Goal: Task Accomplishment & Management: Manage account settings

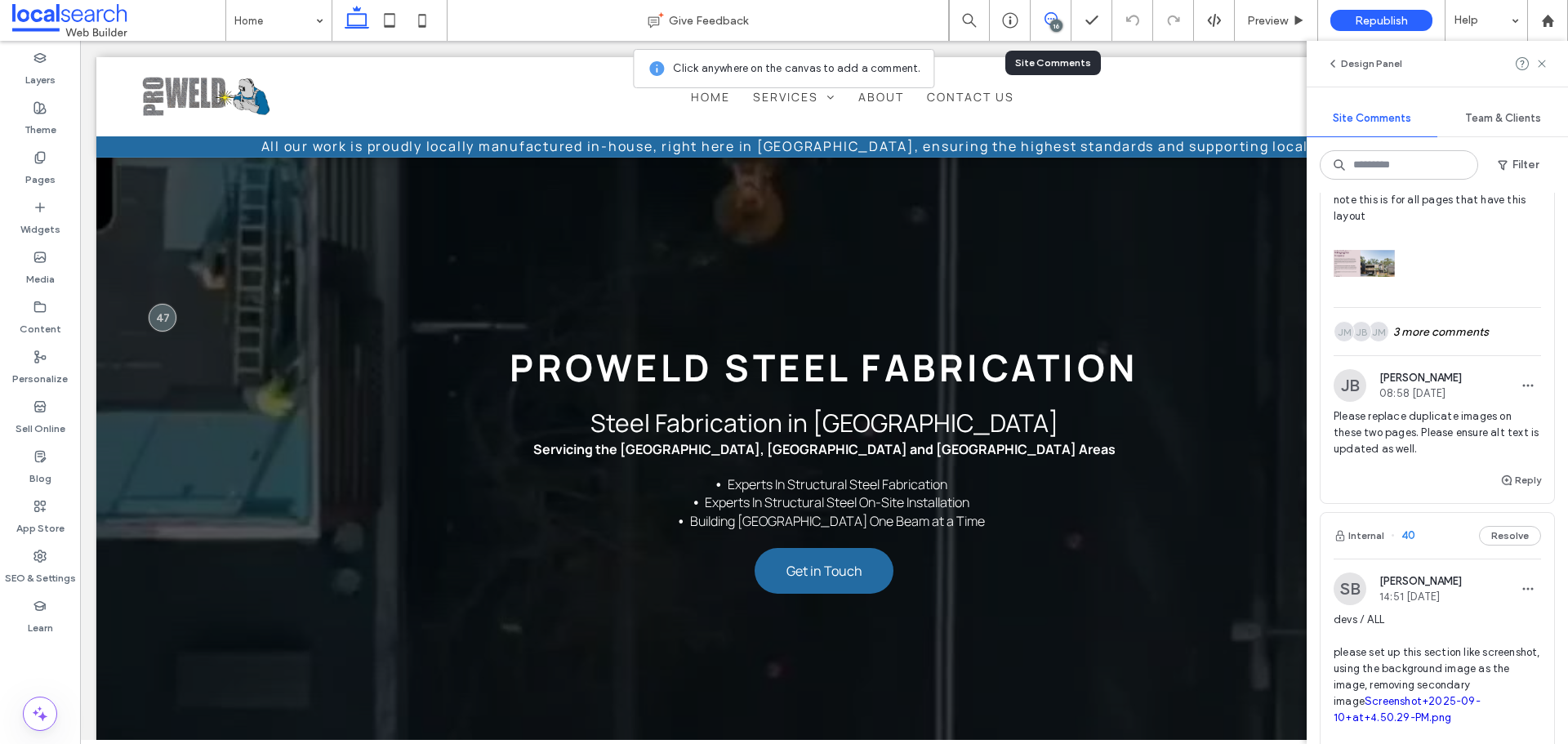
scroll to position [7351, 0]
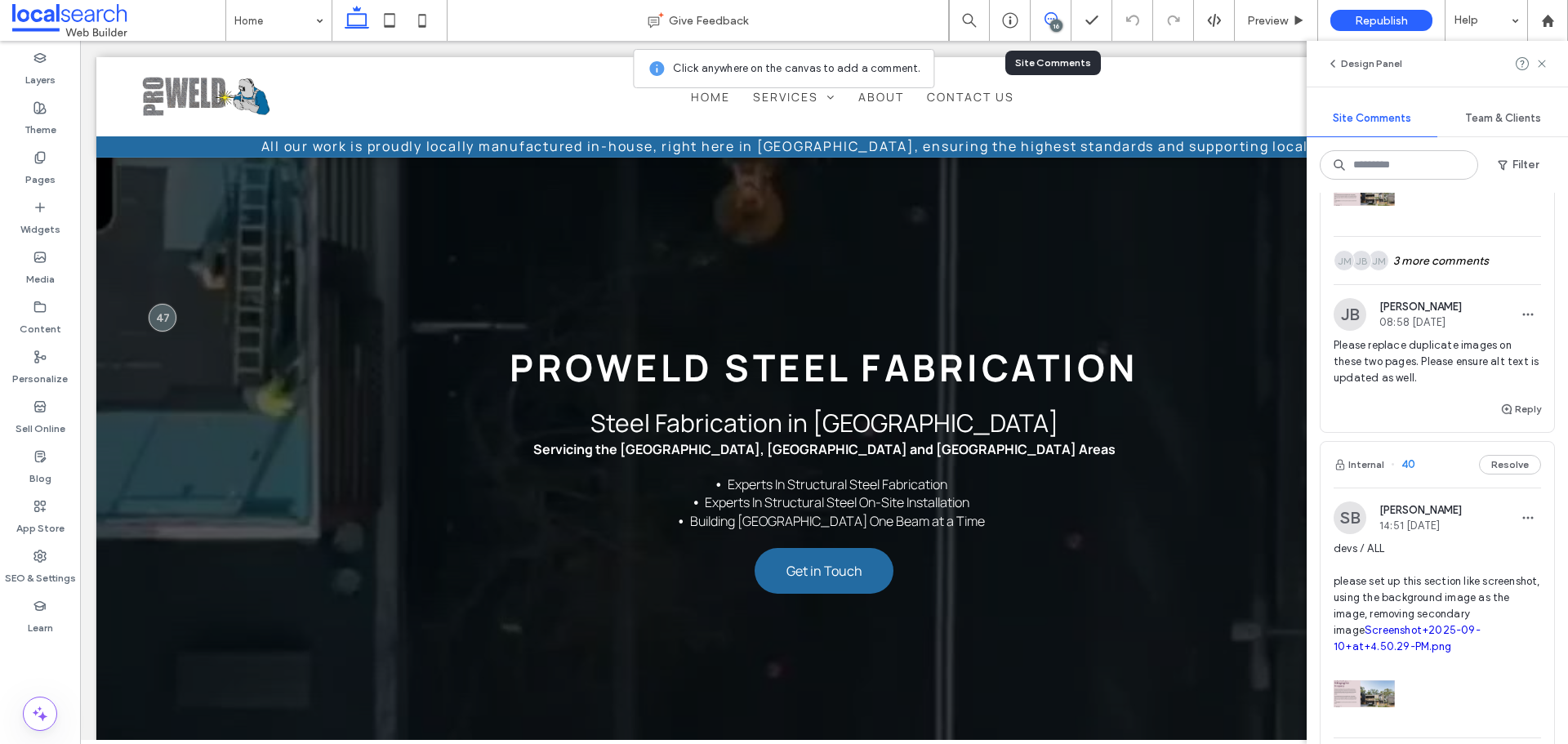
click at [1468, 386] on span "Please replace duplicate images on these two pages. Please ensure alt text is u…" at bounding box center [1438, 362] width 207 height 49
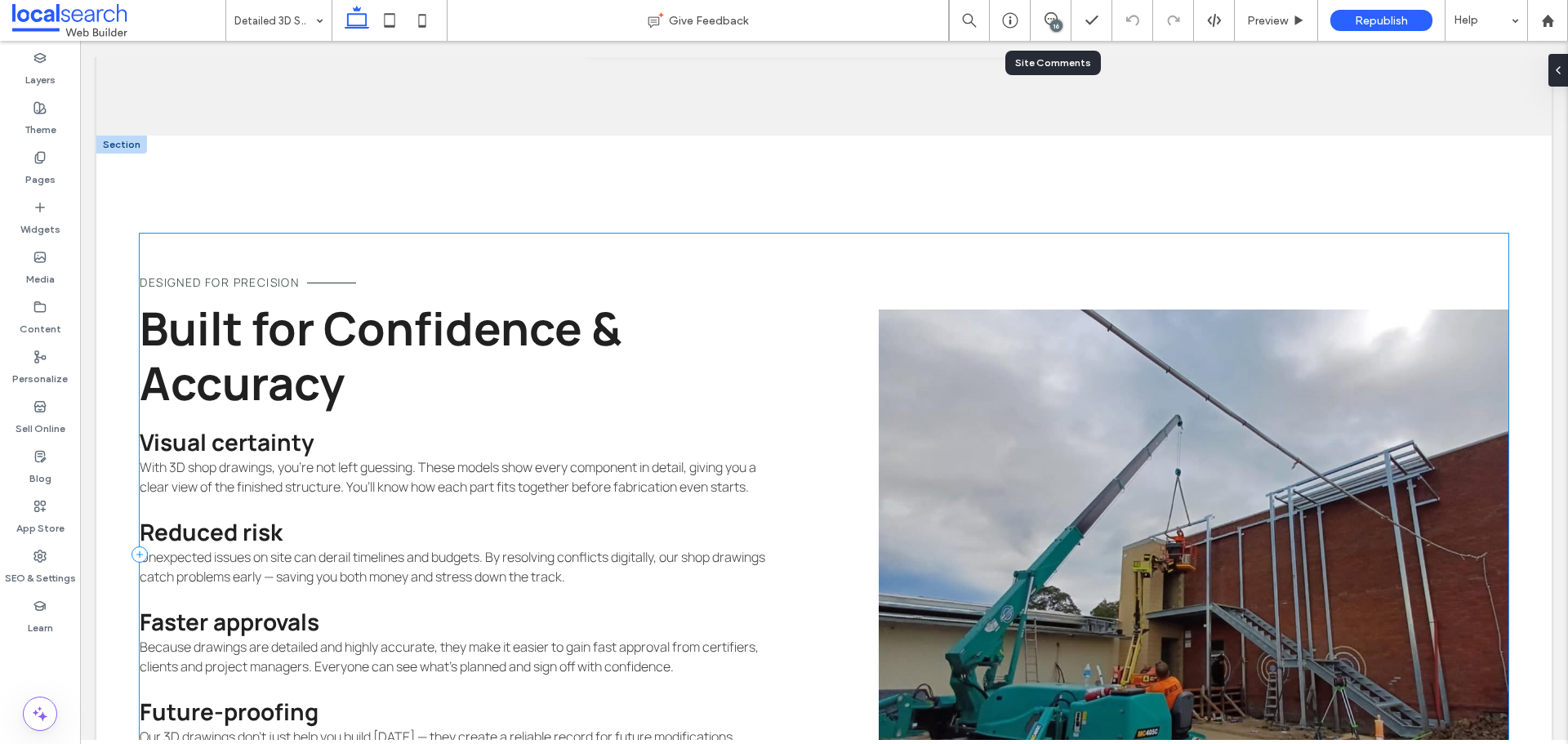
scroll to position [1974, 0]
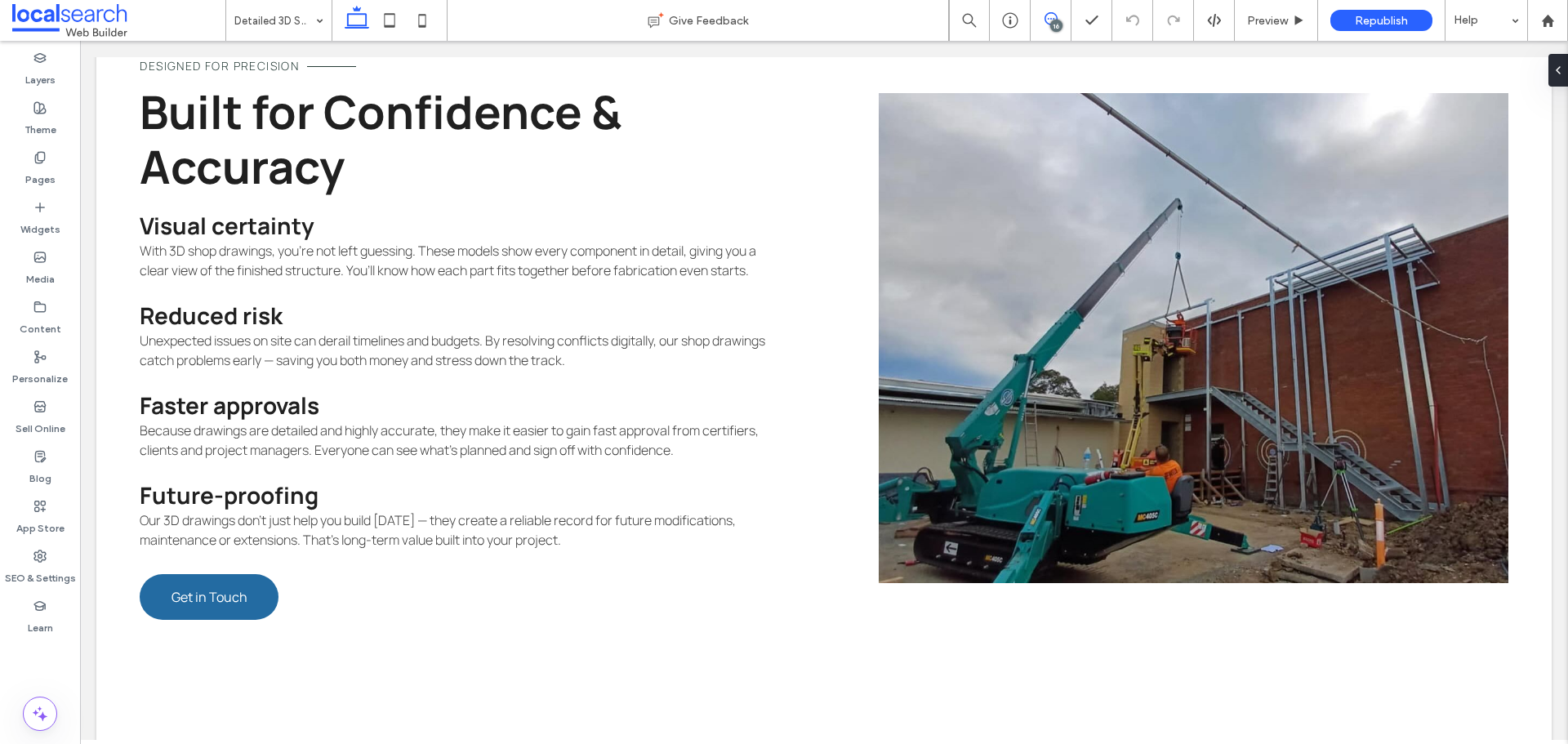
click at [1041, 21] on span at bounding box center [1050, 18] width 41 height 13
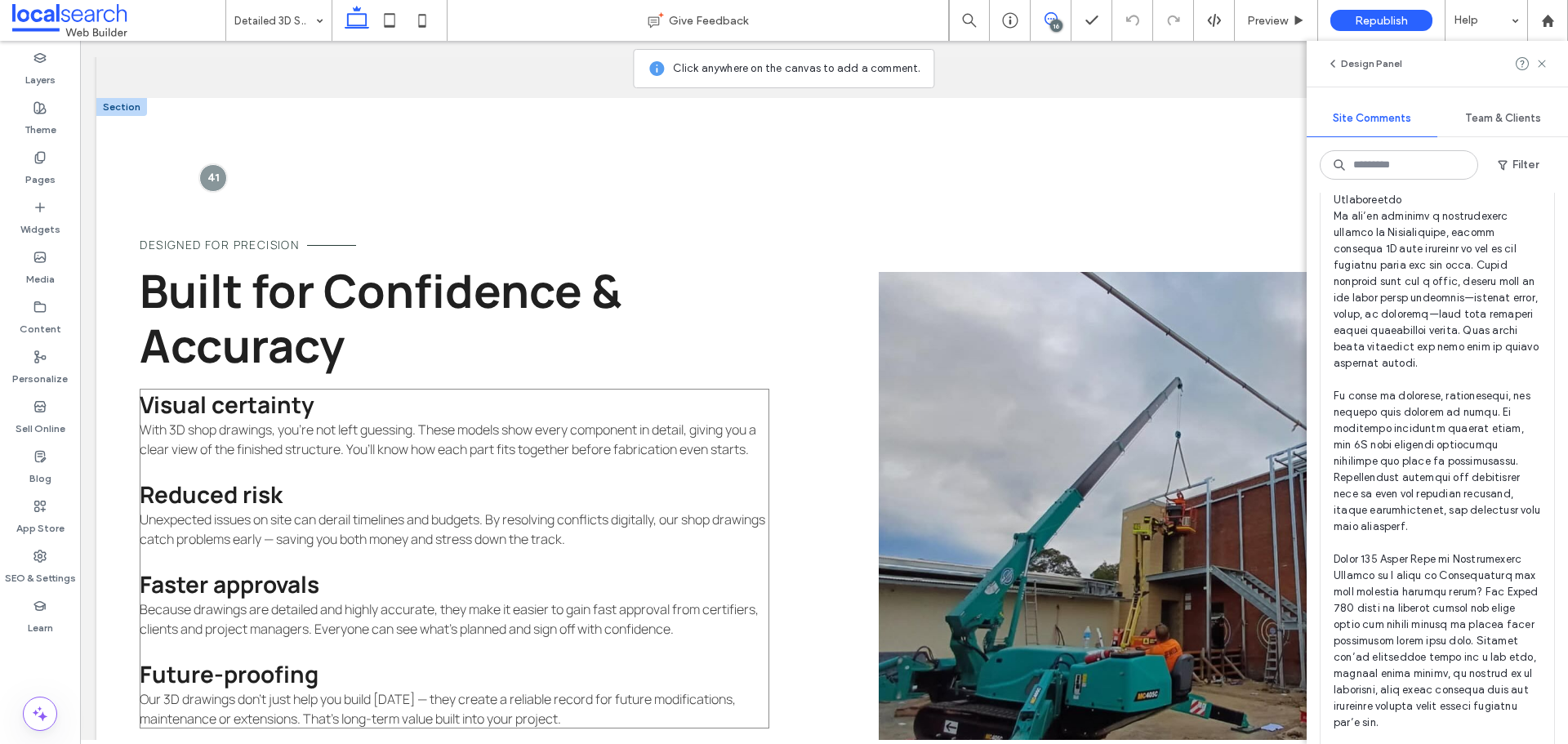
scroll to position [1566, 0]
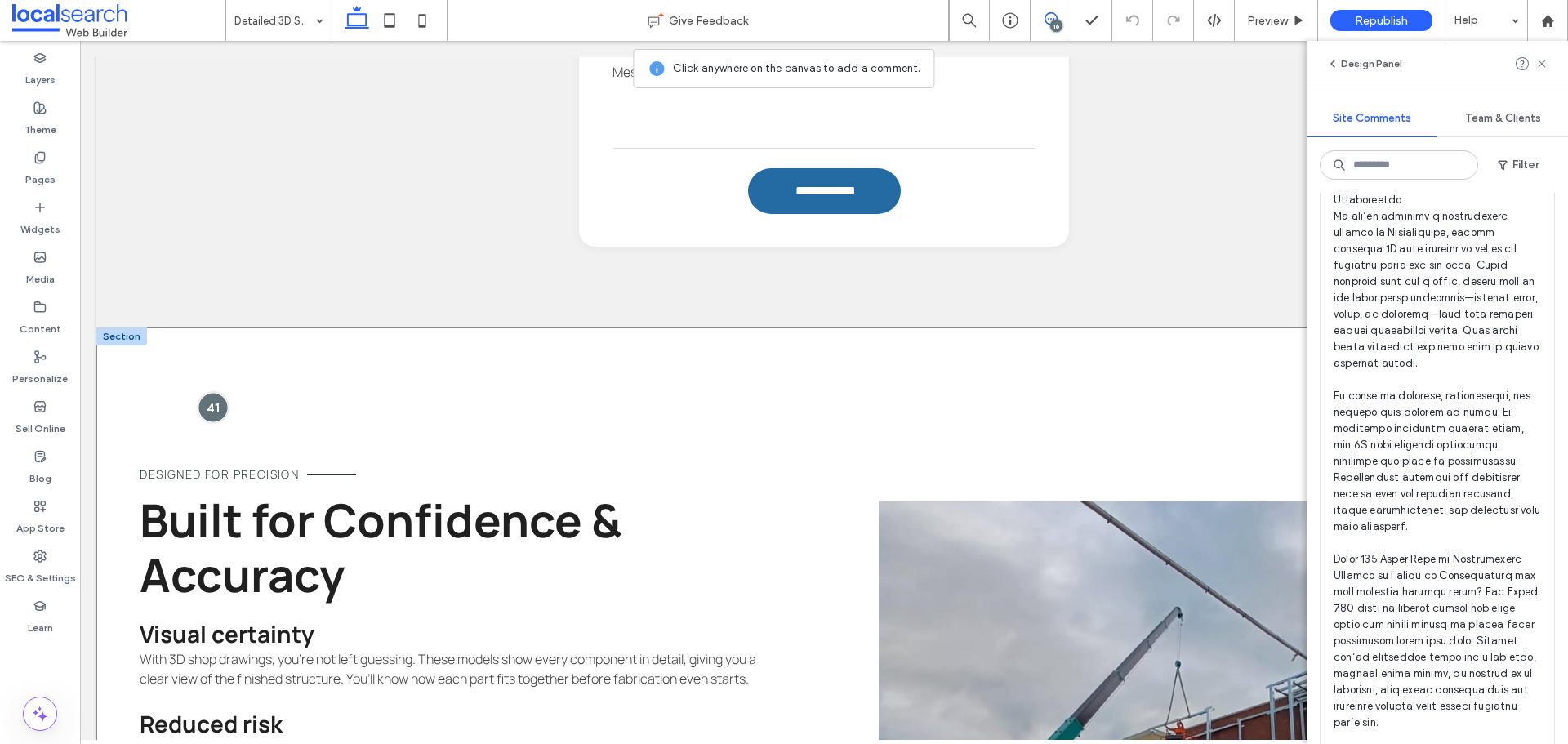
click at [219, 409] on div at bounding box center [212, 407] width 31 height 31
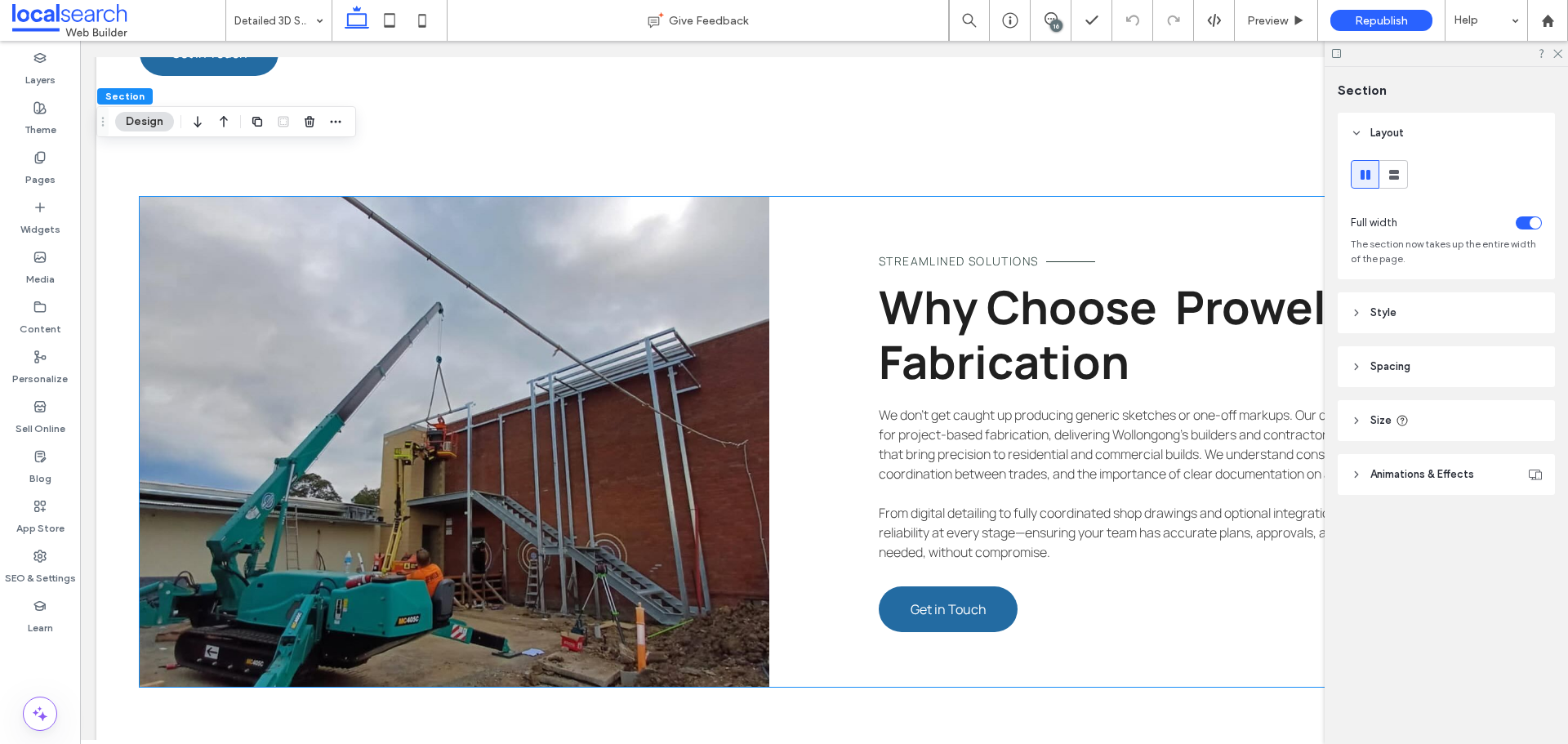
scroll to position [2628, 0]
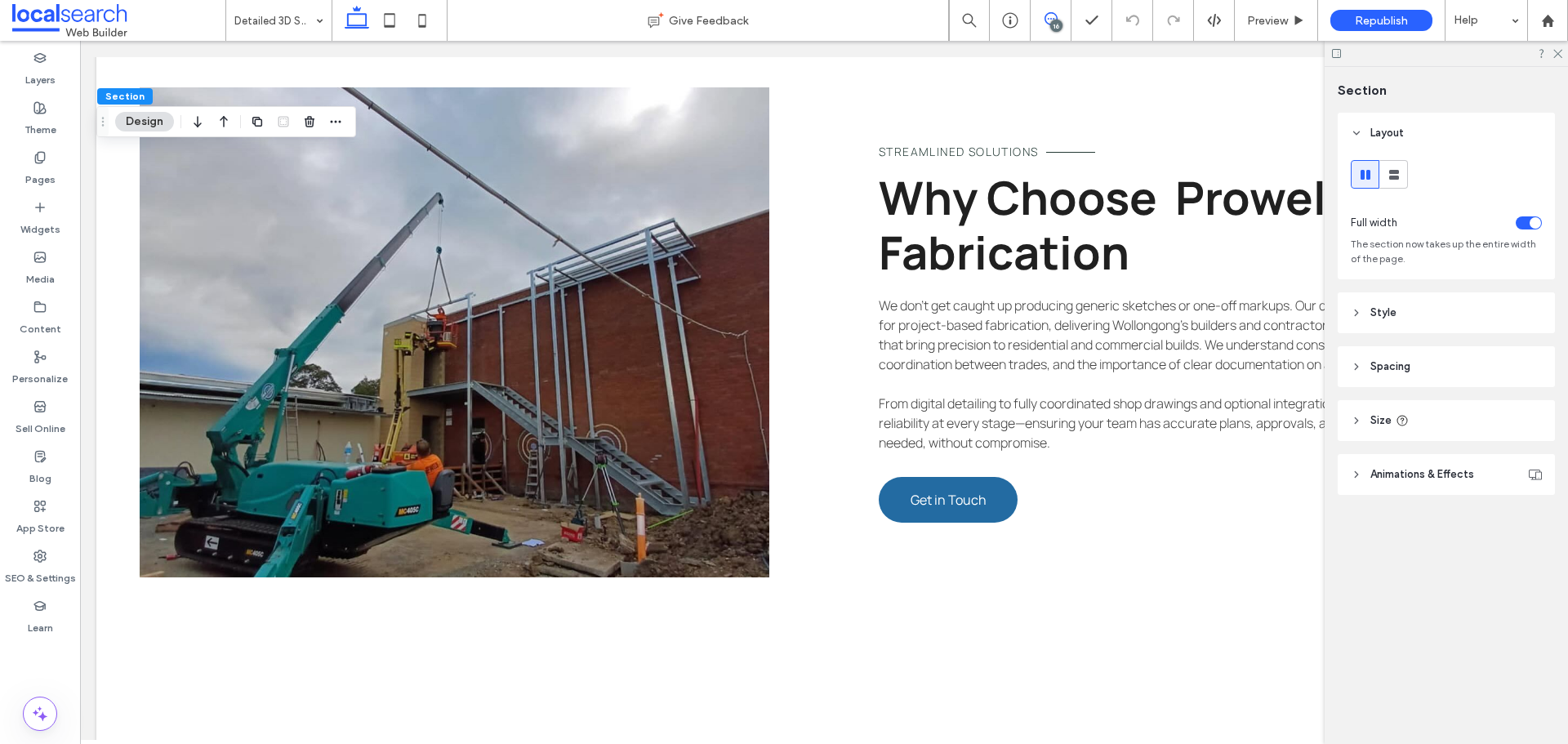
click at [1048, 19] on use at bounding box center [1050, 18] width 13 height 13
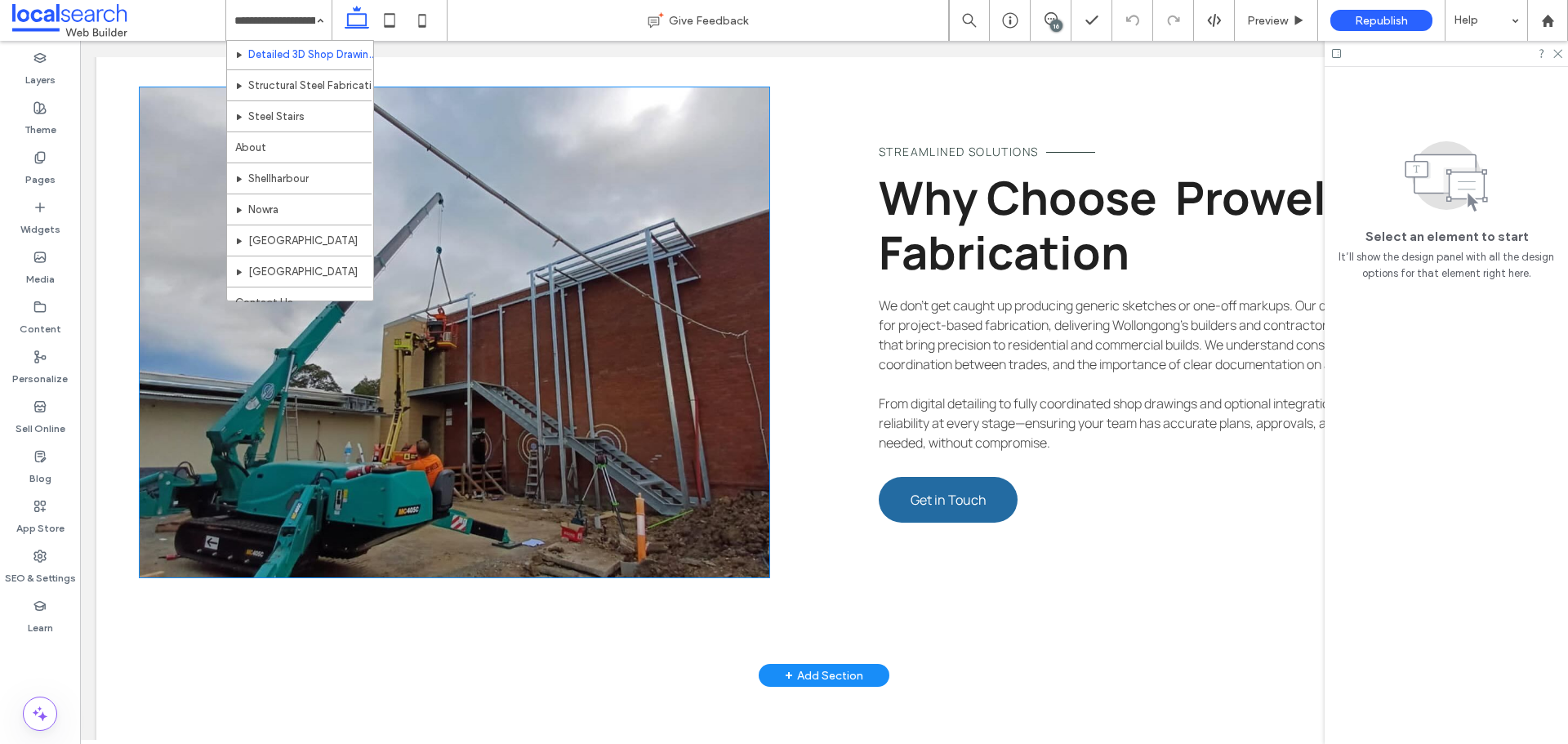
scroll to position [48, 0]
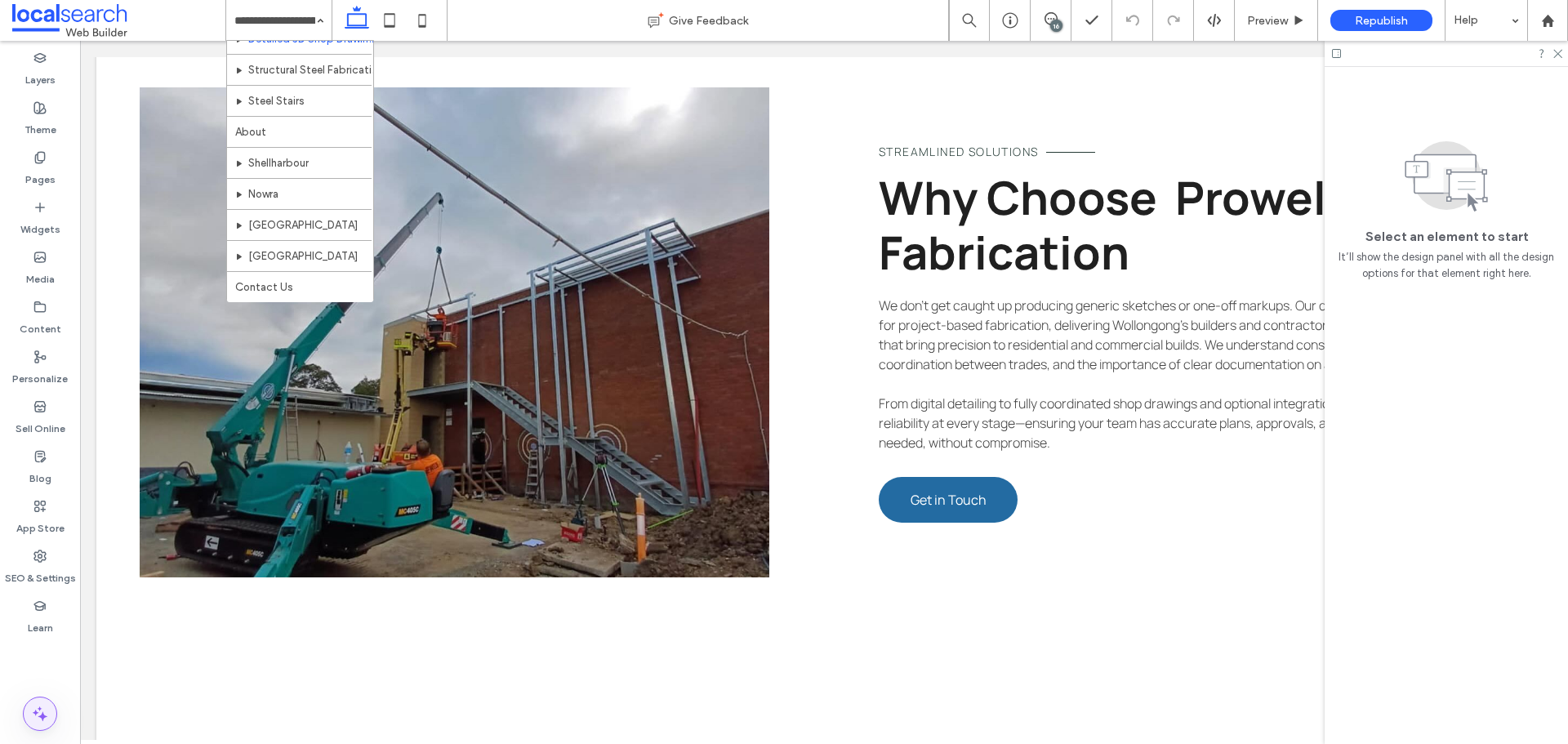
click at [51, 716] on span at bounding box center [40, 713] width 33 height 33
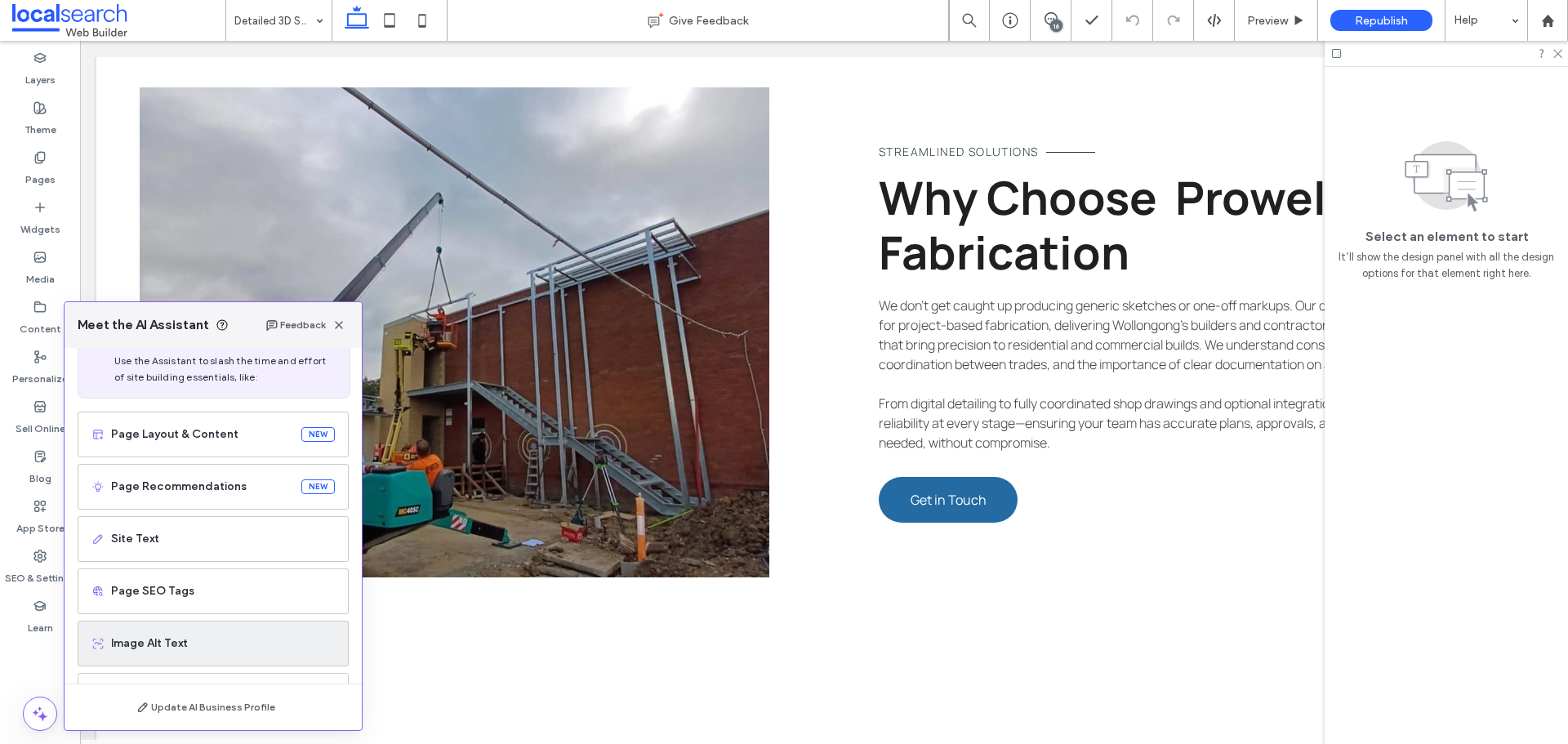
scroll to position [104, 0]
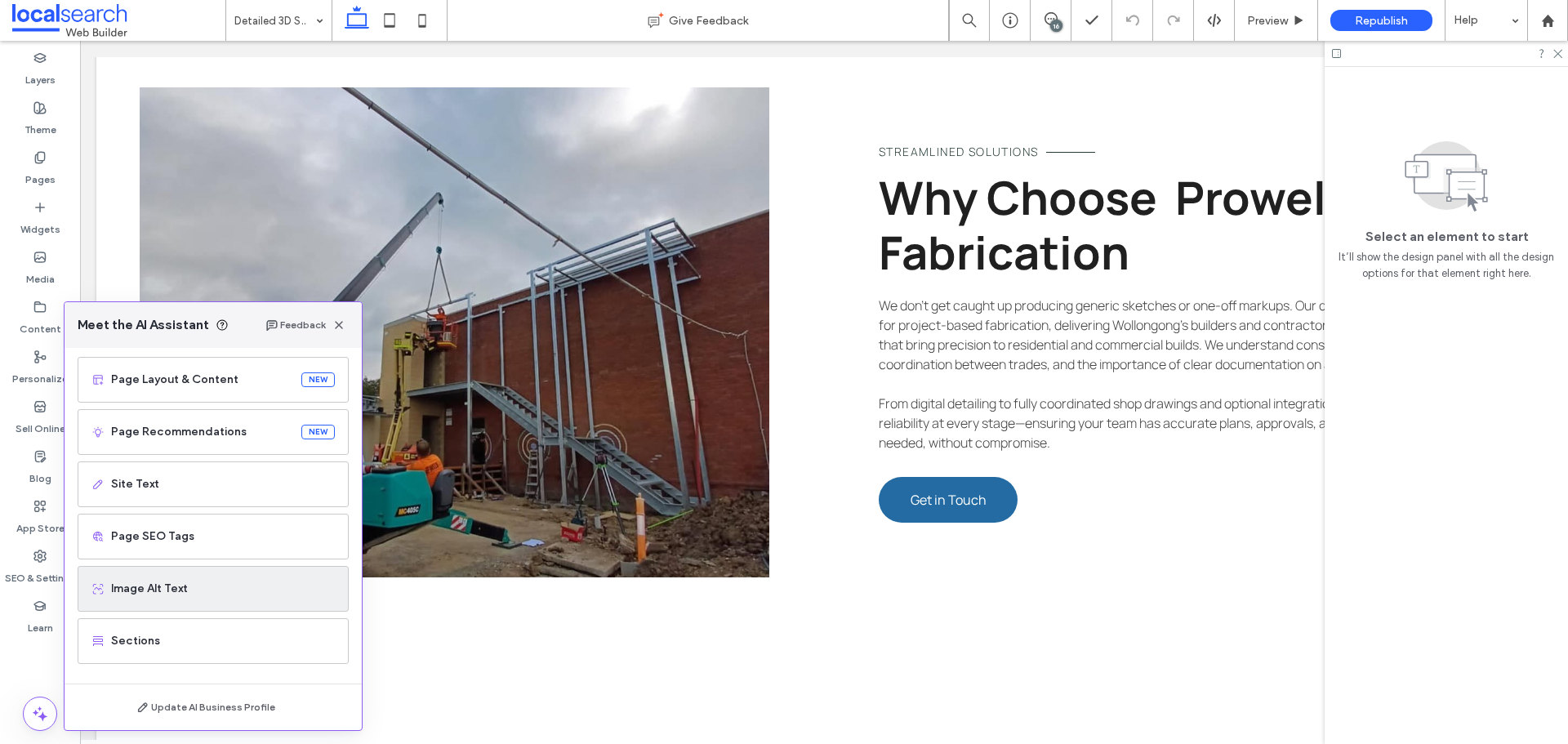
click at [186, 585] on span "Image Alt Text" at bounding box center [222, 589] width 224 height 17
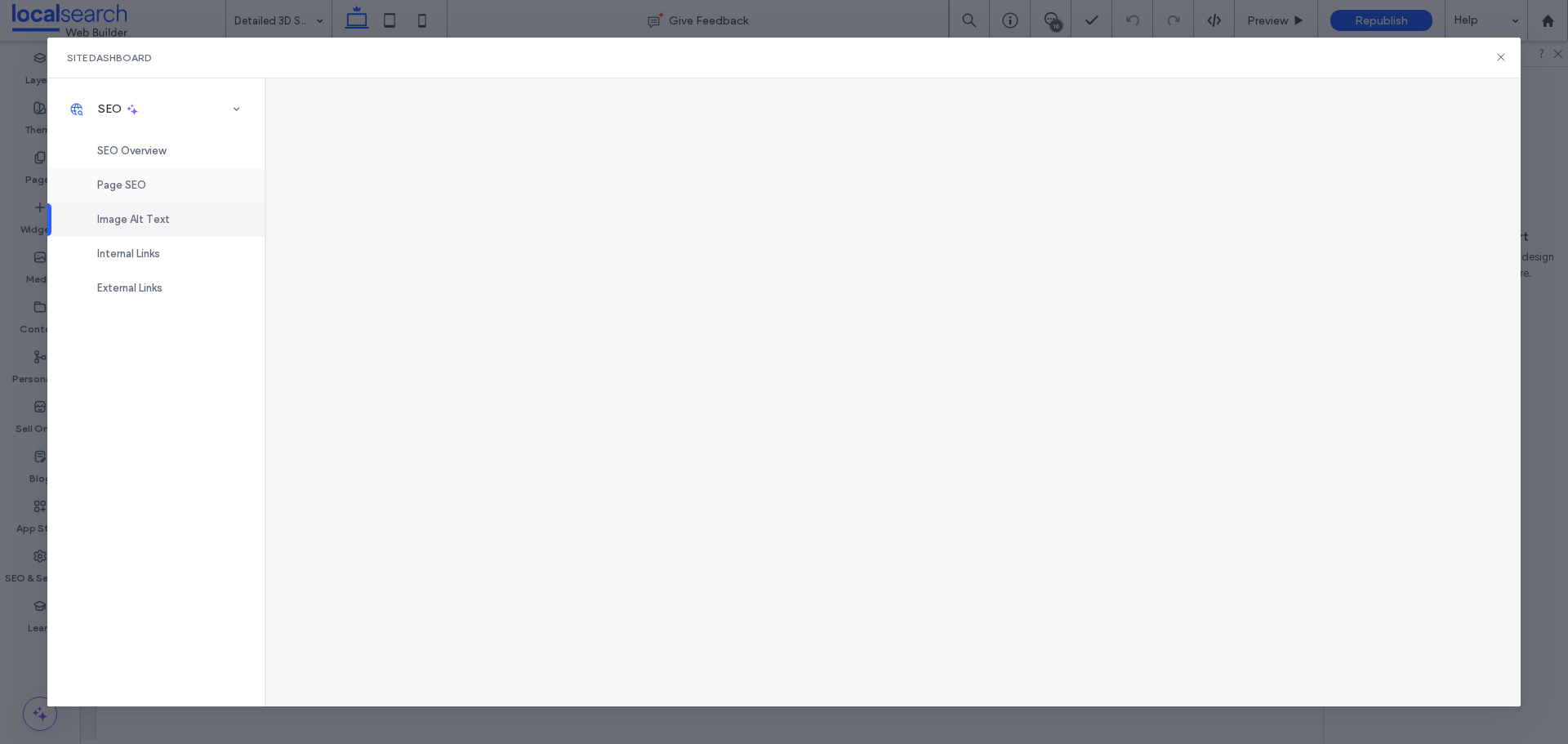
click at [164, 189] on div "Page SEO" at bounding box center [156, 185] width 217 height 35
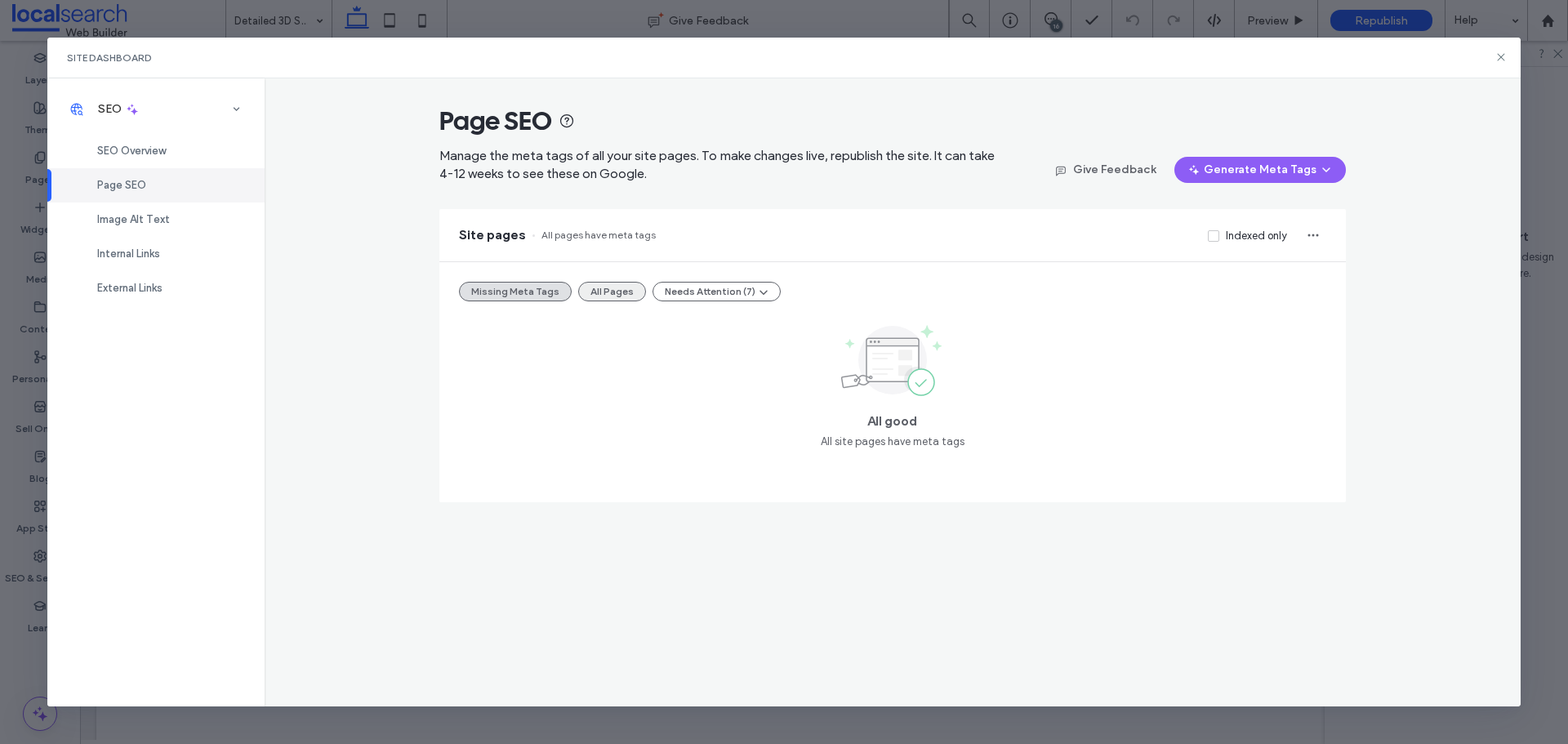
click at [610, 283] on button "All Pages" at bounding box center [612, 291] width 68 height 20
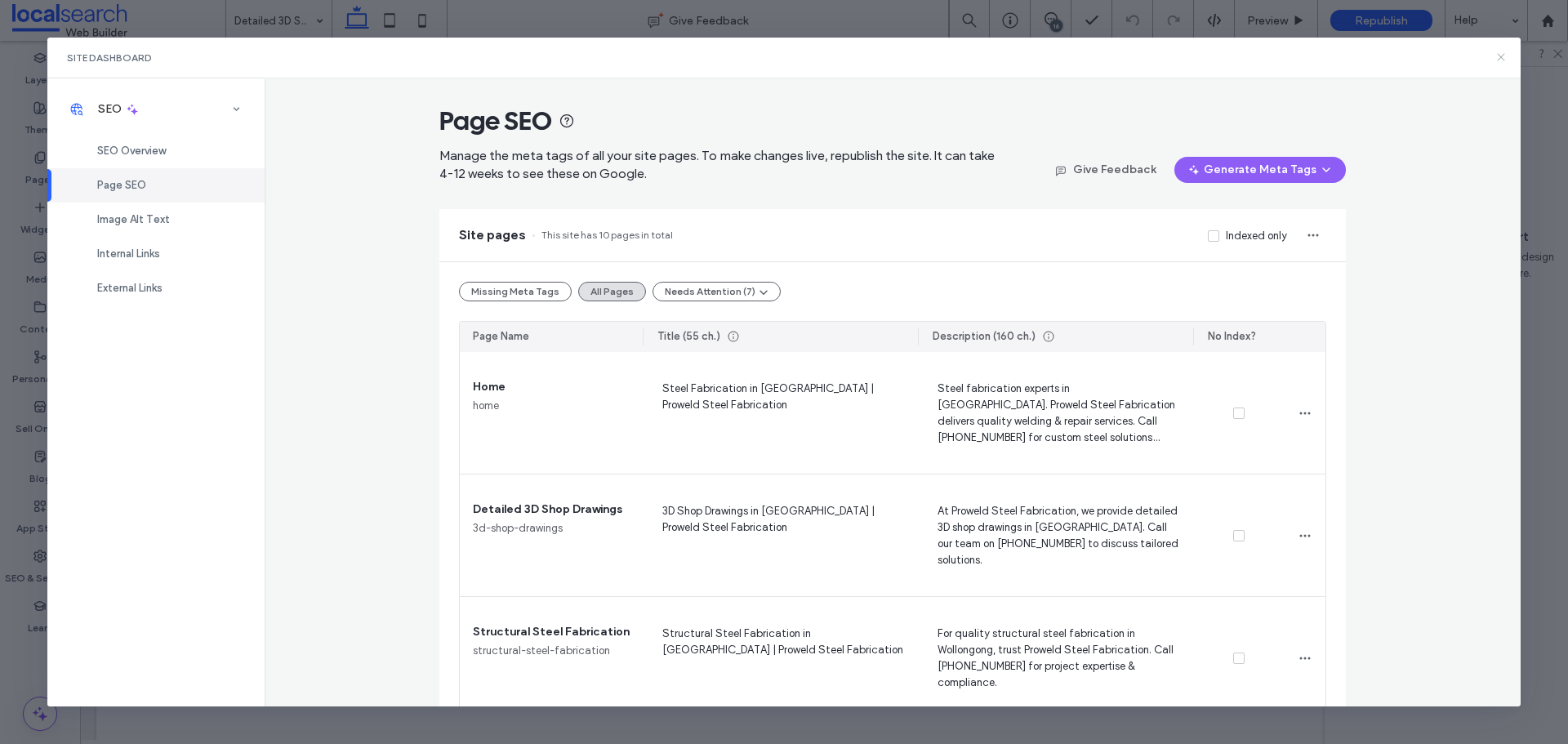
click at [1501, 59] on icon at bounding box center [1501, 56] width 13 height 13
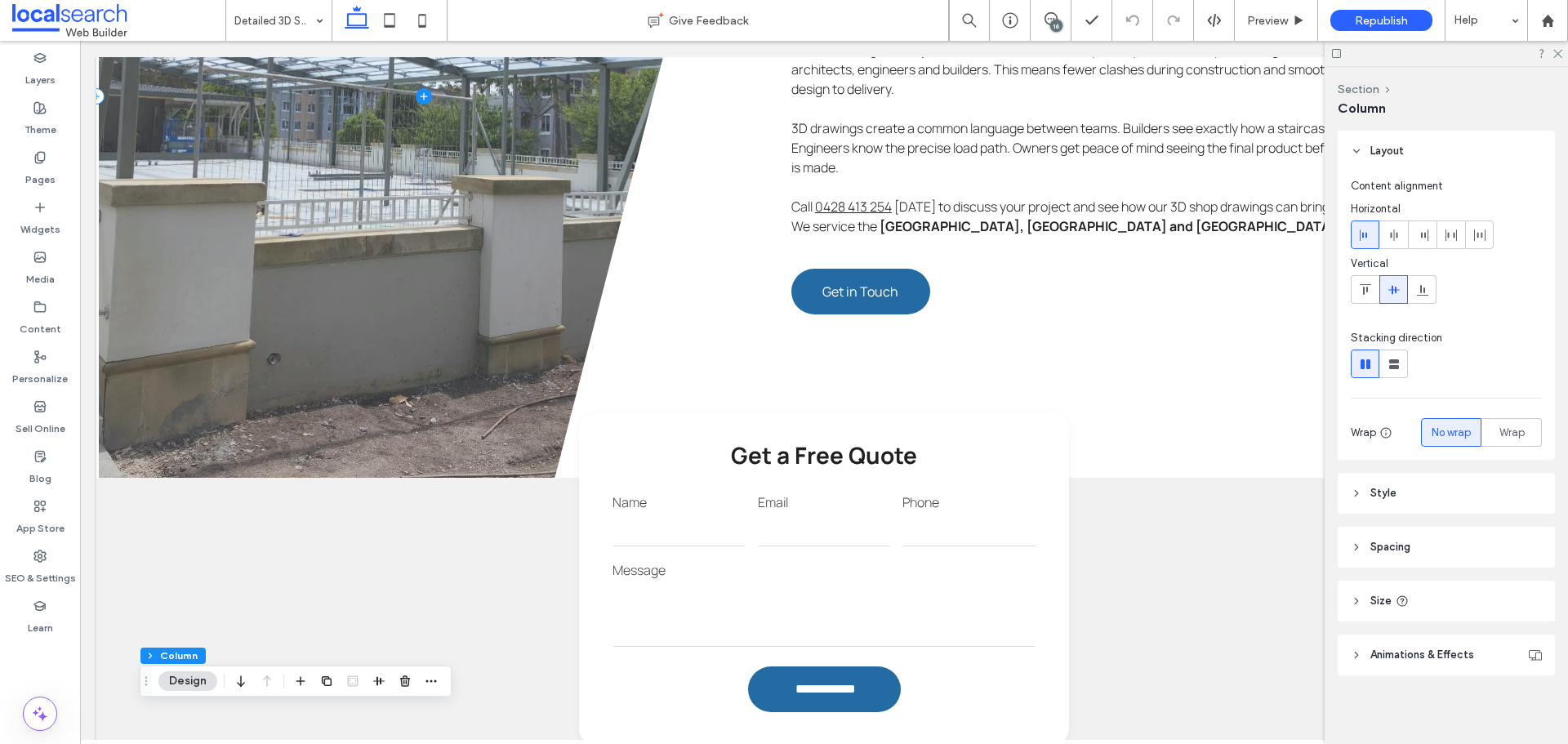
scroll to position [817, 0]
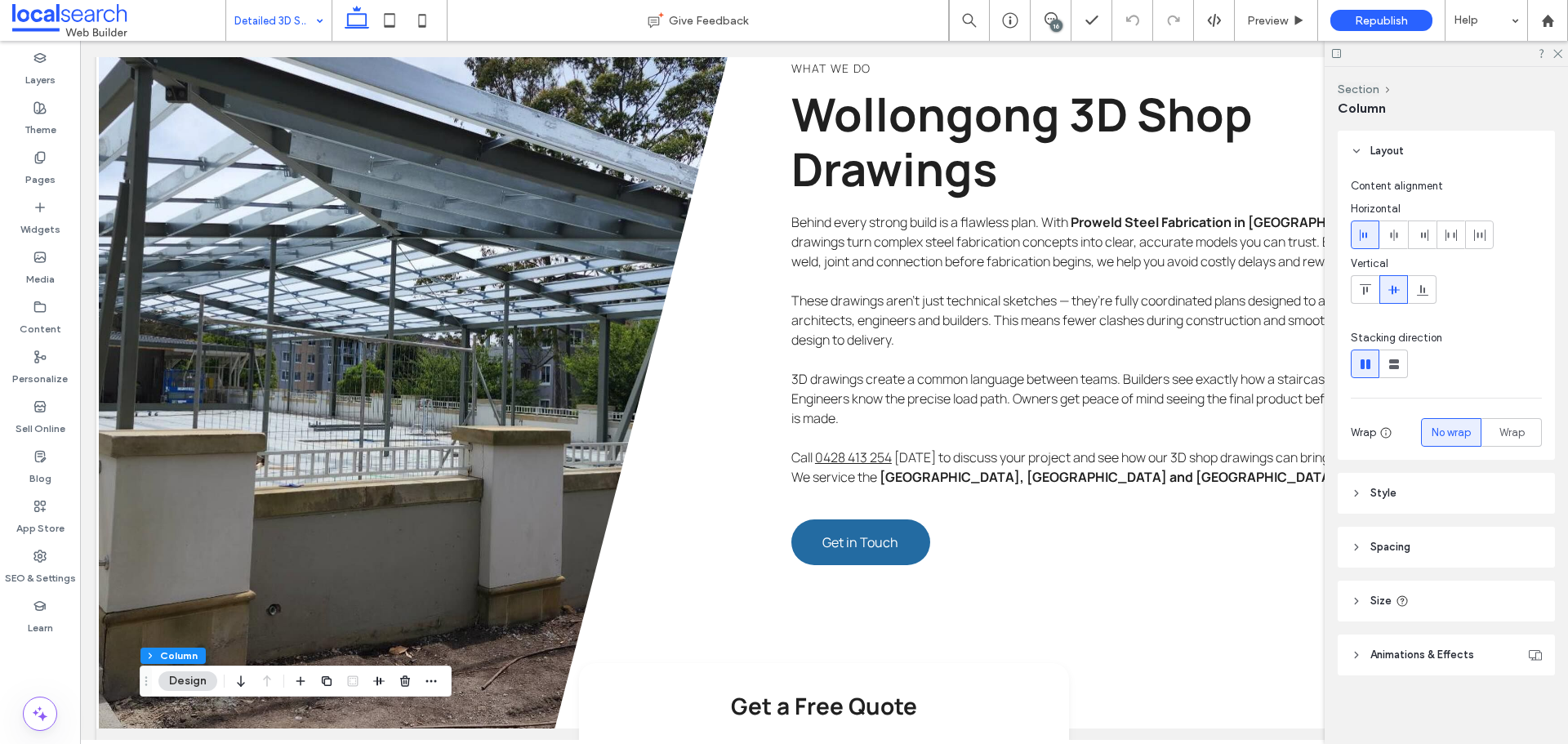
click at [308, 13] on div "Detailed 3D Shop Drawings" at bounding box center [279, 20] width 106 height 41
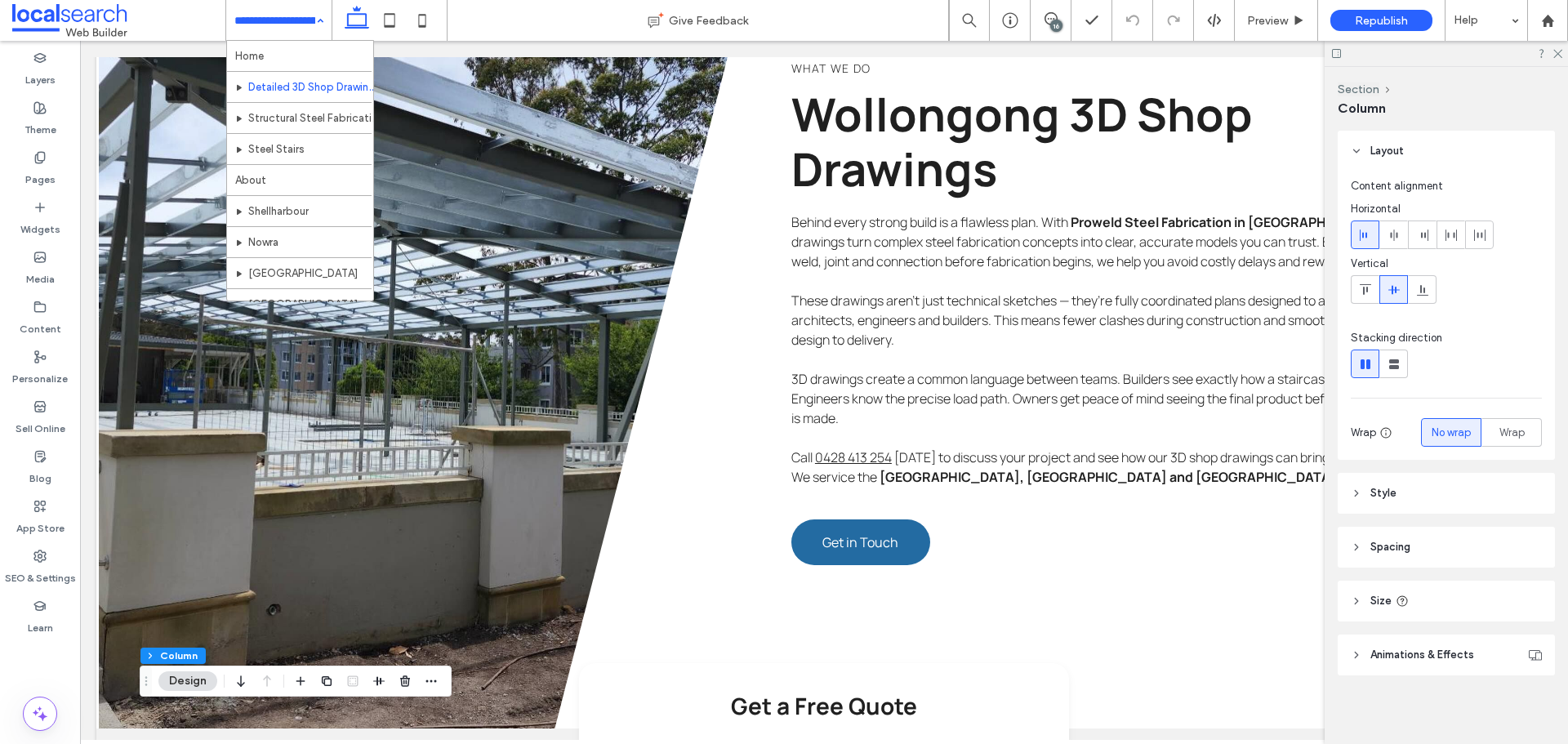
click at [259, 13] on input at bounding box center [275, 20] width 81 height 41
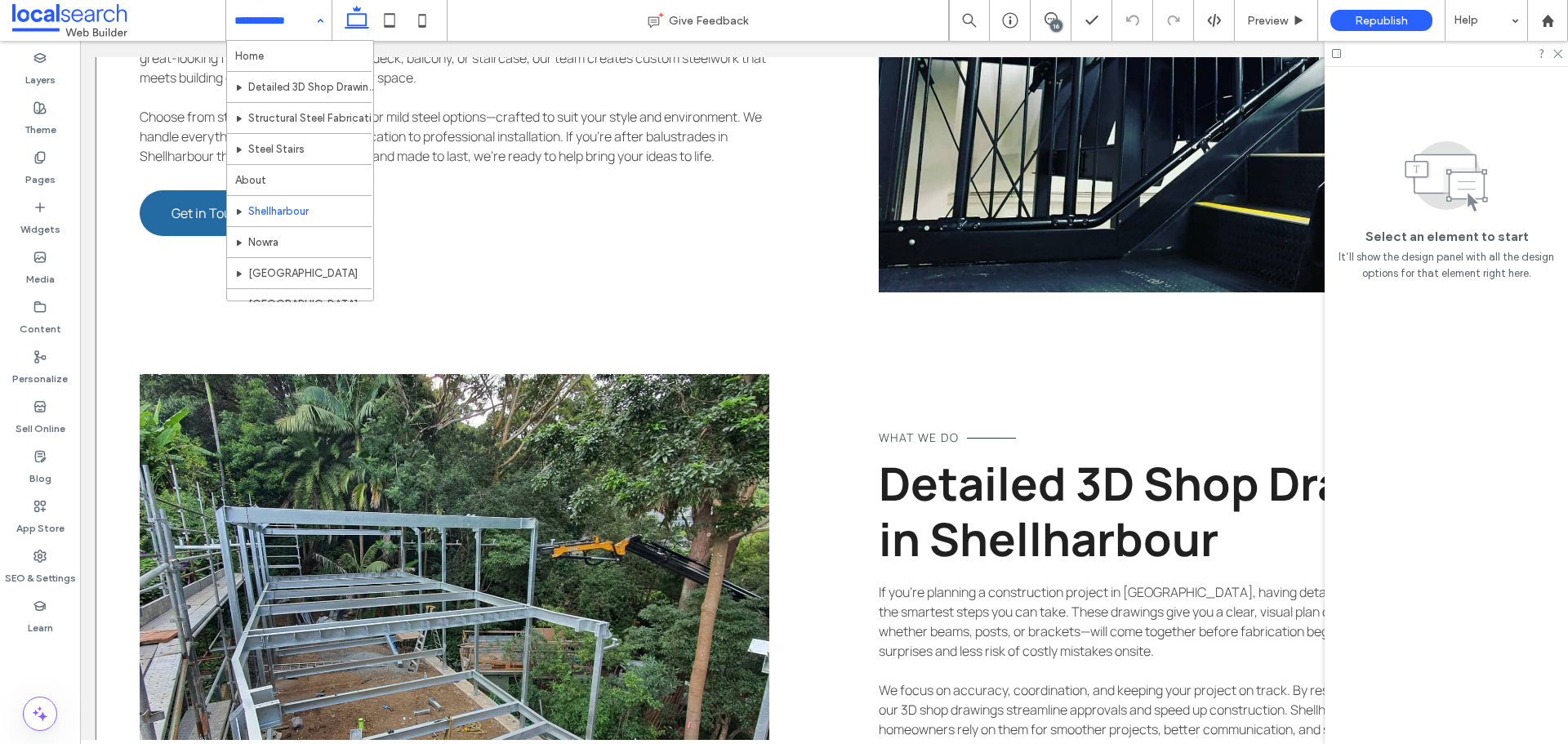
scroll to position [4375, 0]
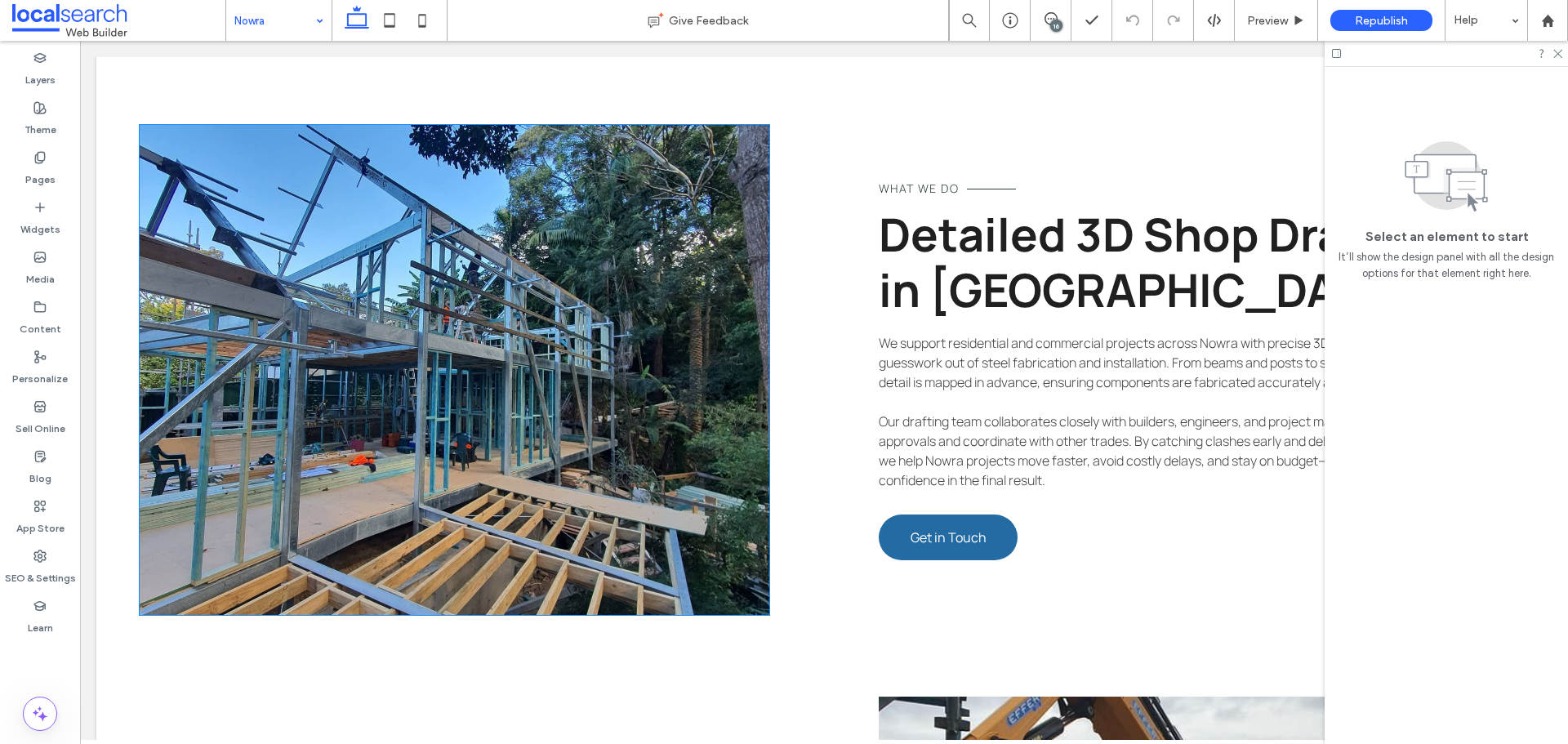
scroll to position [4493, 0]
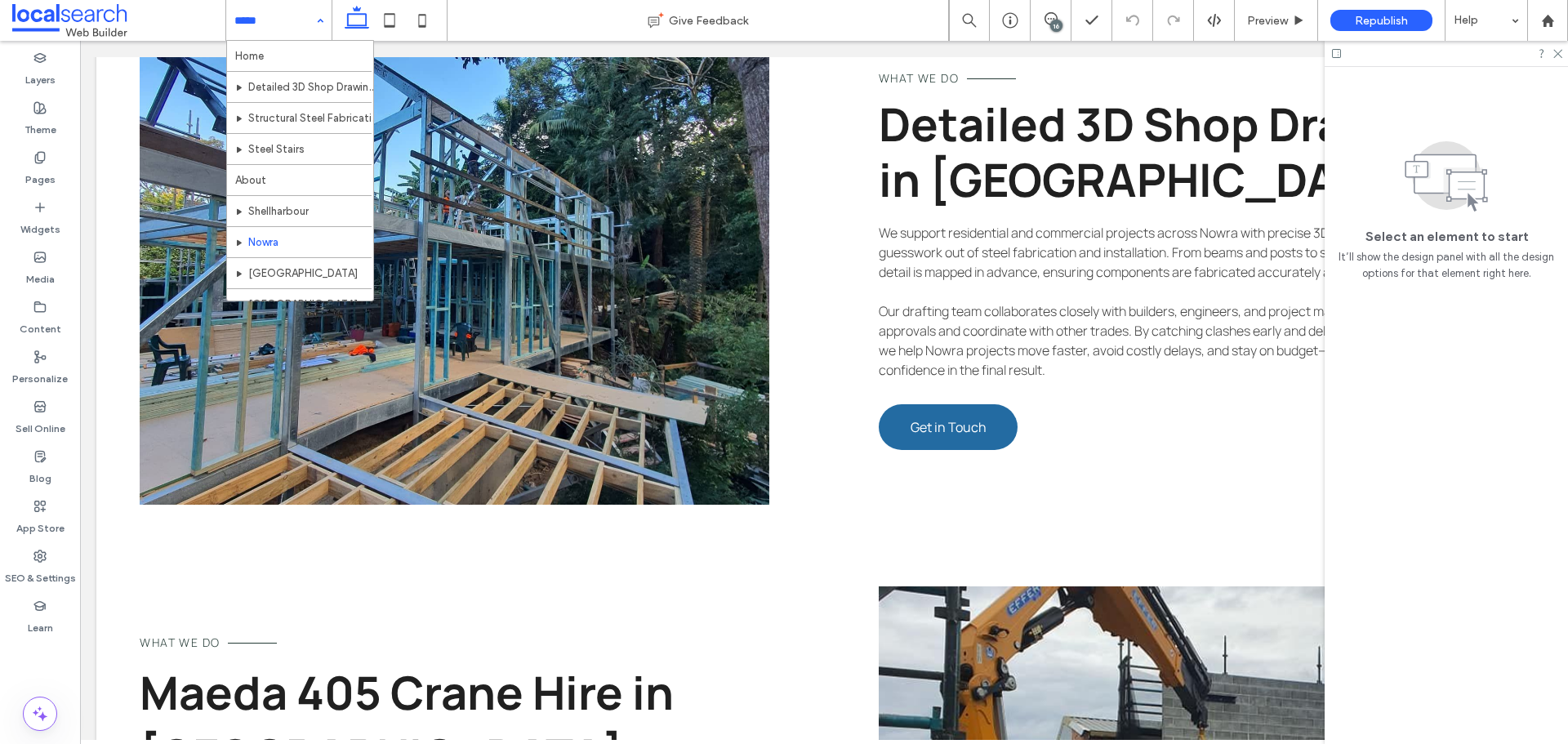
click at [275, 18] on input at bounding box center [275, 20] width 81 height 41
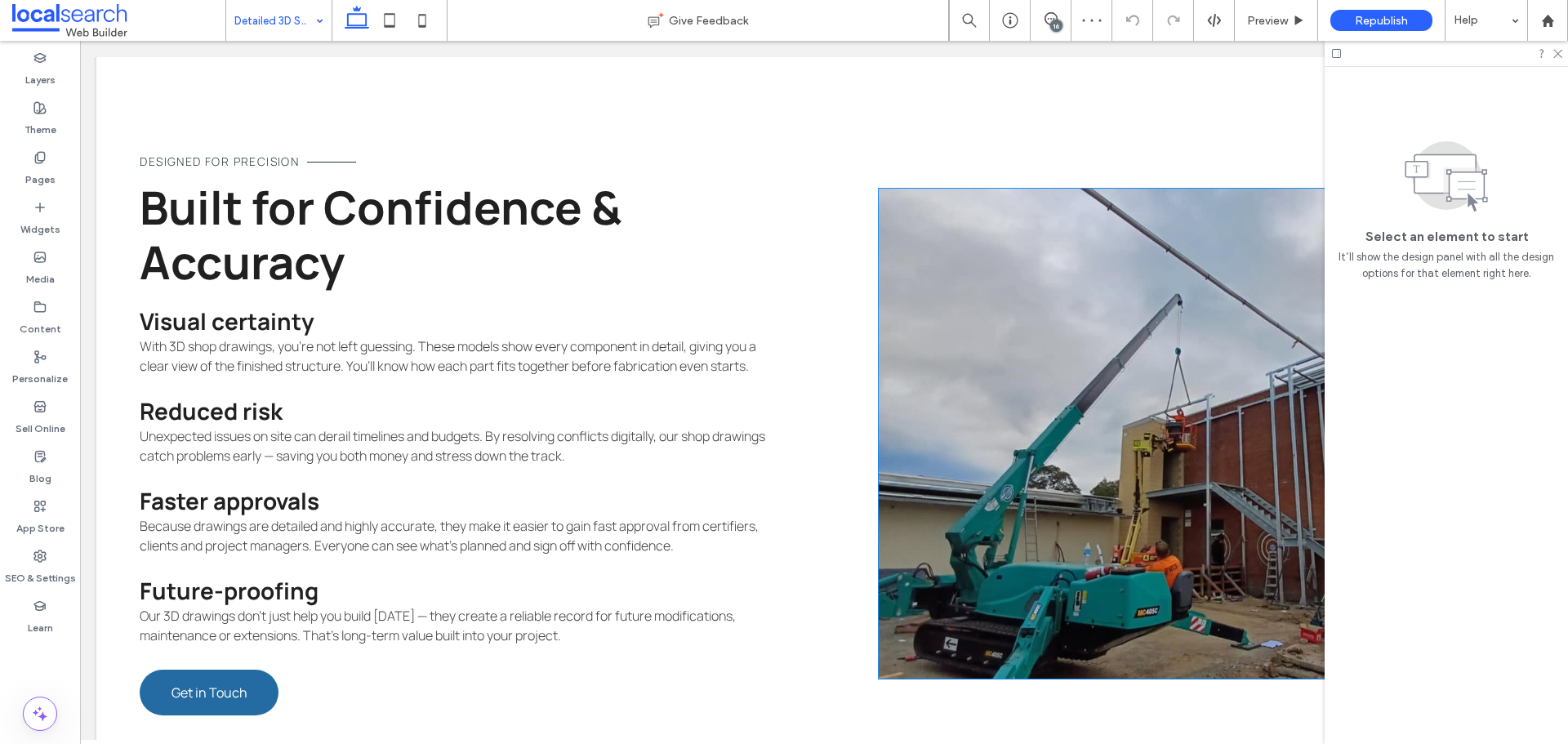
click at [1002, 391] on link at bounding box center [1194, 434] width 629 height 490
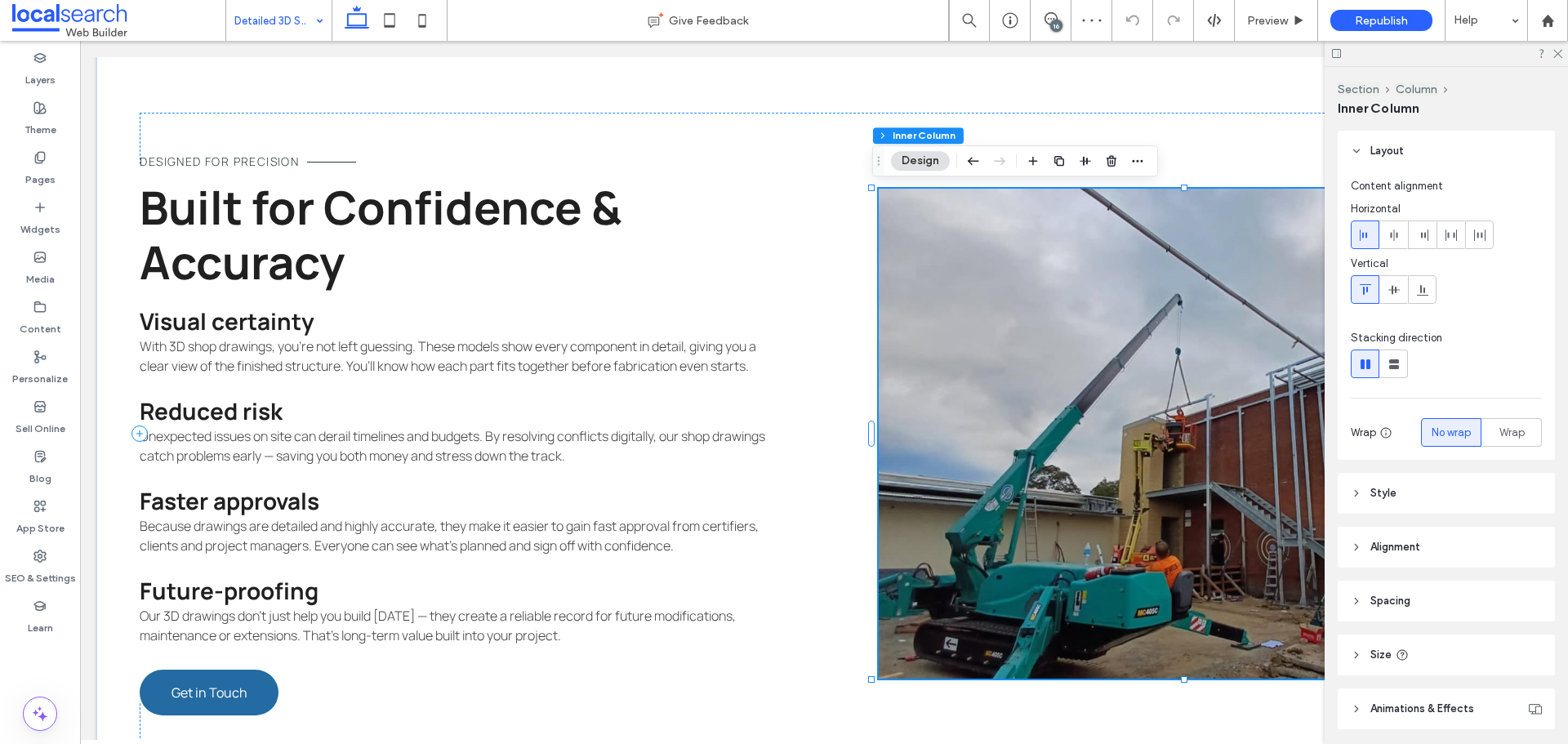
click at [1002, 391] on link at bounding box center [1194, 434] width 629 height 490
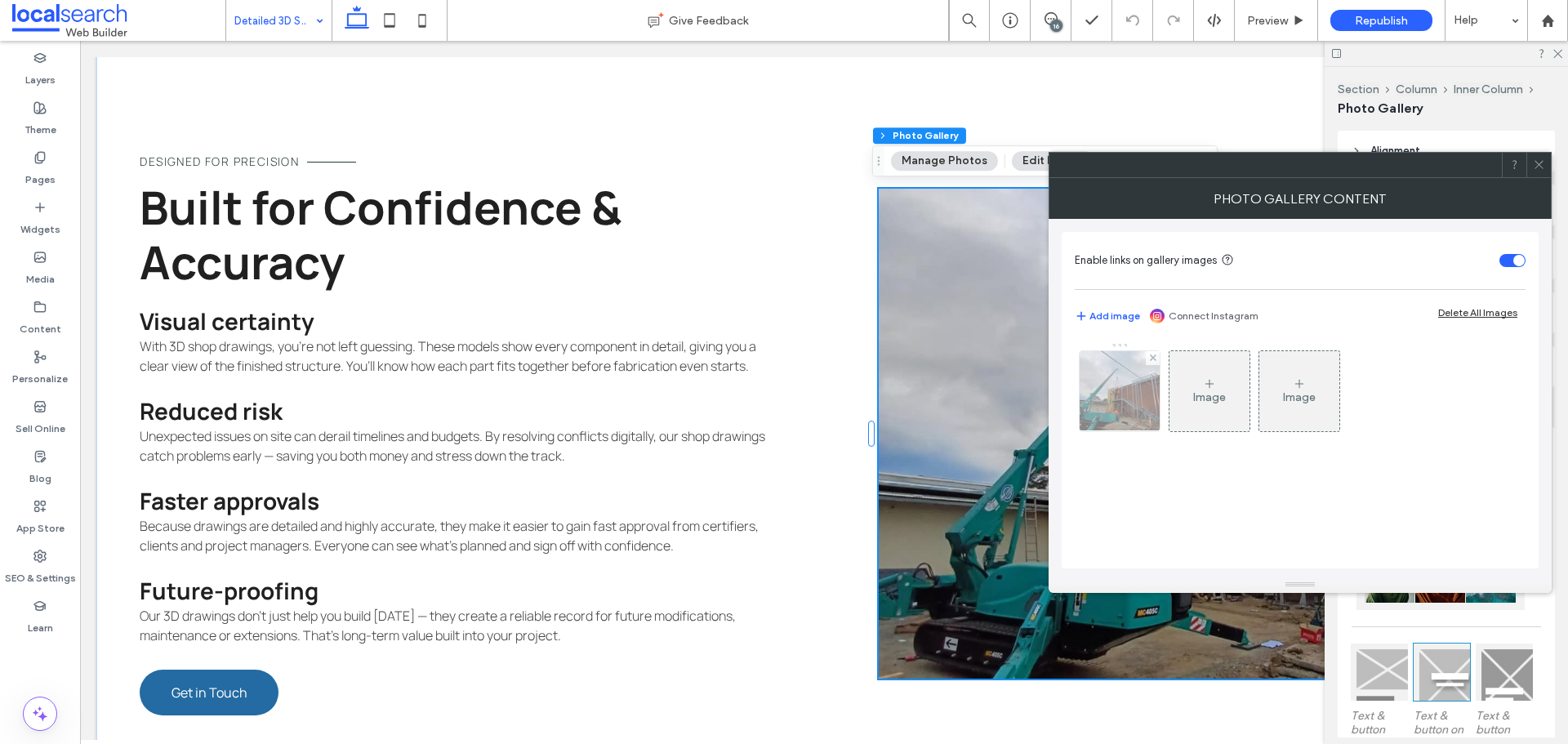
click at [1127, 393] on img at bounding box center [1119, 390] width 106 height 80
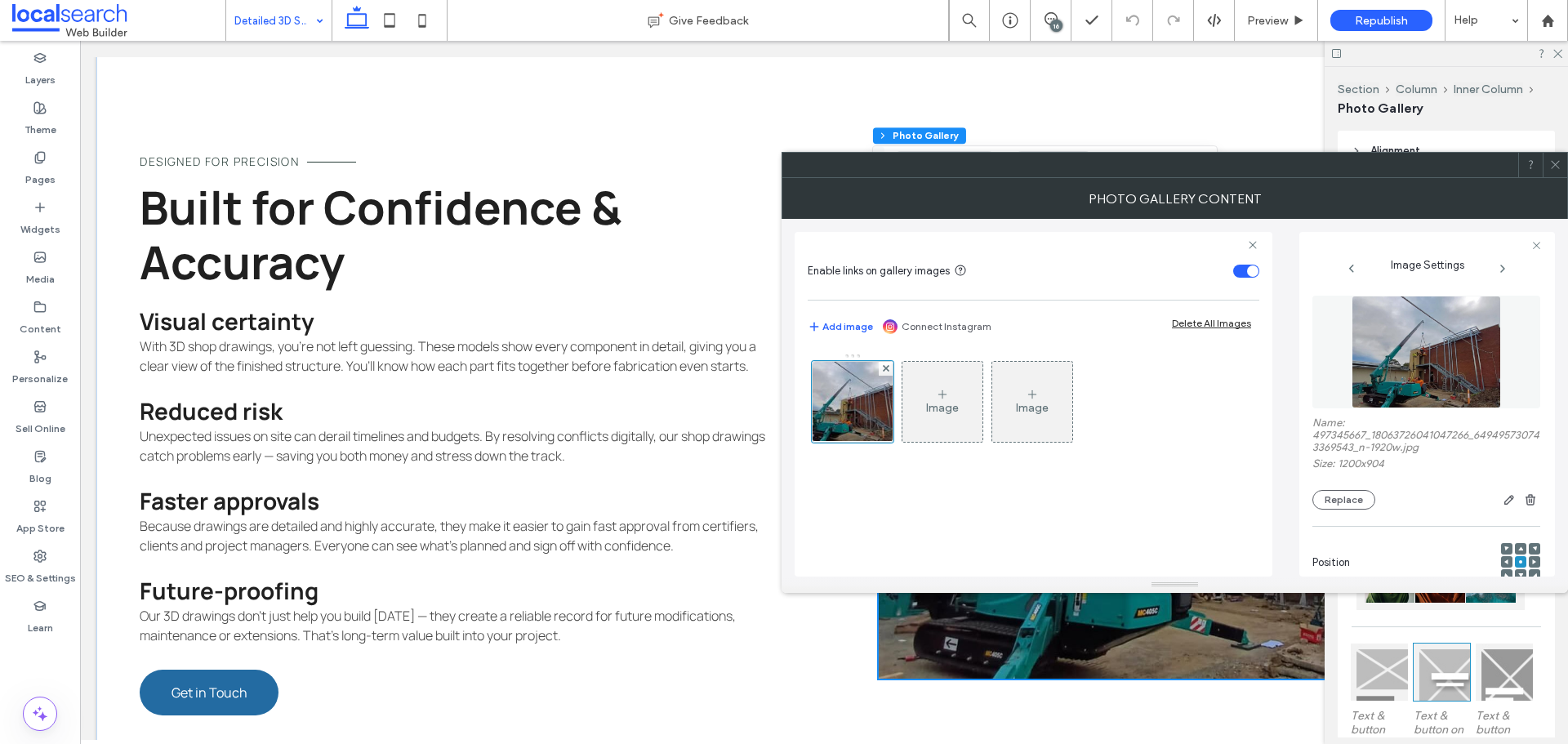
click at [1342, 488] on div "Name: 497345667_18063726041047266_649495730743369543_n-1920w.jpg Size: 1200x904…" at bounding box center [1427, 463] width 228 height 93
click at [1346, 496] on button "Replace" at bounding box center [1345, 500] width 63 height 20
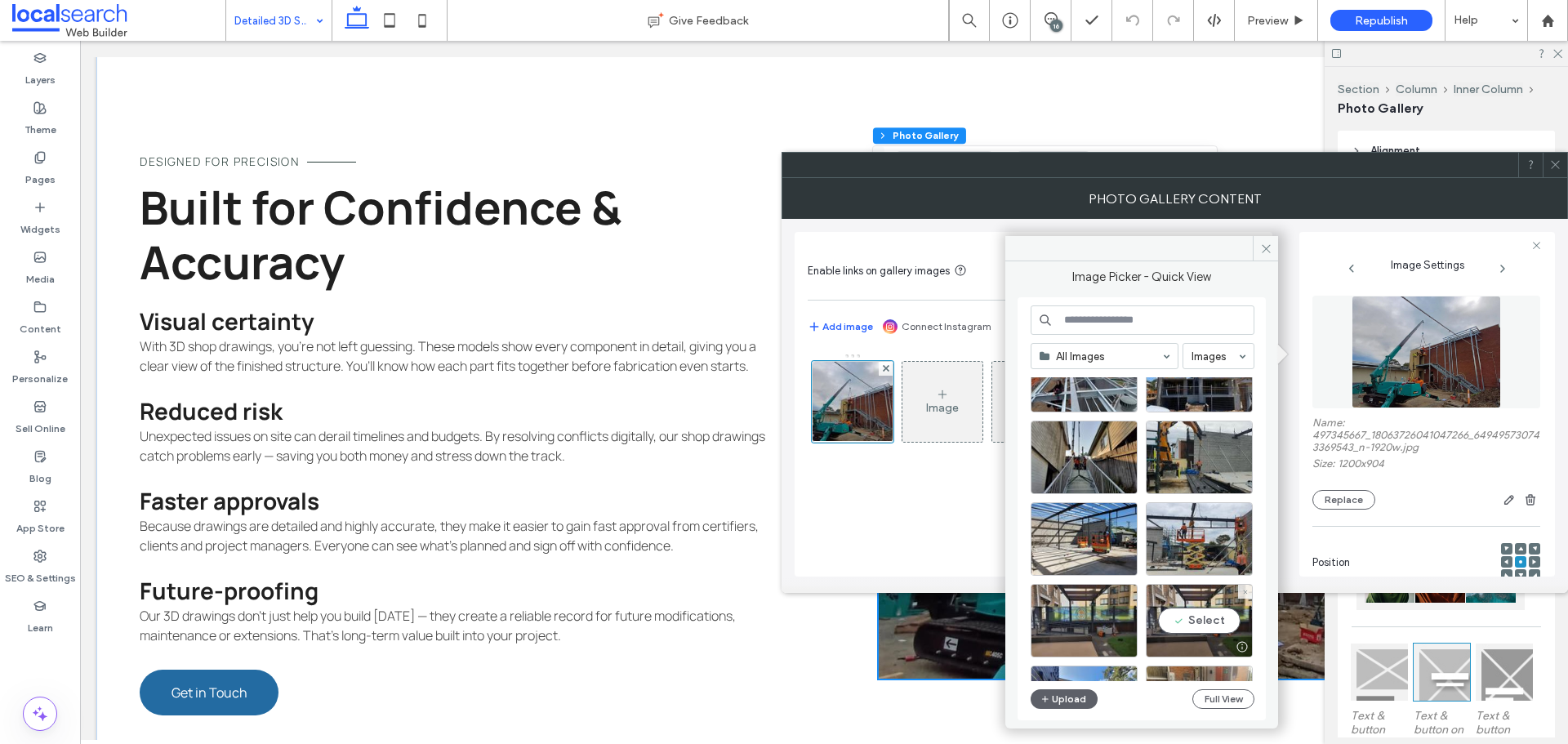
scroll to position [1206, 0]
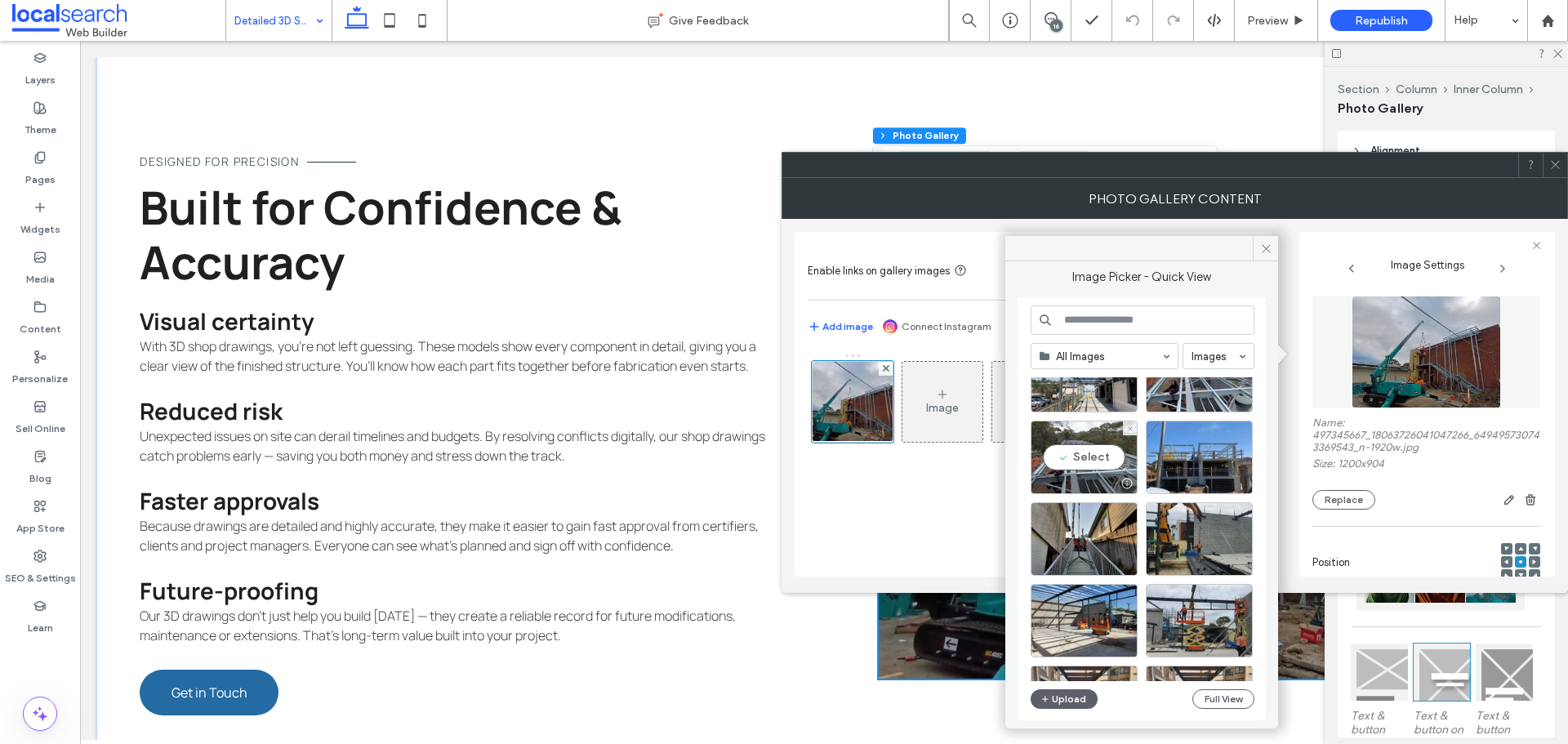
click at [1088, 457] on div "Select" at bounding box center [1084, 457] width 107 height 73
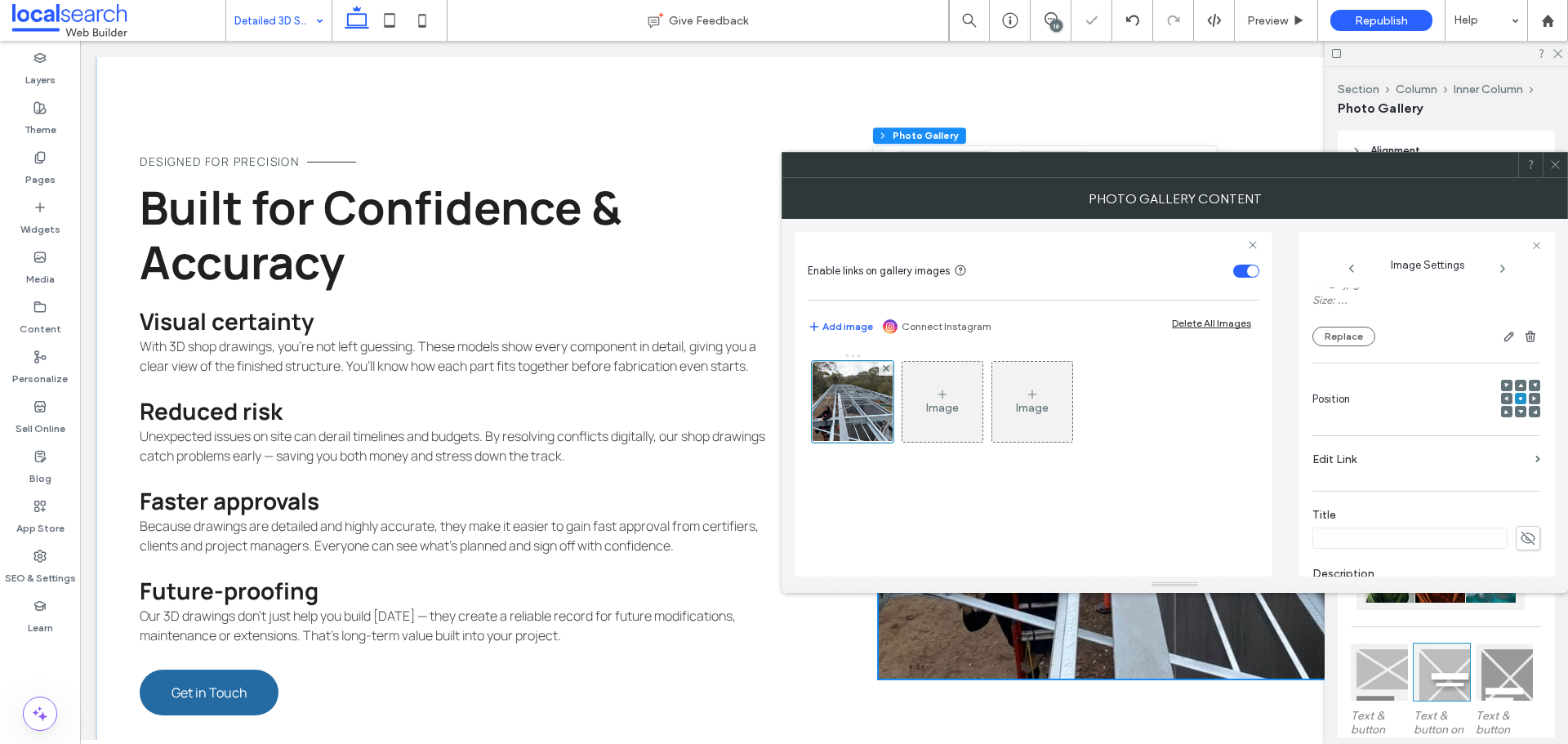
scroll to position [507, 0]
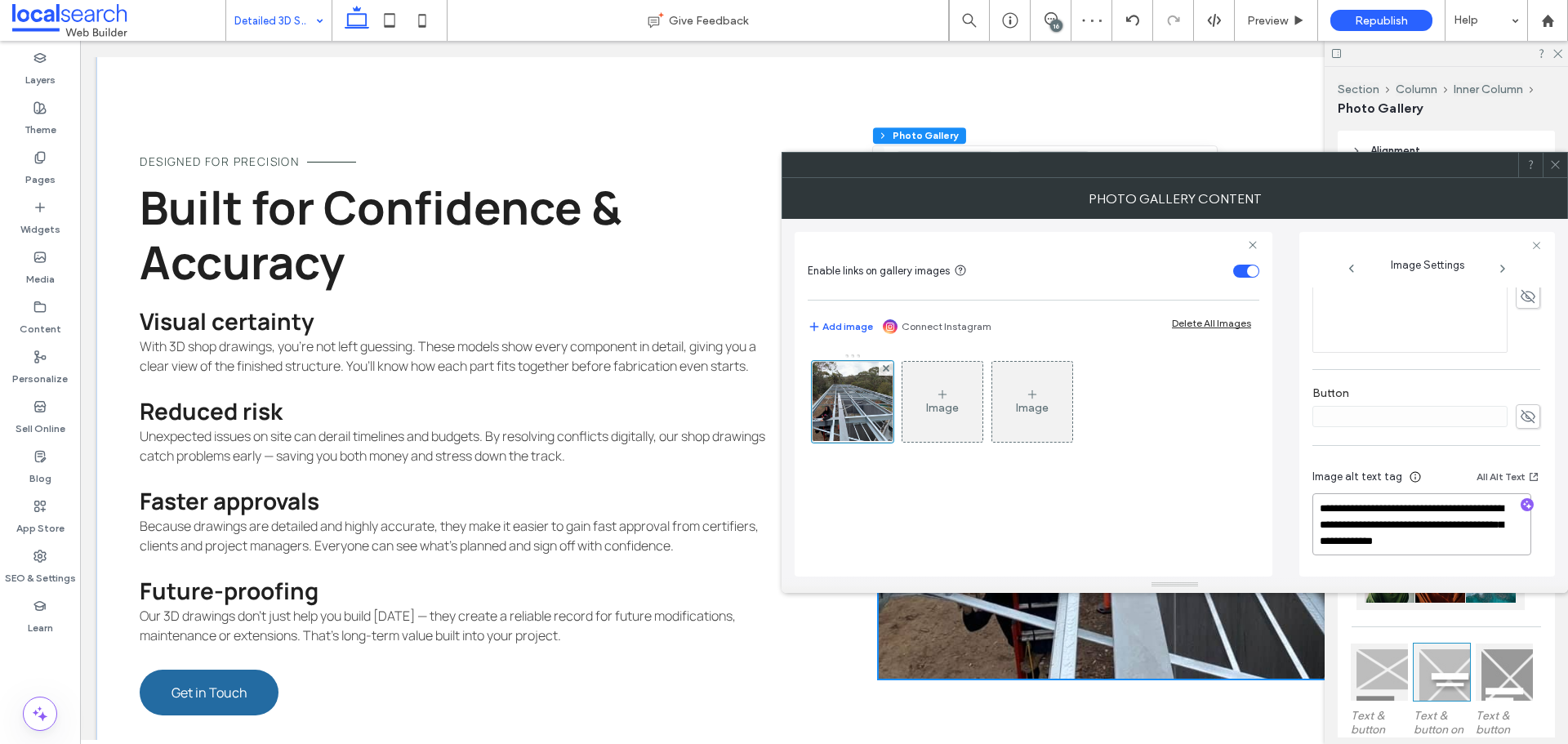
drag, startPoint x: 1472, startPoint y: 539, endPoint x: 1402, endPoint y: 524, distance: 71.6
click at [1402, 524] on textarea "**********" at bounding box center [1423, 524] width 219 height 62
click at [1522, 504] on icon "button" at bounding box center [1527, 505] width 12 height 12
drag, startPoint x: 1398, startPoint y: 537, endPoint x: 1406, endPoint y: 540, distance: 8.5
click at [1399, 537] on textarea "**********" at bounding box center [1423, 524] width 219 height 62
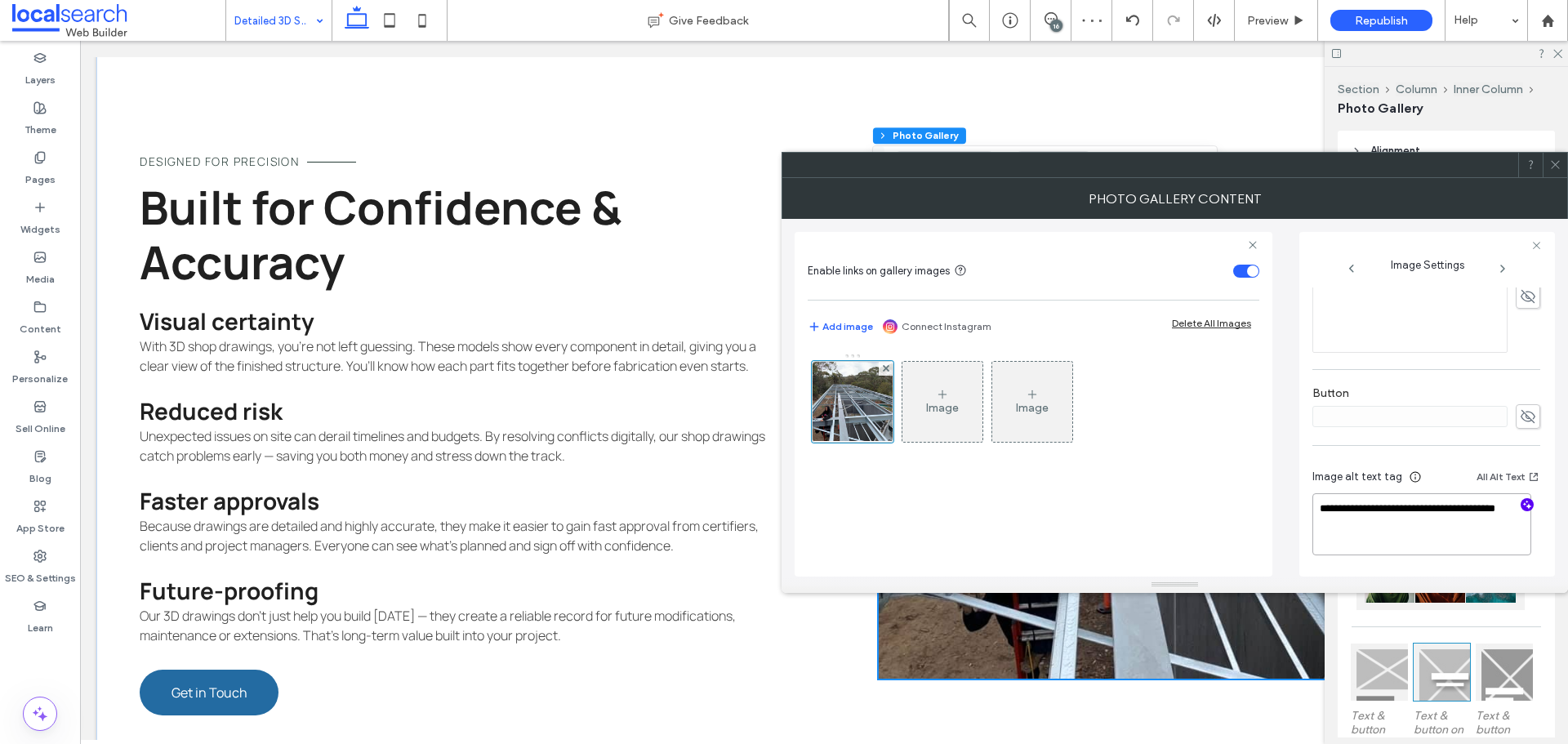
scroll to position [506, 0]
paste textarea "**********"
type textarea "**********"
click at [1559, 164] on icon at bounding box center [1555, 164] width 12 height 12
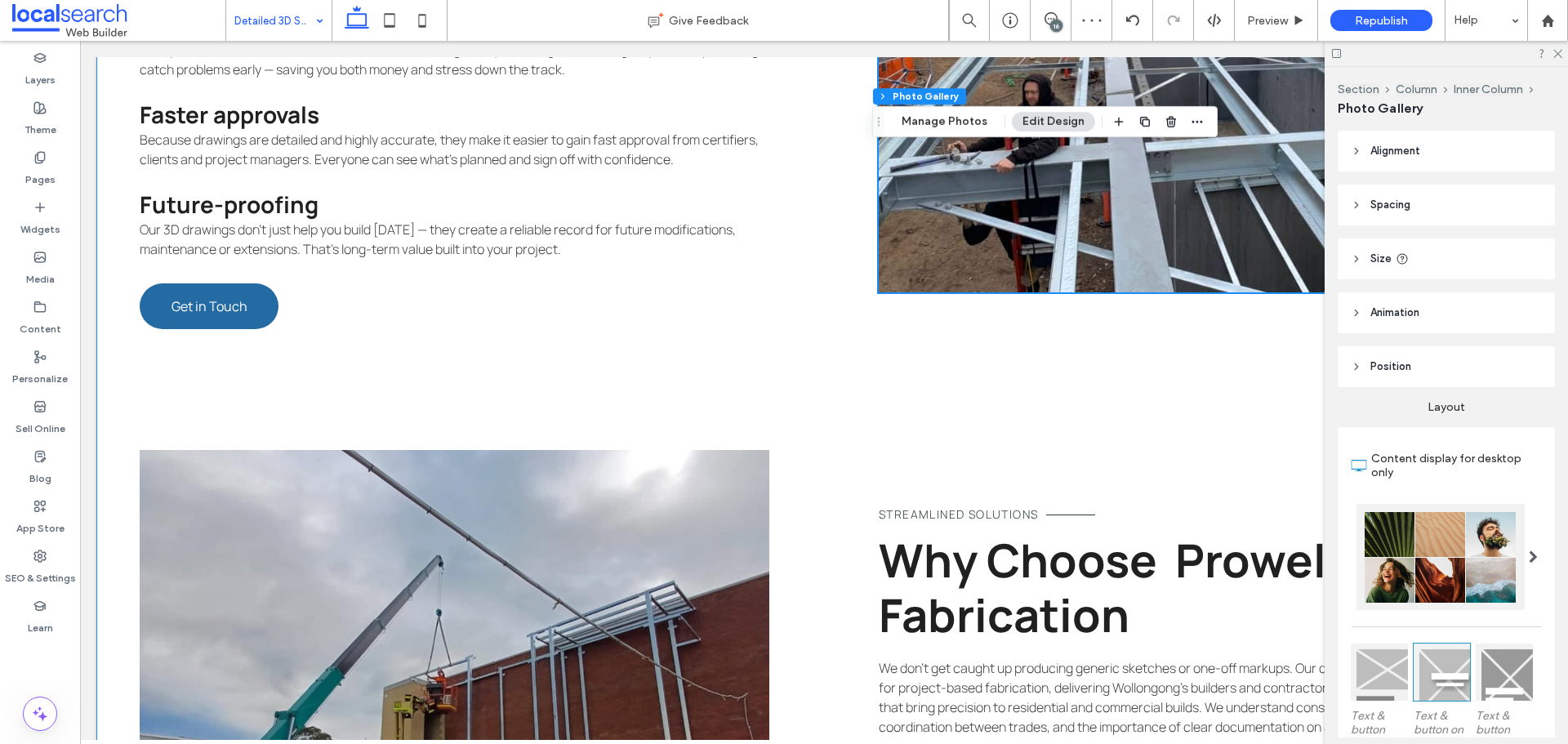
scroll to position [2287, 0]
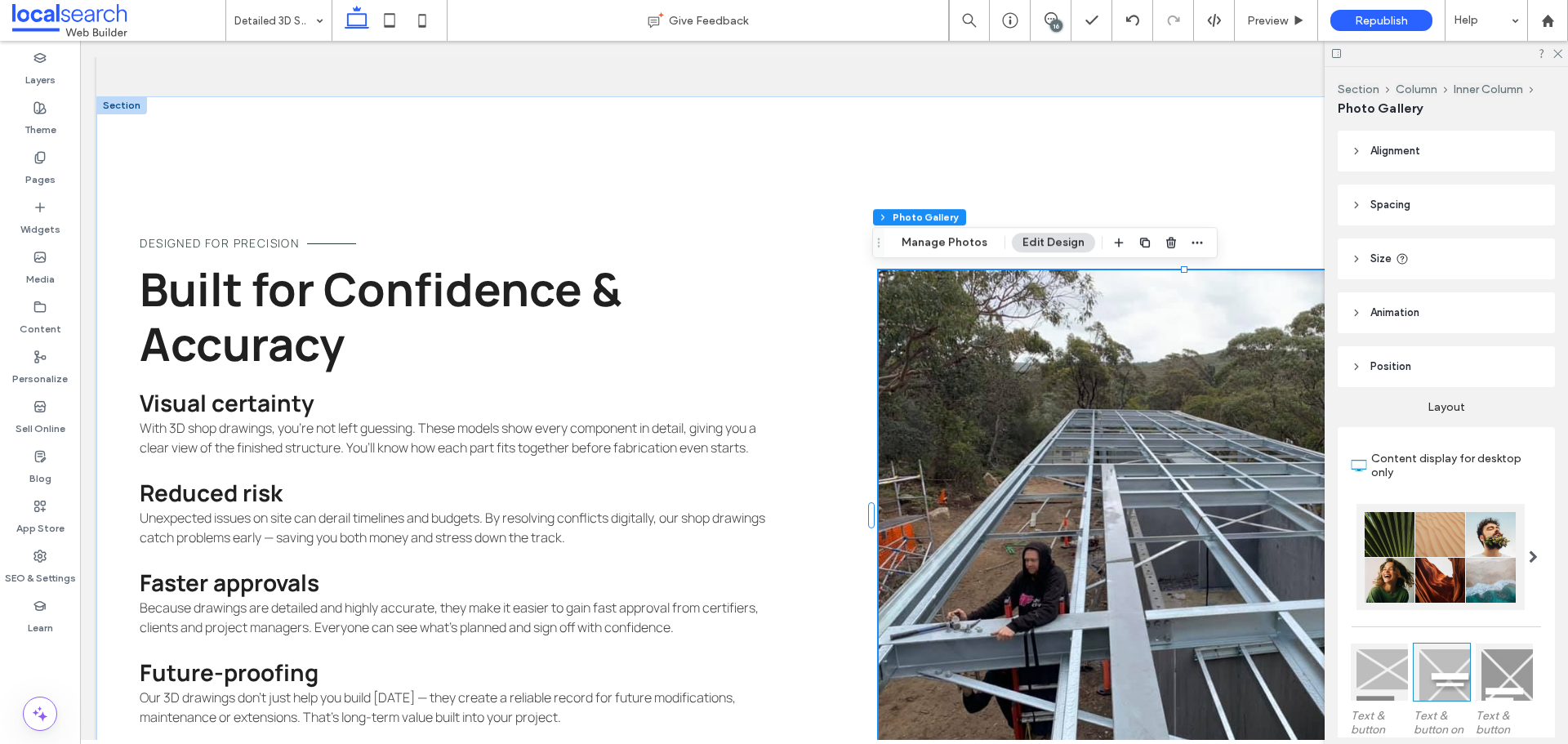
click at [1059, 457] on link at bounding box center [1194, 516] width 629 height 490
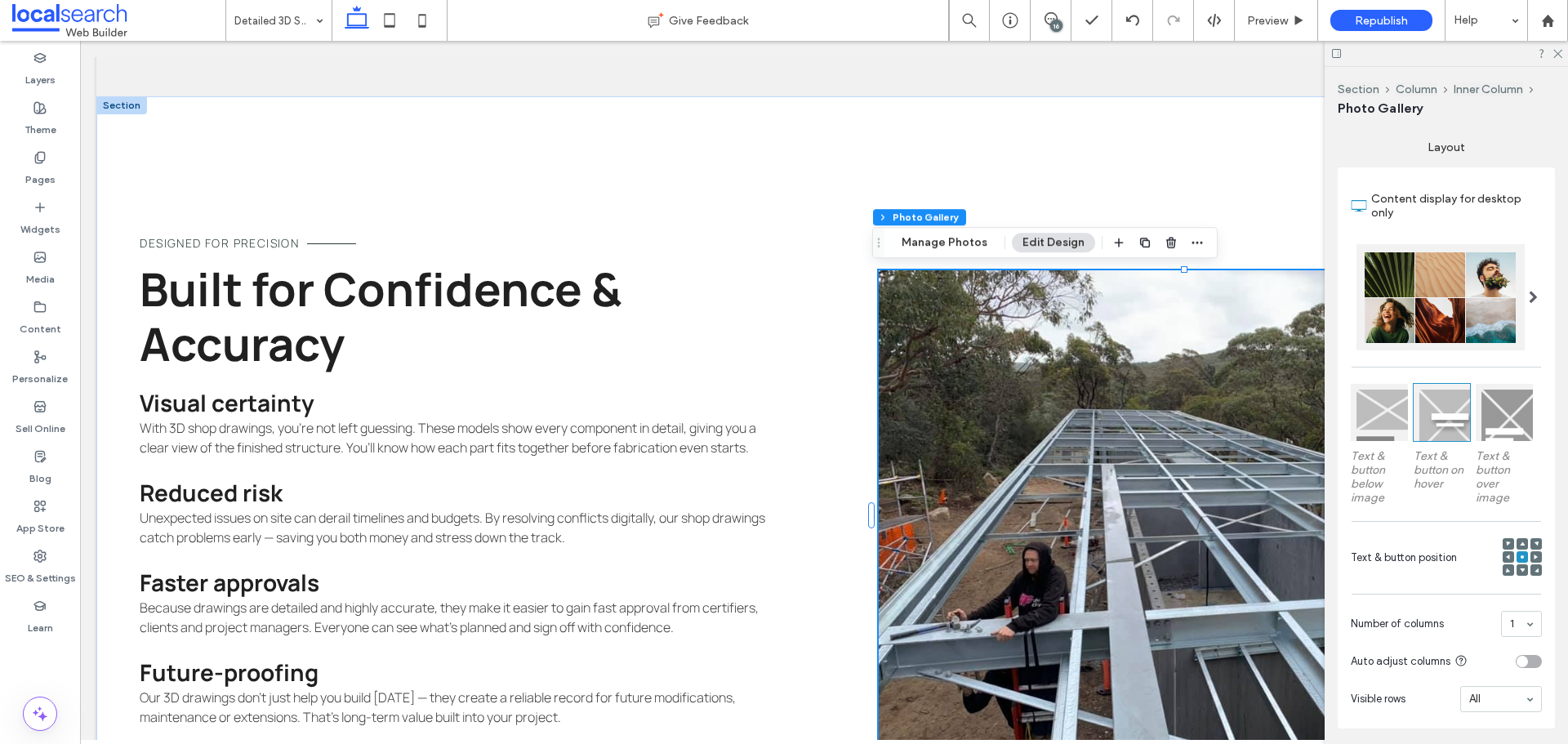
scroll to position [327, 0]
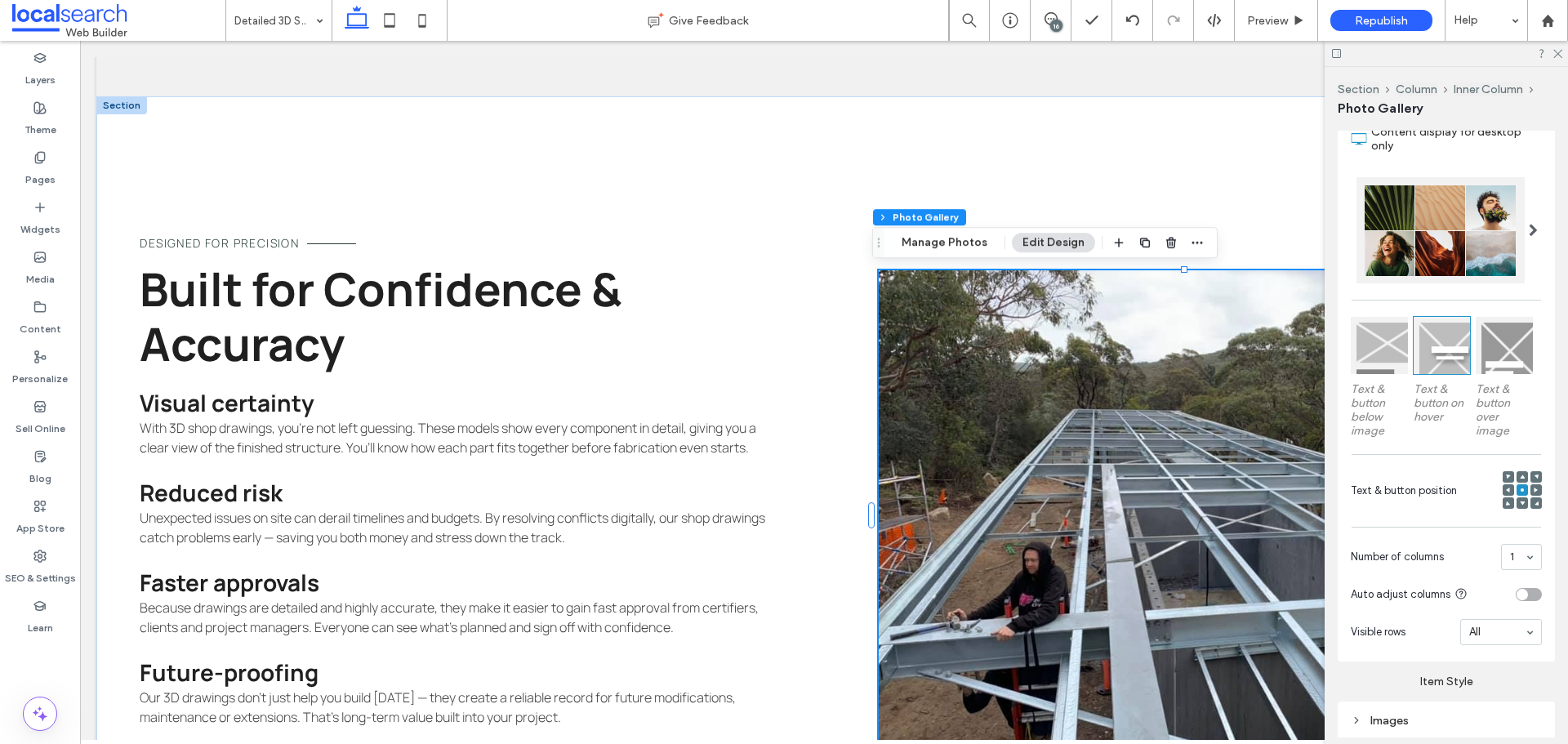
click at [1532, 489] on div at bounding box center [1536, 490] width 12 height 12
click at [1530, 486] on div at bounding box center [1536, 490] width 12 height 12
click at [1534, 488] on icon at bounding box center [1536, 490] width 5 height 5
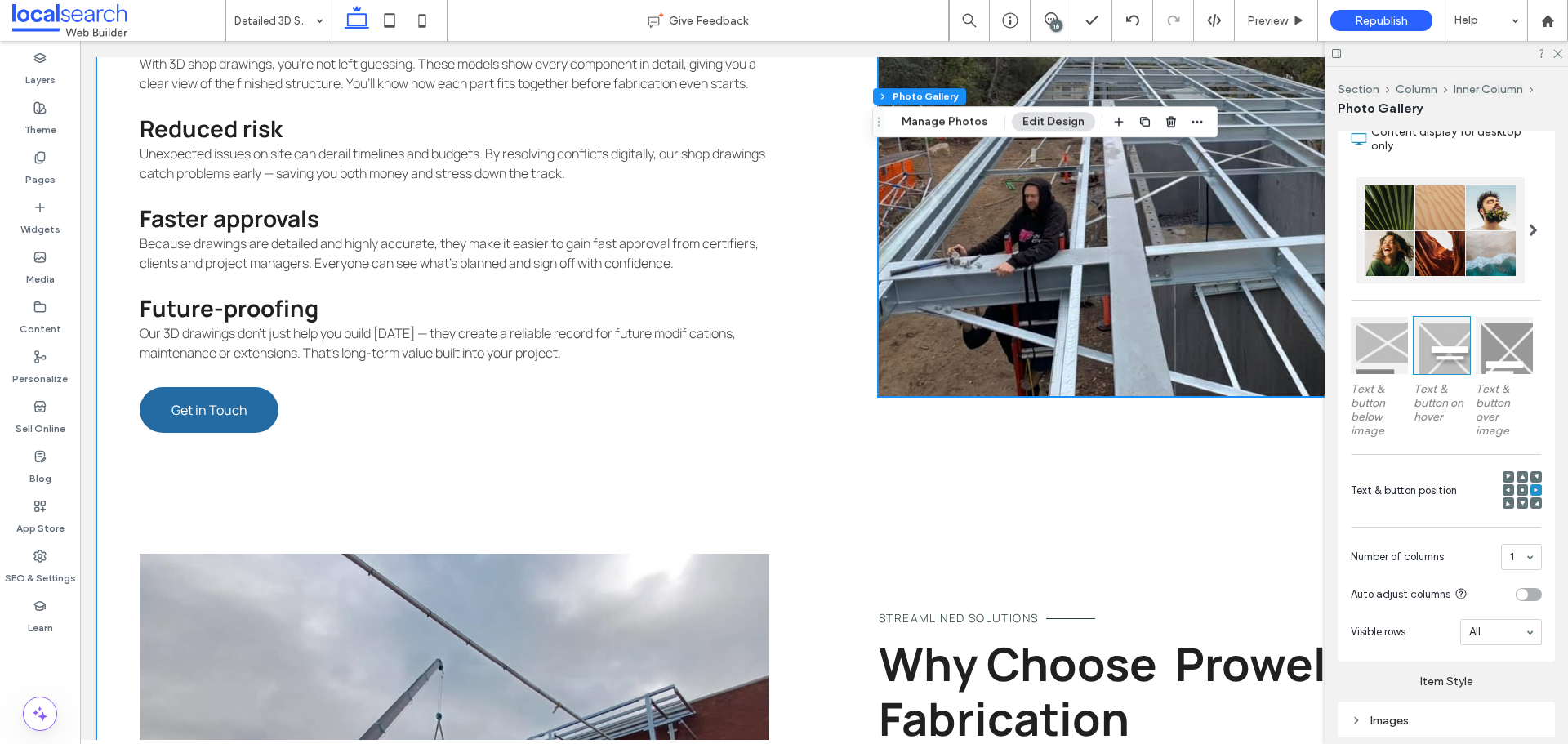
scroll to position [2450, 0]
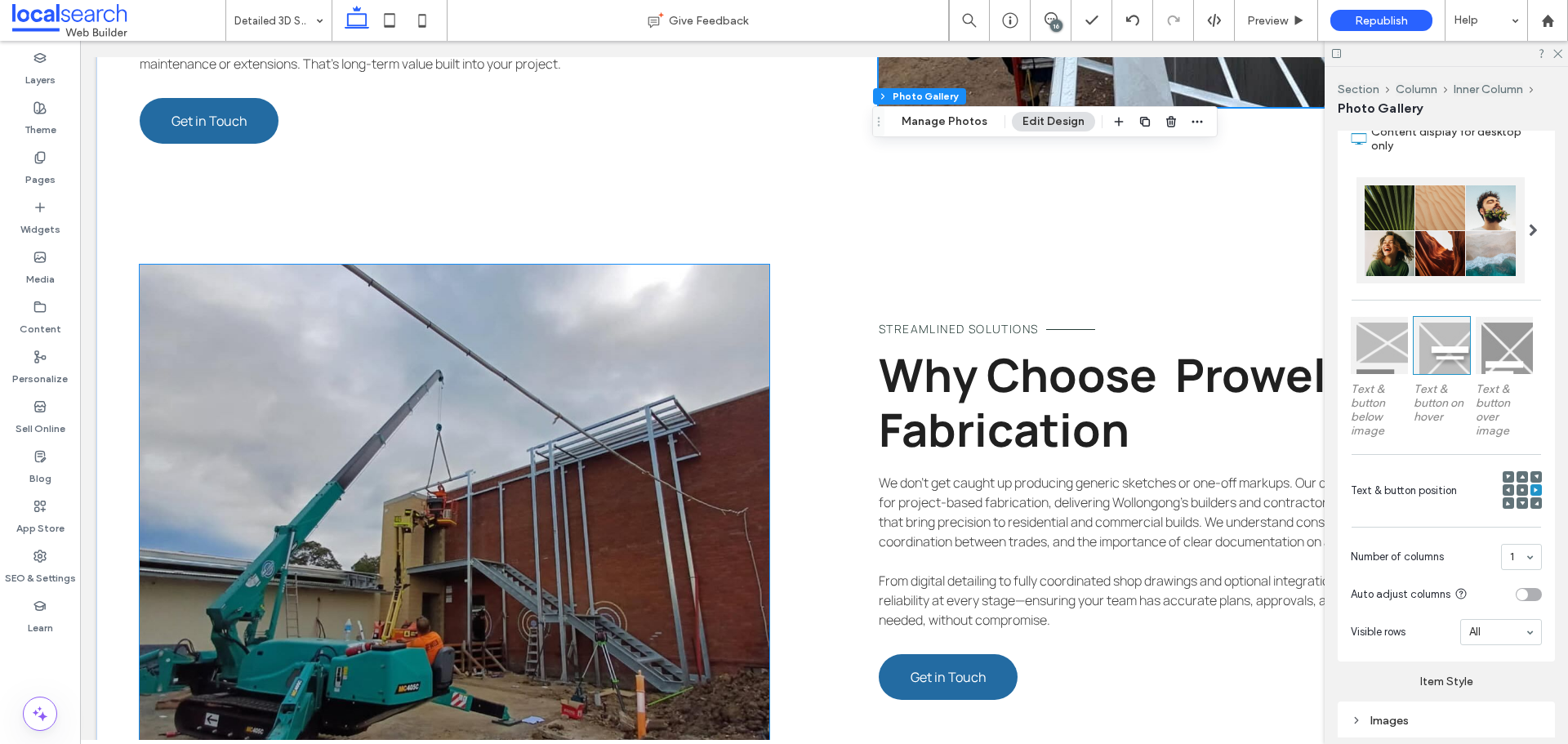
click at [513, 486] on link at bounding box center [454, 510] width 629 height 490
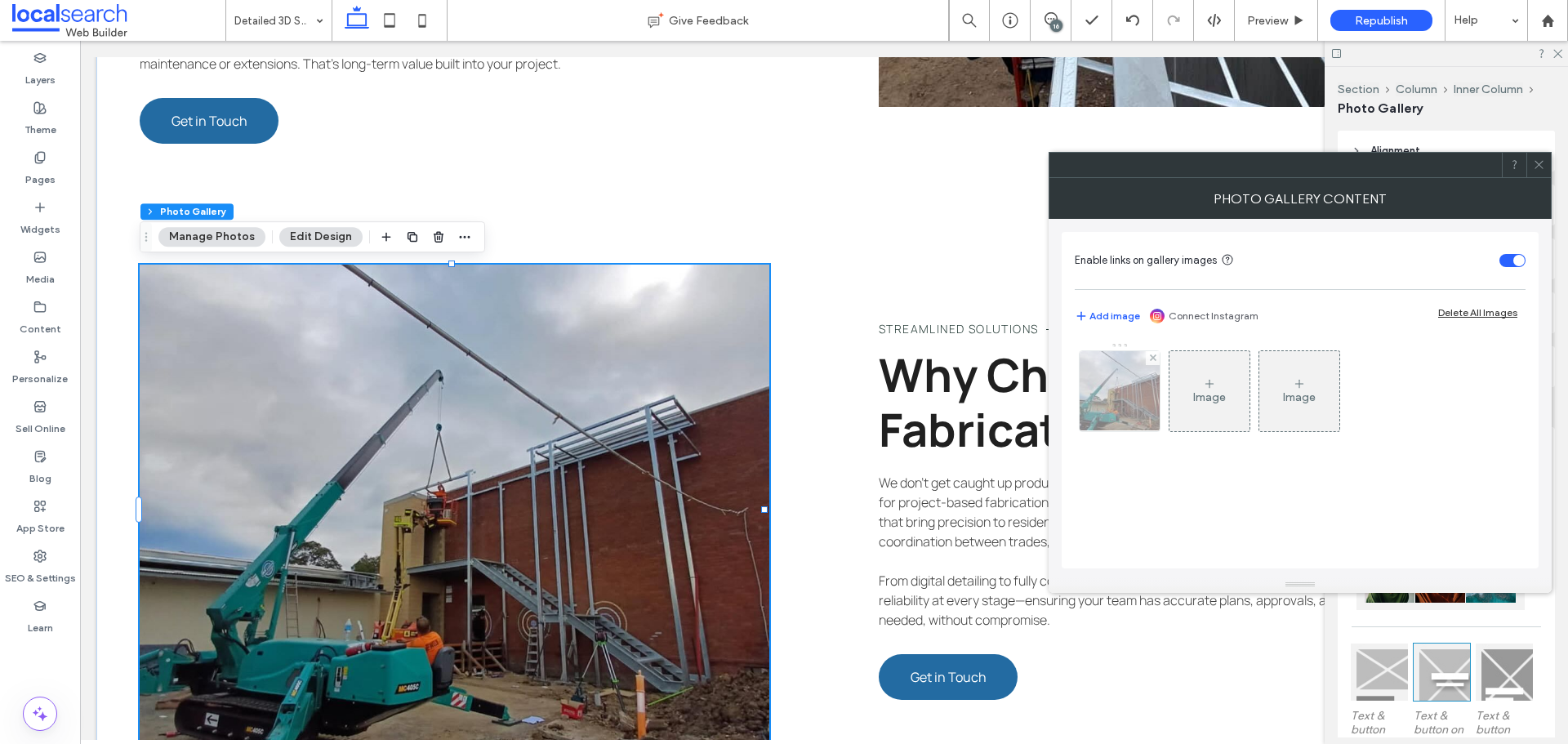
click at [1106, 394] on img at bounding box center [1119, 390] width 106 height 80
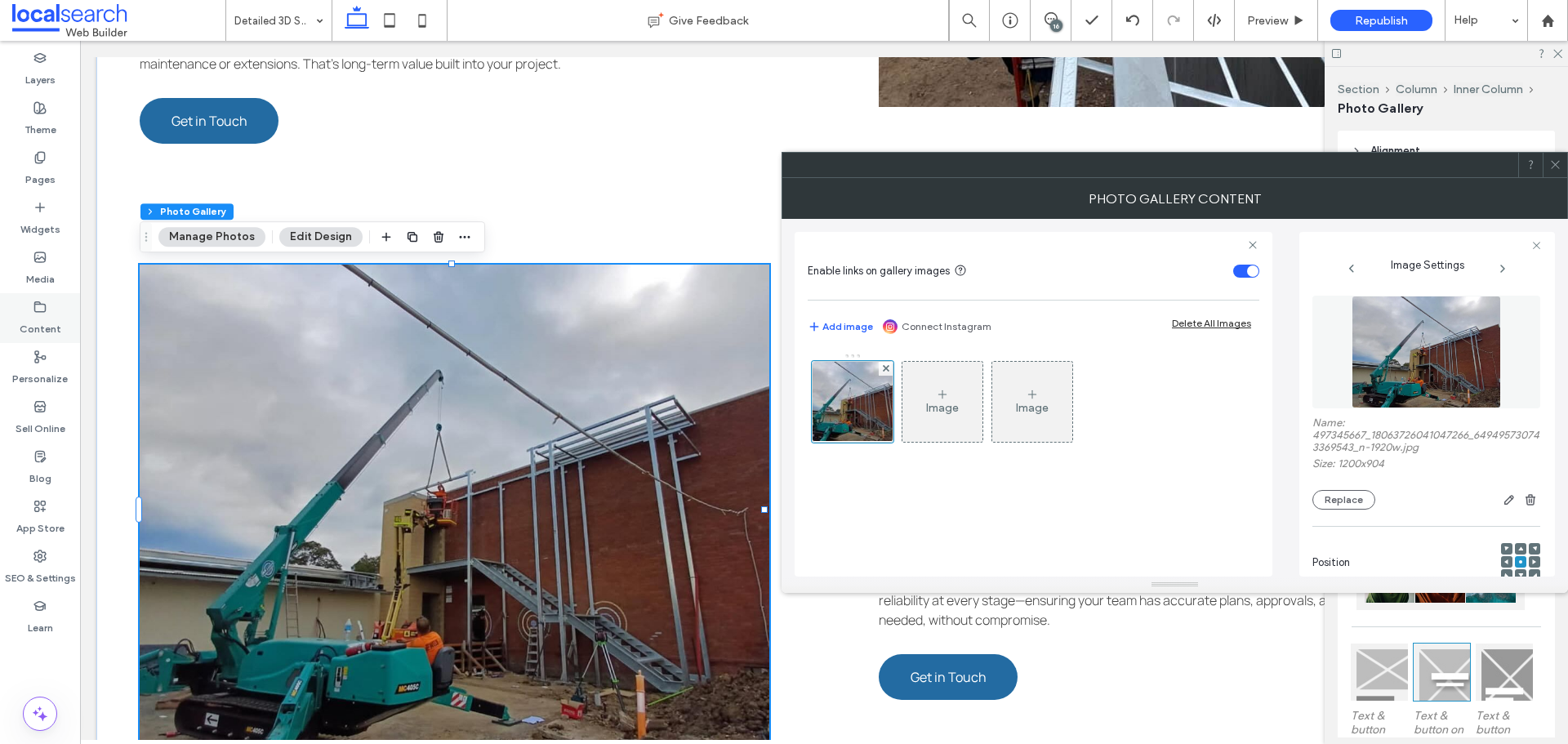
click at [26, 323] on label "Content" at bounding box center [41, 324] width 41 height 23
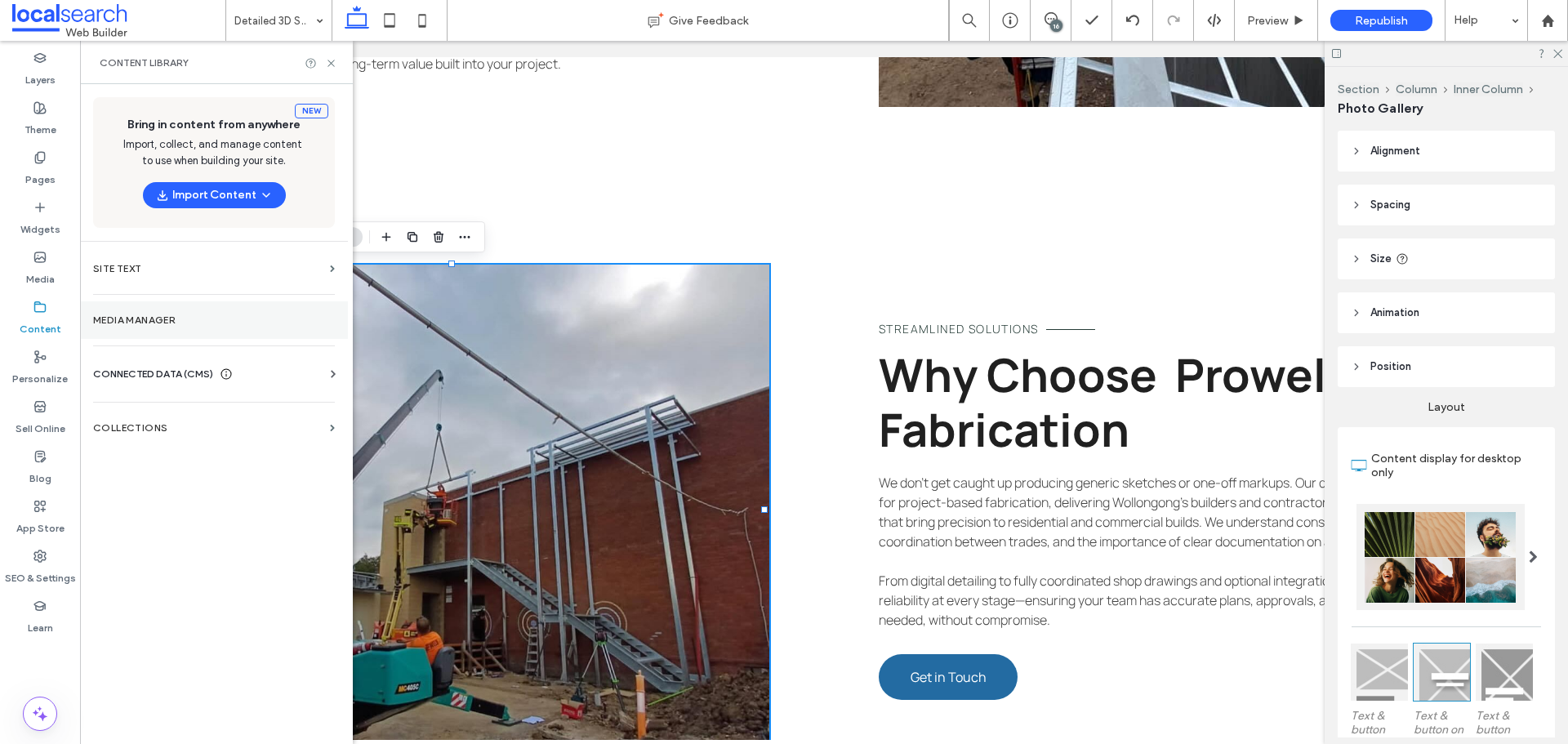
click at [163, 314] on label "Media Manager" at bounding box center [213, 320] width 242 height 12
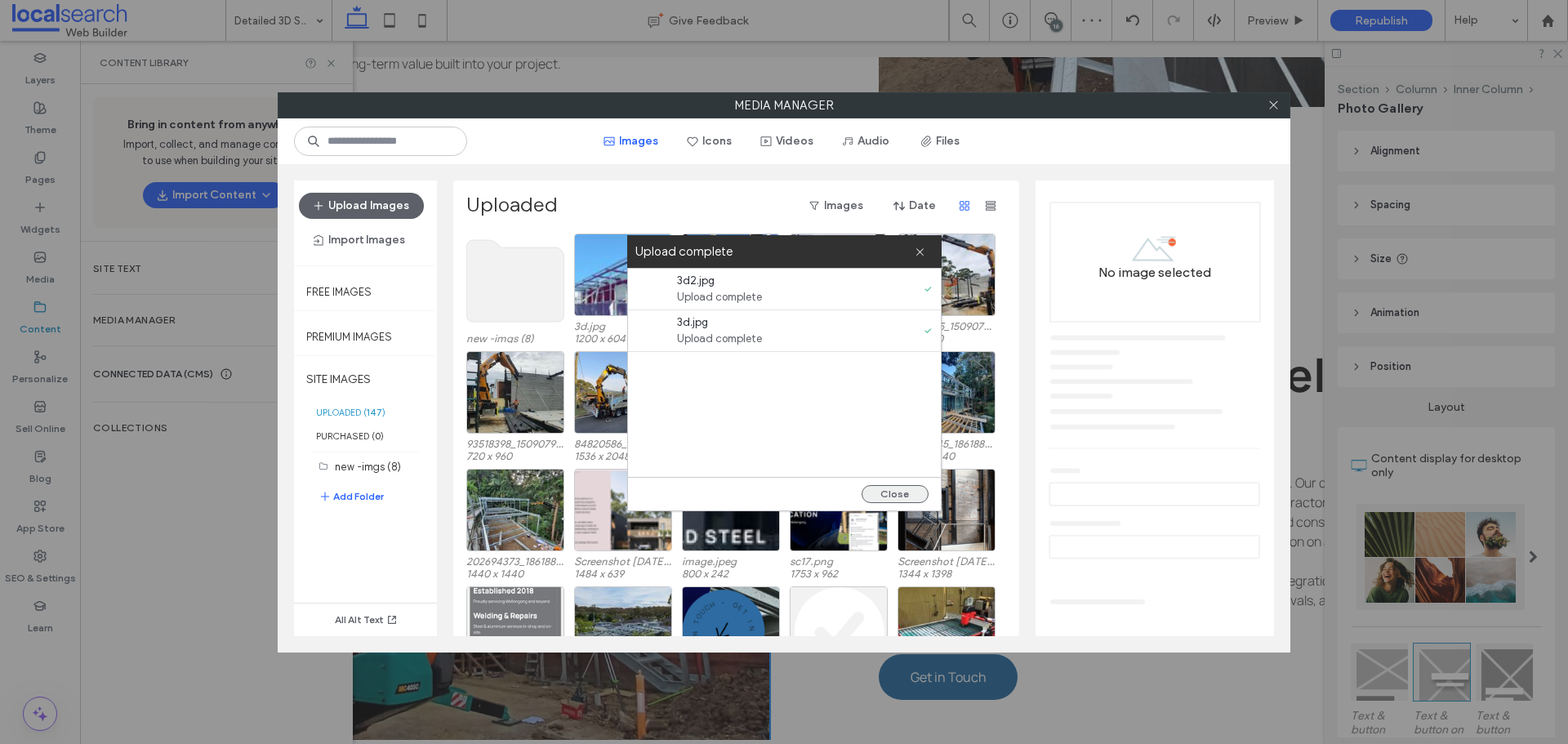
click at [903, 490] on button "Close" at bounding box center [895, 494] width 67 height 18
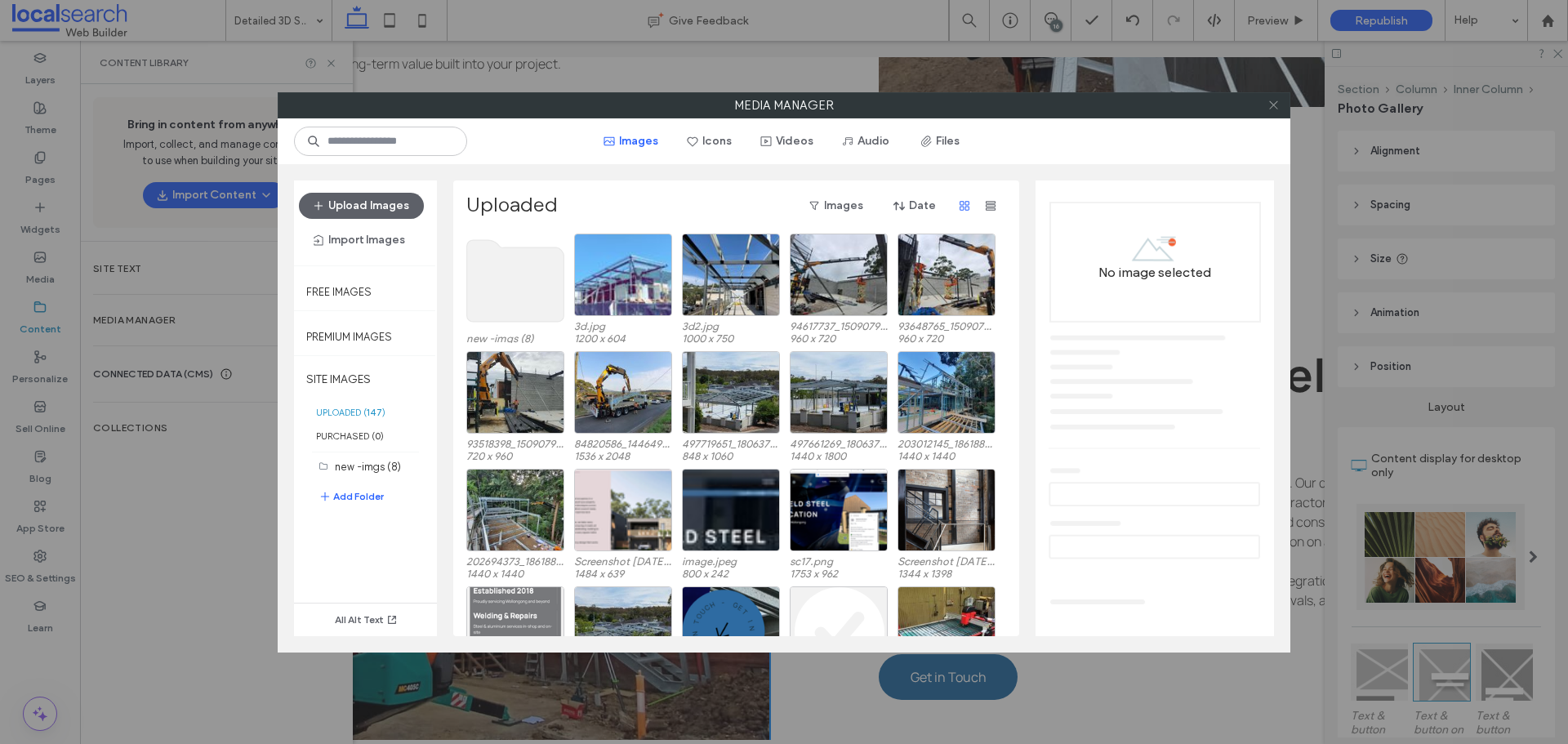
click at [1279, 111] on icon at bounding box center [1274, 105] width 12 height 12
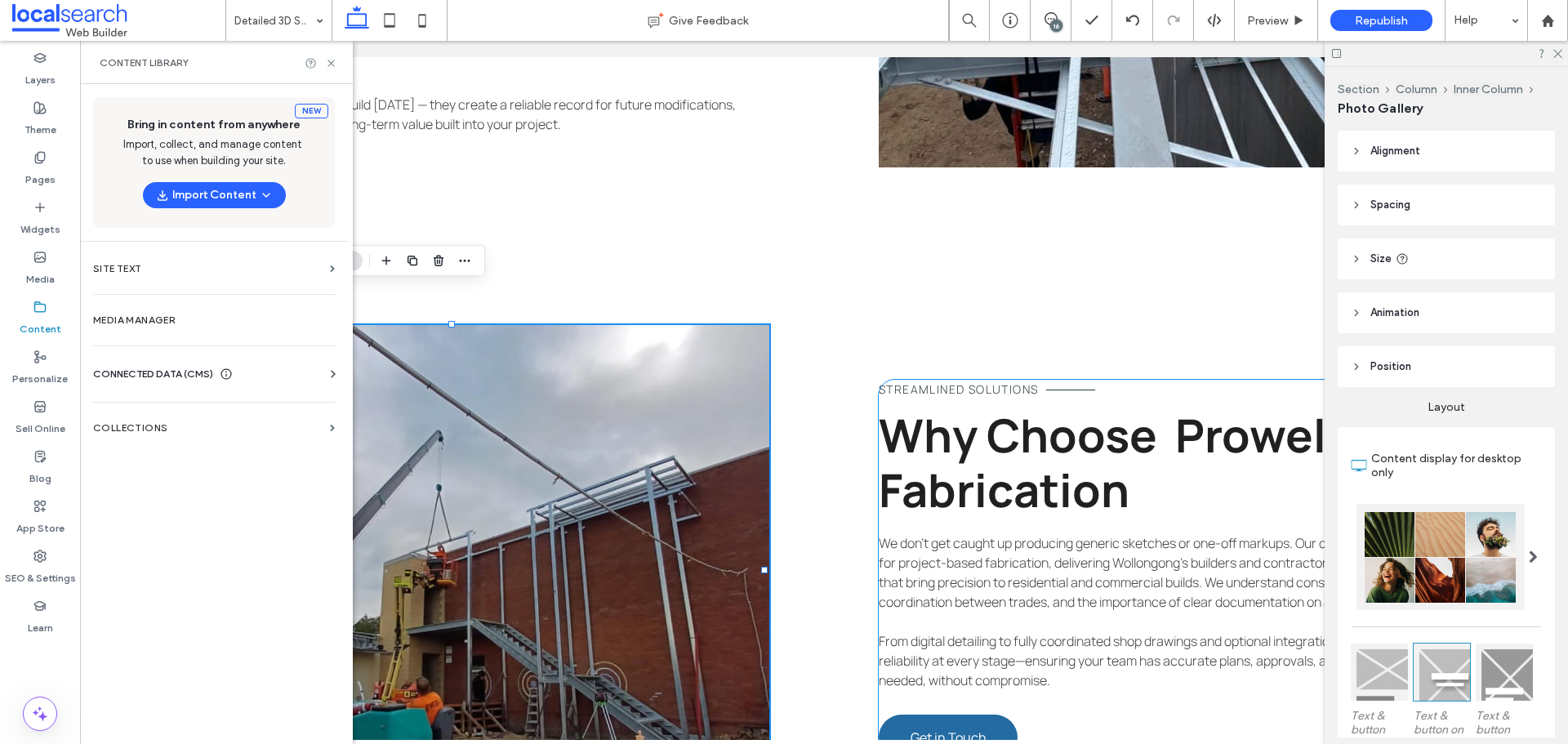
scroll to position [2287, 0]
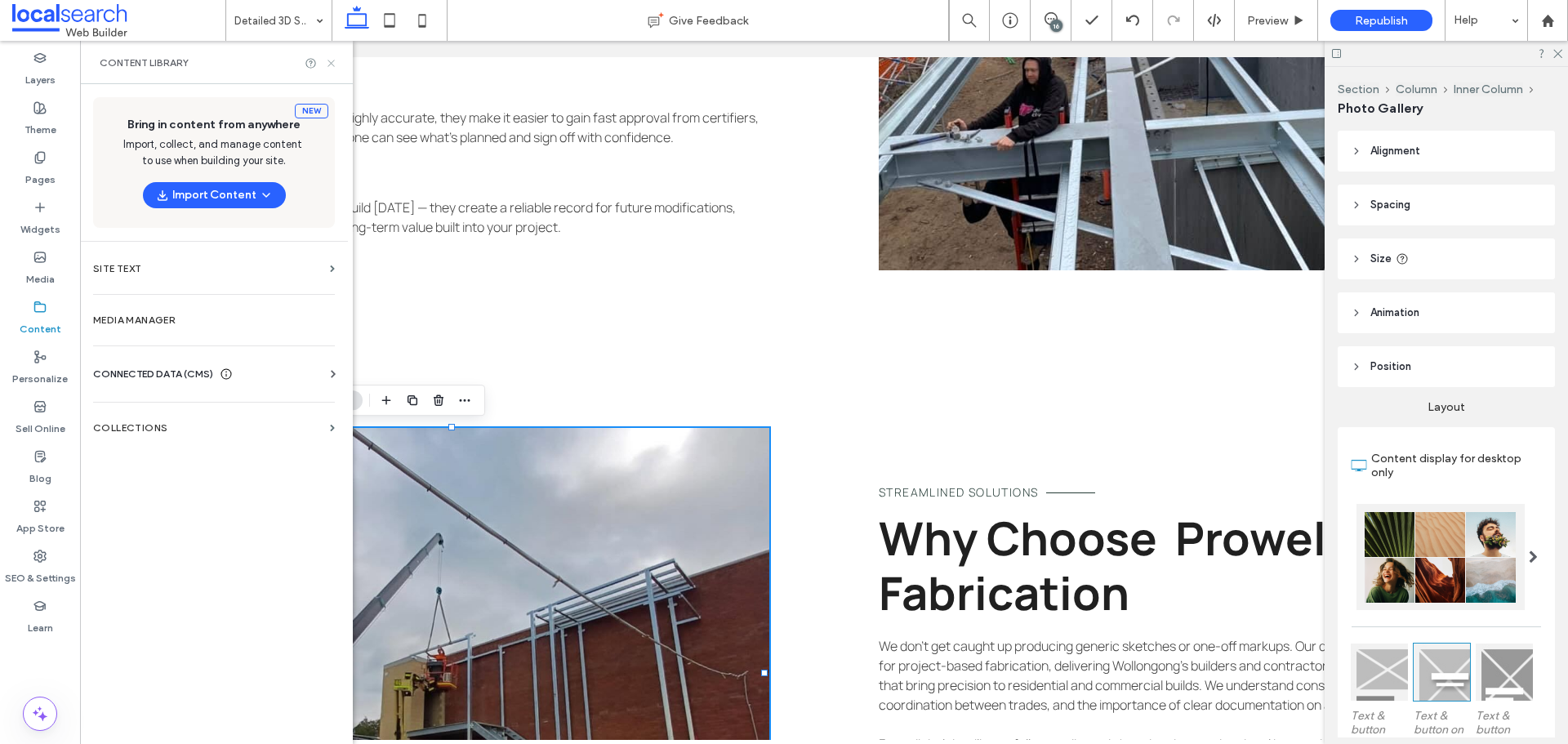
drag, startPoint x: 325, startPoint y: 65, endPoint x: 510, endPoint y: 139, distance: 199.3
click at [325, 65] on icon at bounding box center [331, 63] width 12 height 12
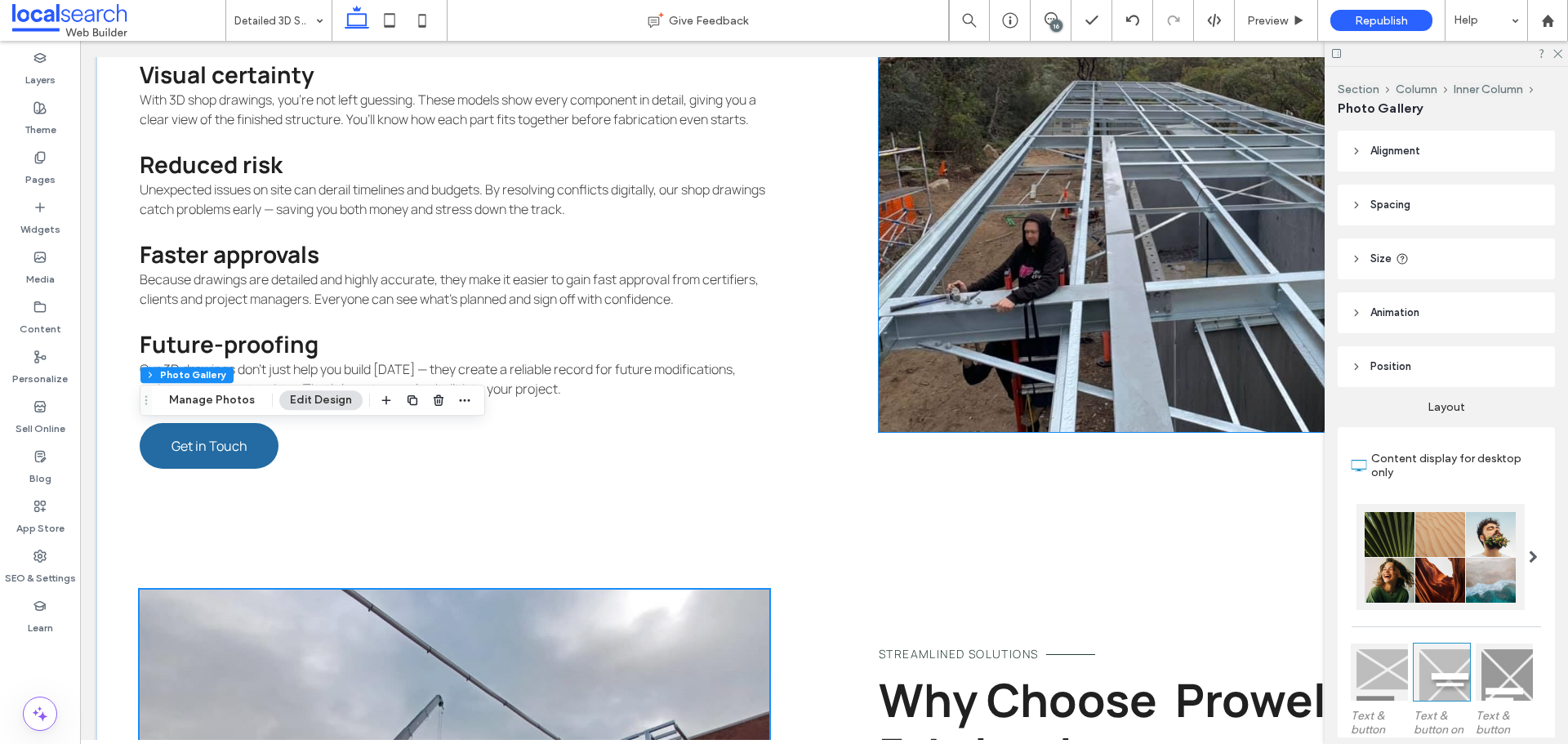
scroll to position [2042, 0]
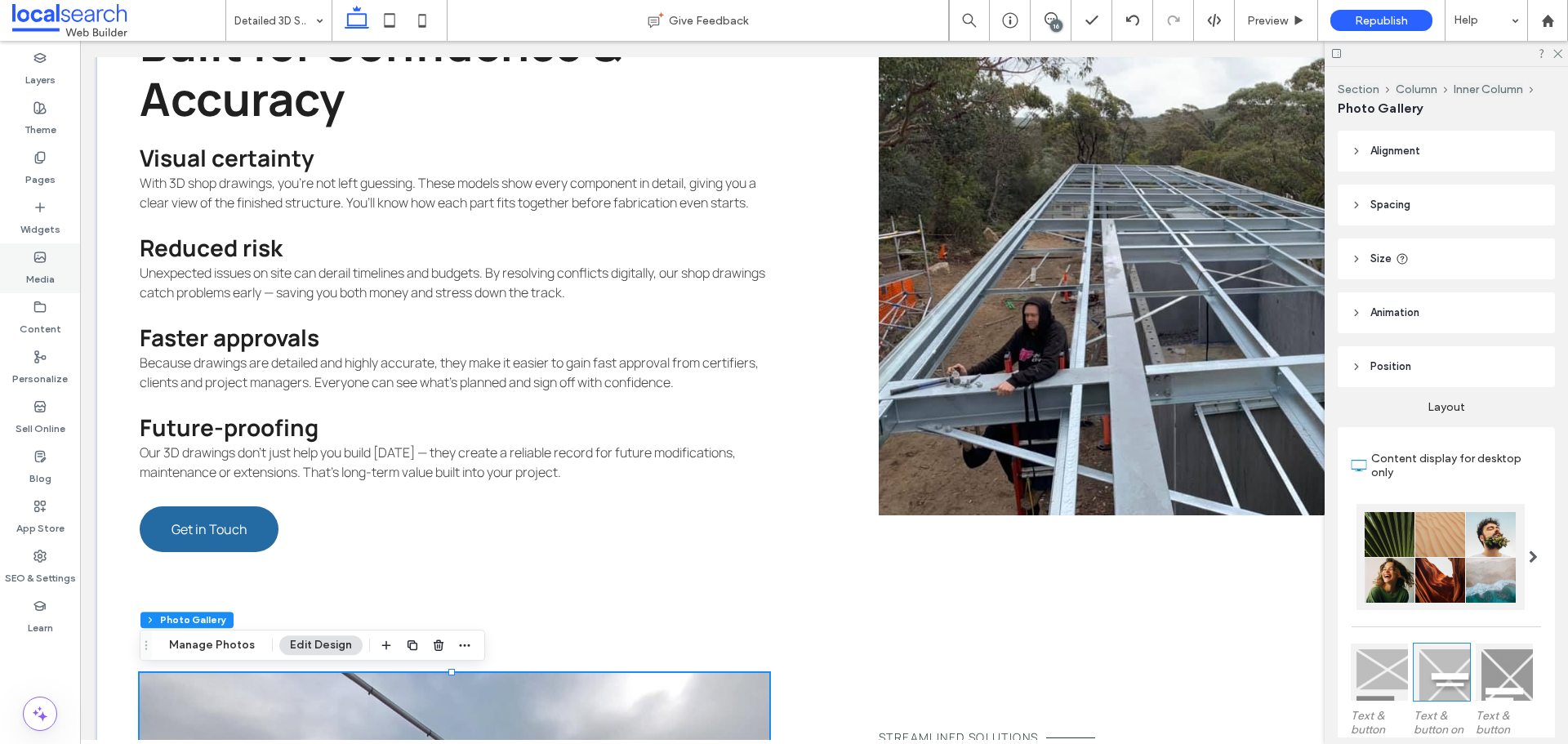
click at [41, 264] on label "Media" at bounding box center [40, 275] width 29 height 23
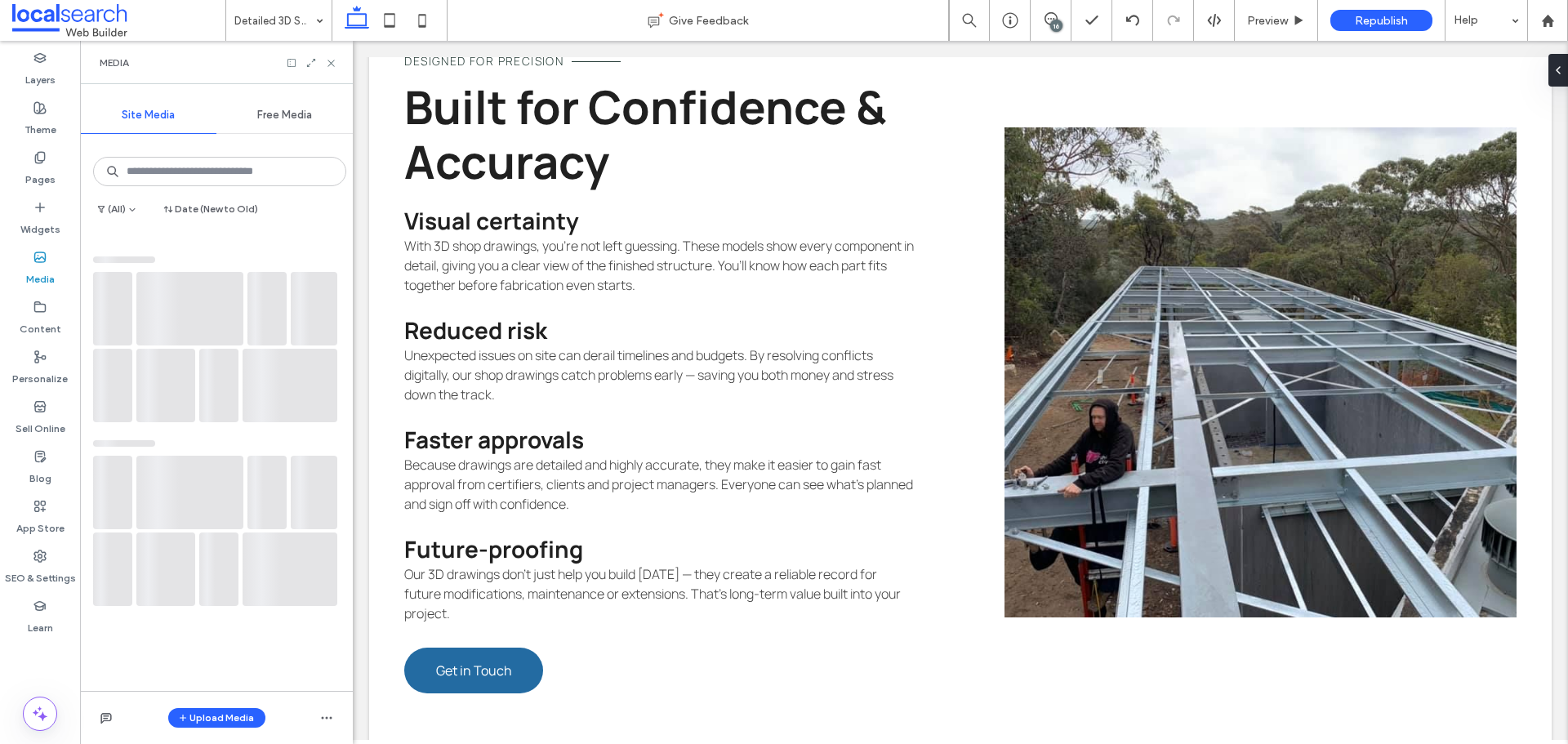
scroll to position [2017, 0]
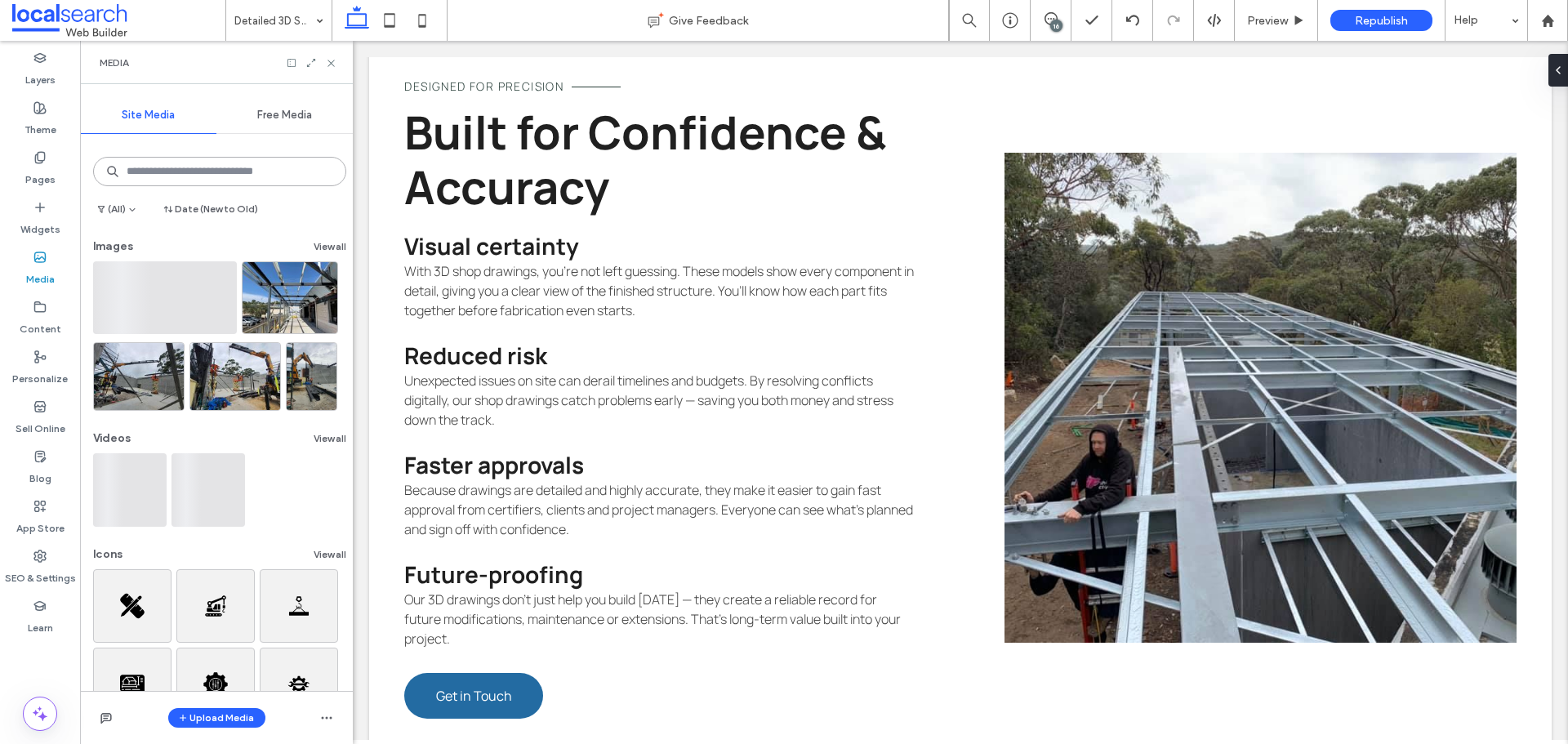
click at [195, 174] on input at bounding box center [219, 172] width 253 height 30
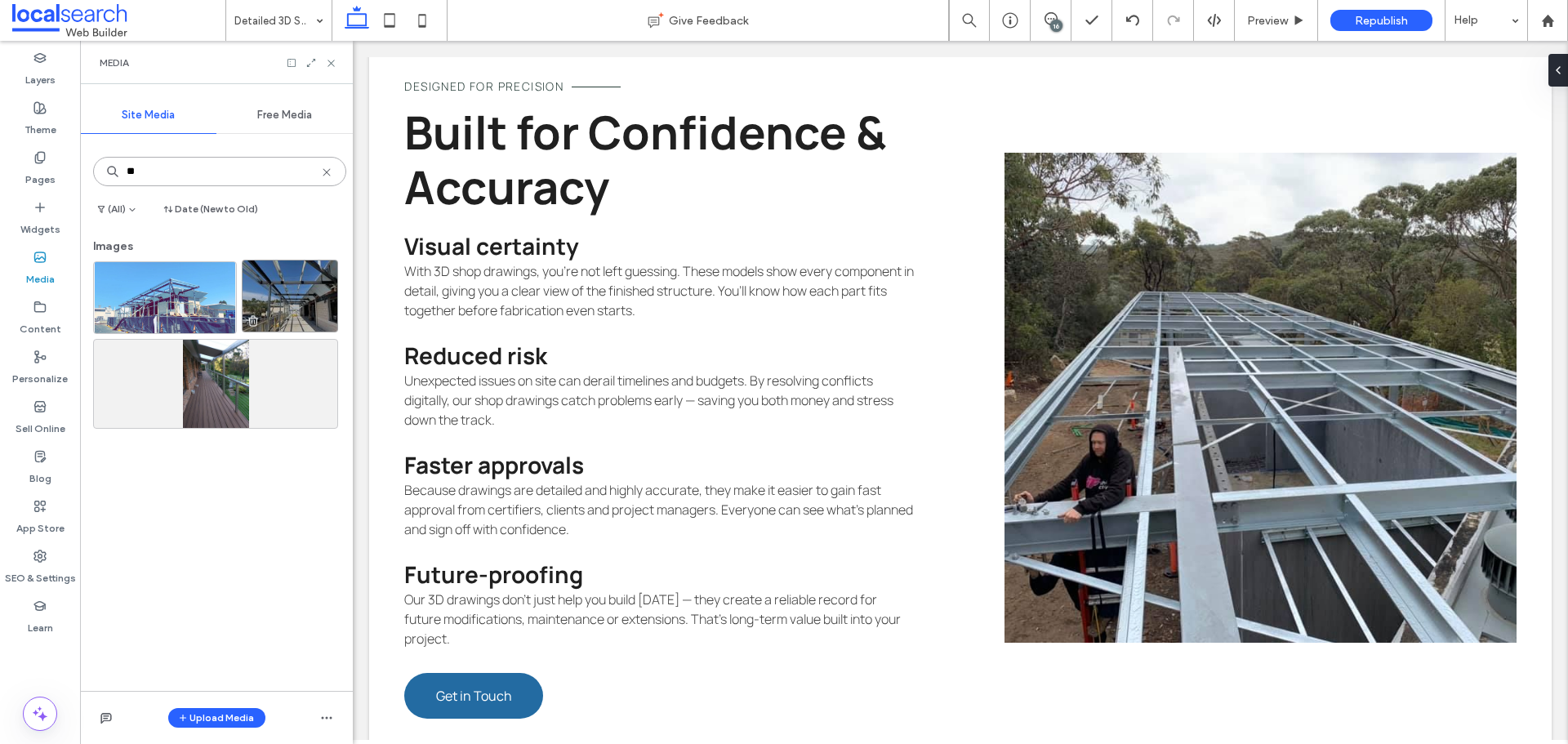
type input "**"
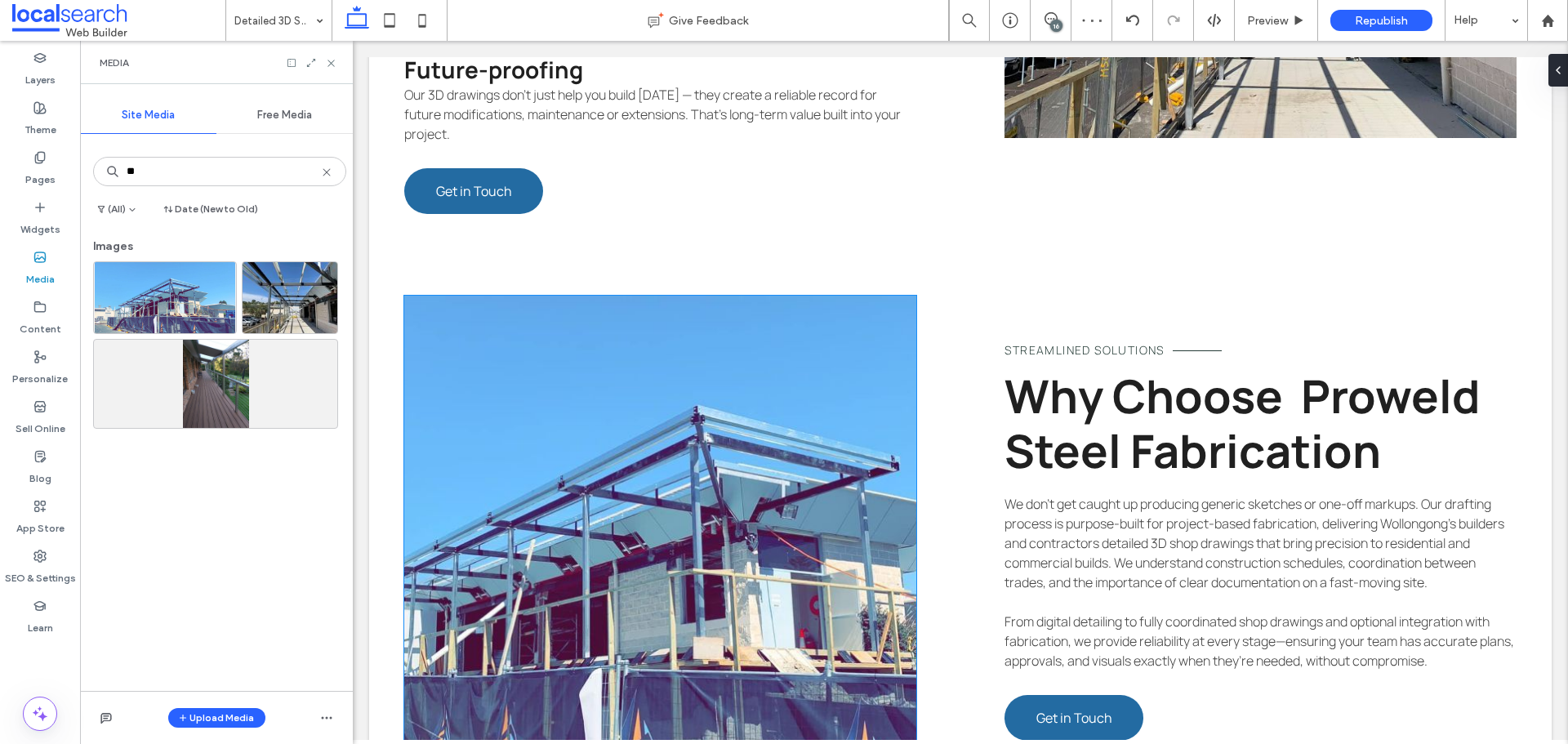
scroll to position [2671, 0]
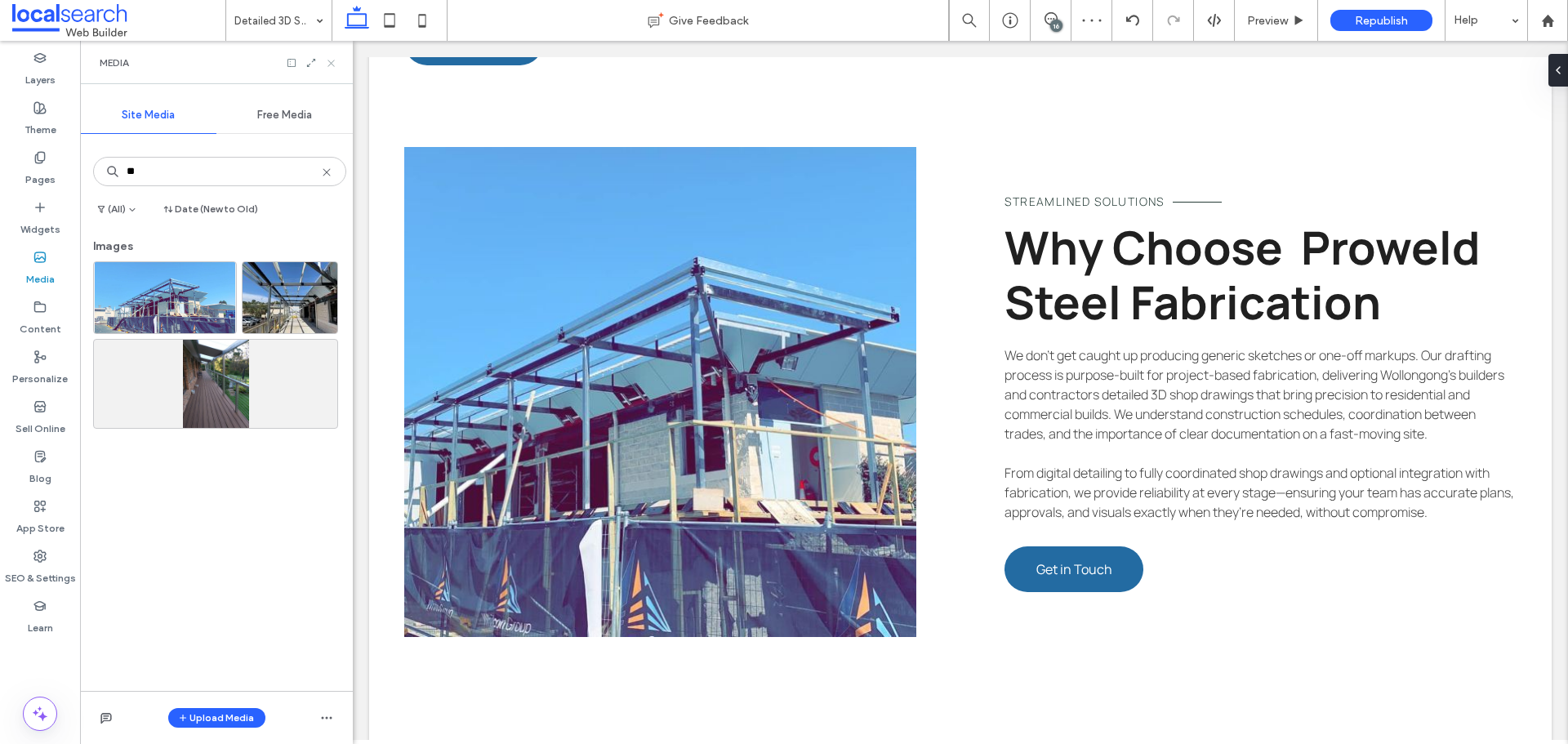
click at [330, 63] on icon at bounding box center [331, 63] width 12 height 12
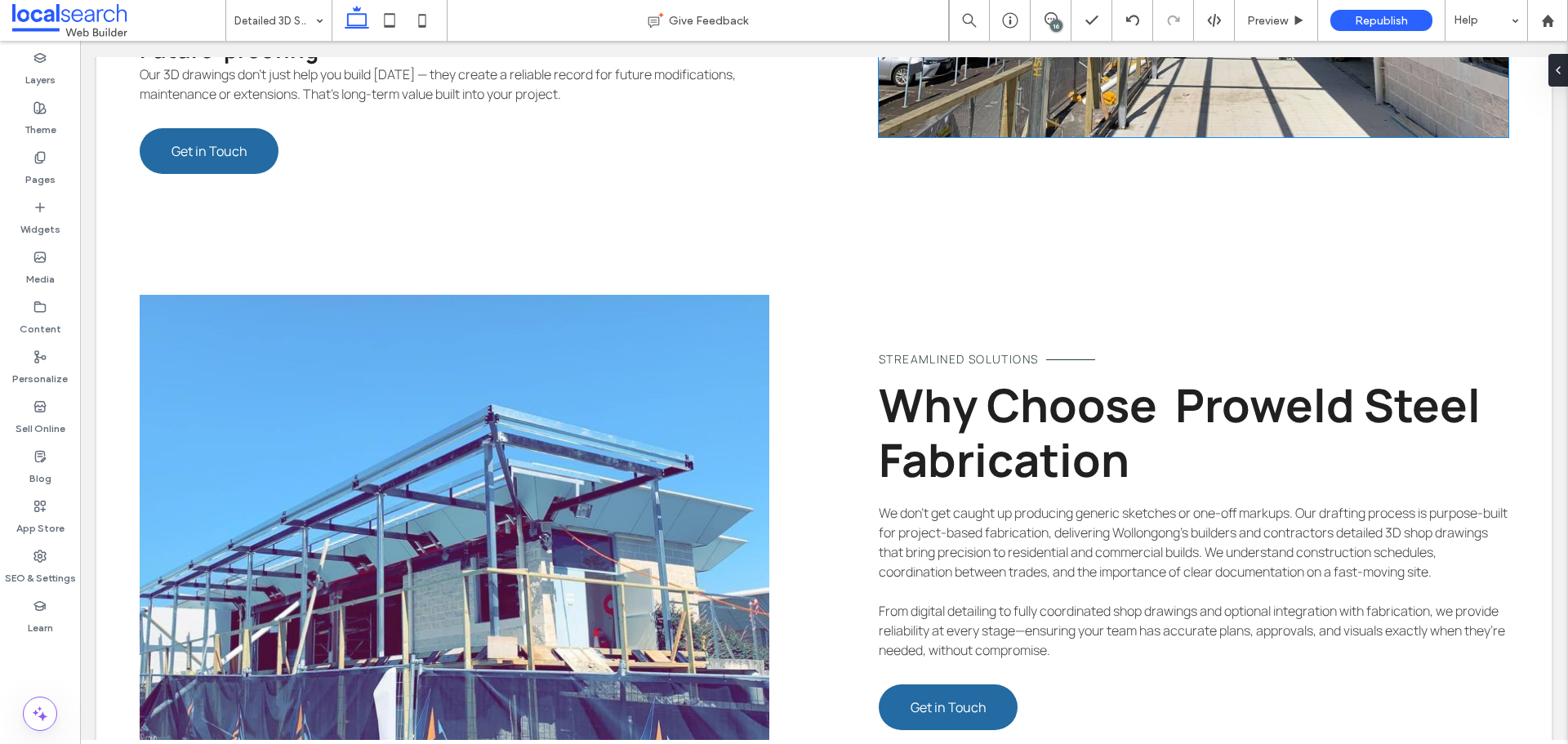
scroll to position [2094, 0]
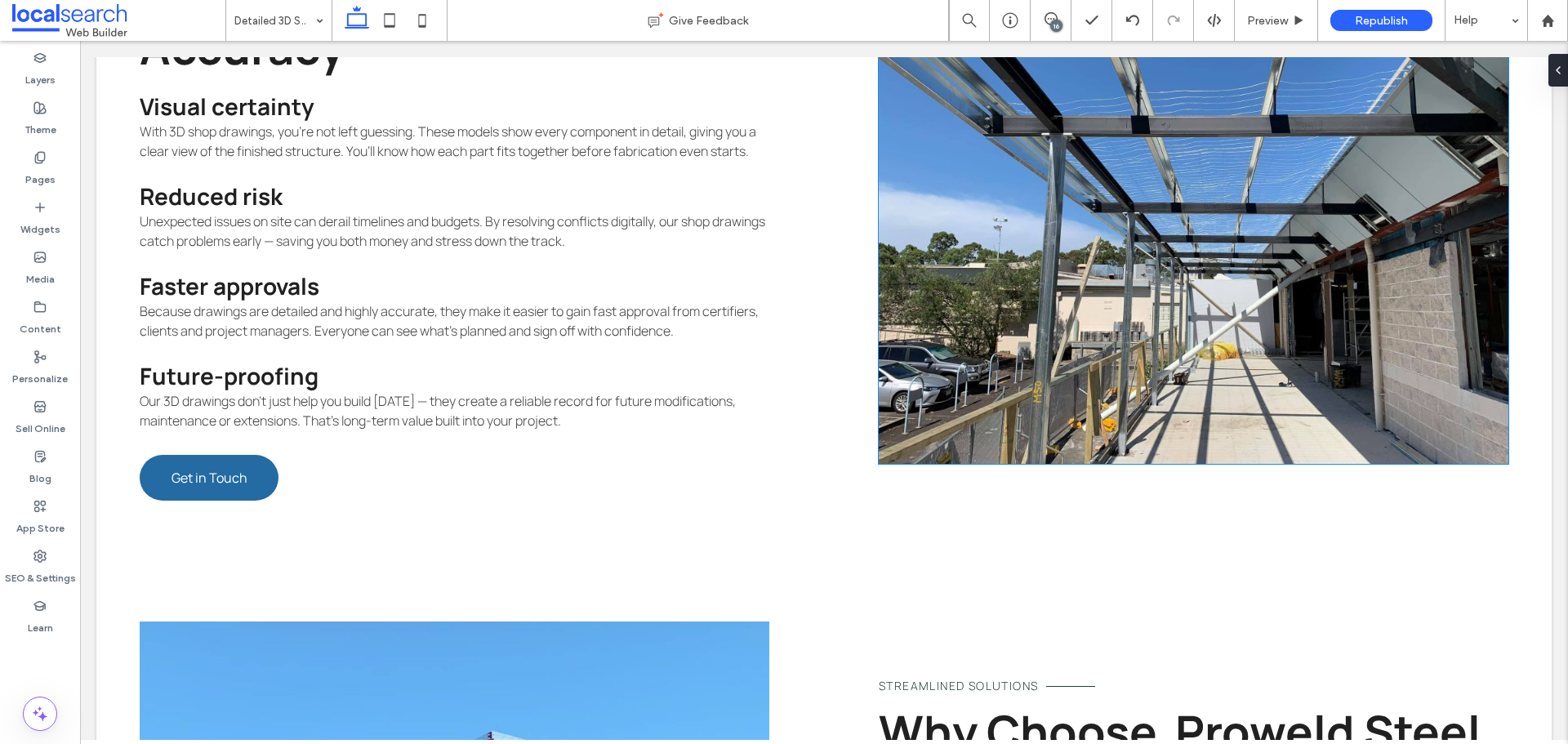
click at [1121, 361] on link at bounding box center [1194, 219] width 629 height 490
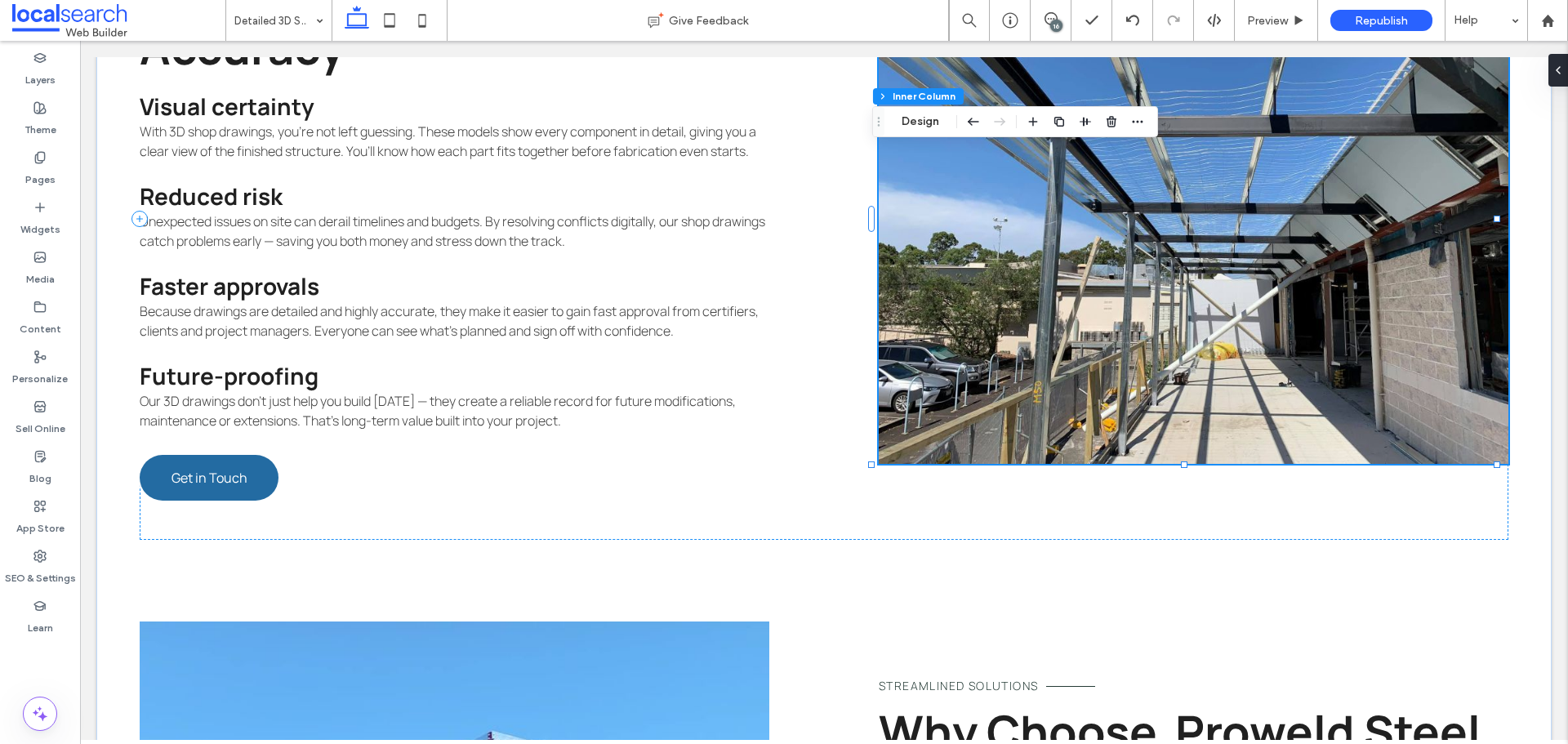
click at [1121, 361] on link at bounding box center [1194, 219] width 629 height 490
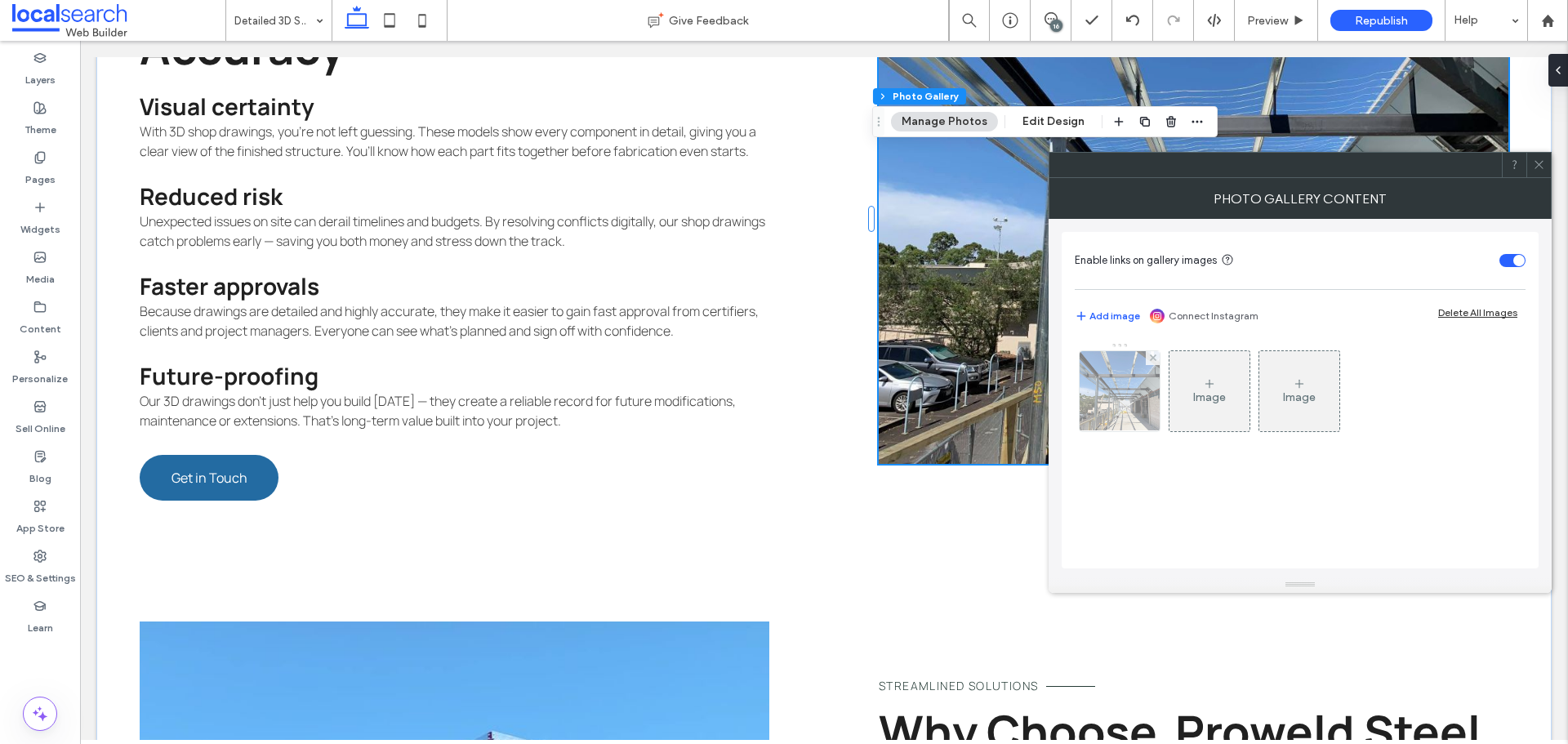
click at [1138, 384] on img at bounding box center [1120, 390] width 107 height 80
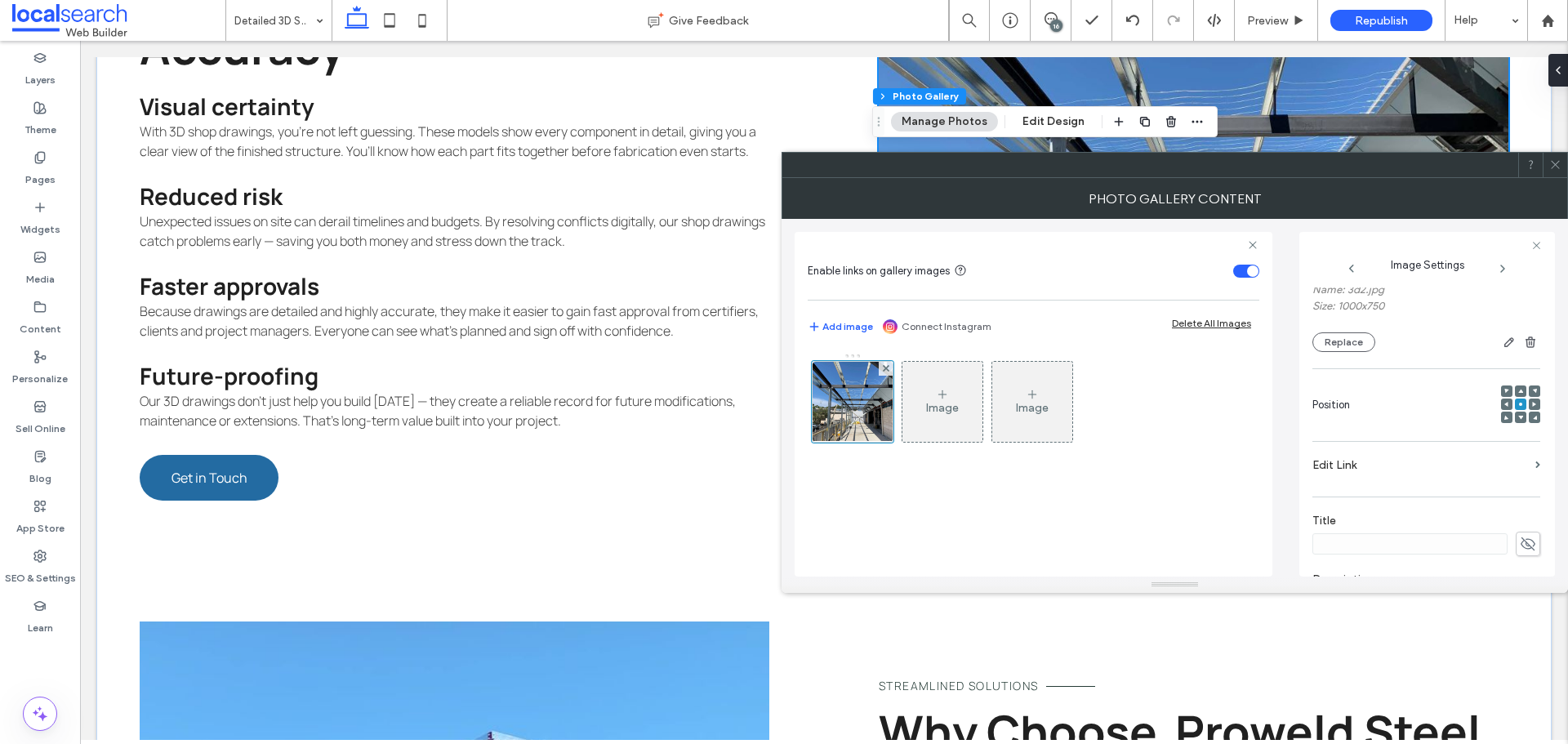
scroll to position [483, 0]
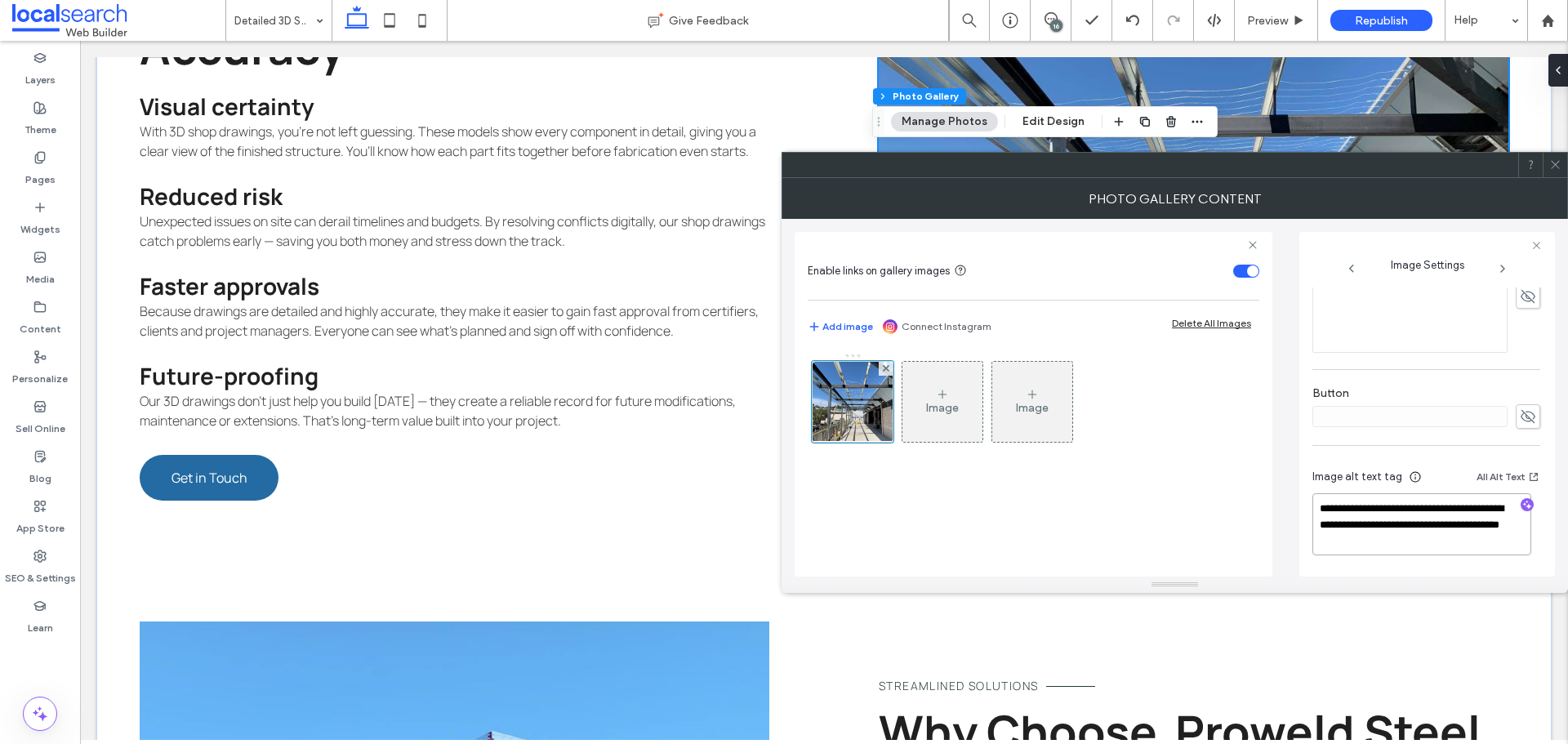
click at [1489, 541] on textarea "**********" at bounding box center [1423, 524] width 219 height 62
click at [1524, 506] on use "button" at bounding box center [1527, 504] width 9 height 9
click at [1401, 544] on textarea "**********" at bounding box center [1423, 524] width 219 height 62
click at [1479, 544] on textarea "**********" at bounding box center [1423, 524] width 219 height 62
click at [1480, 544] on textarea "**********" at bounding box center [1423, 524] width 219 height 62
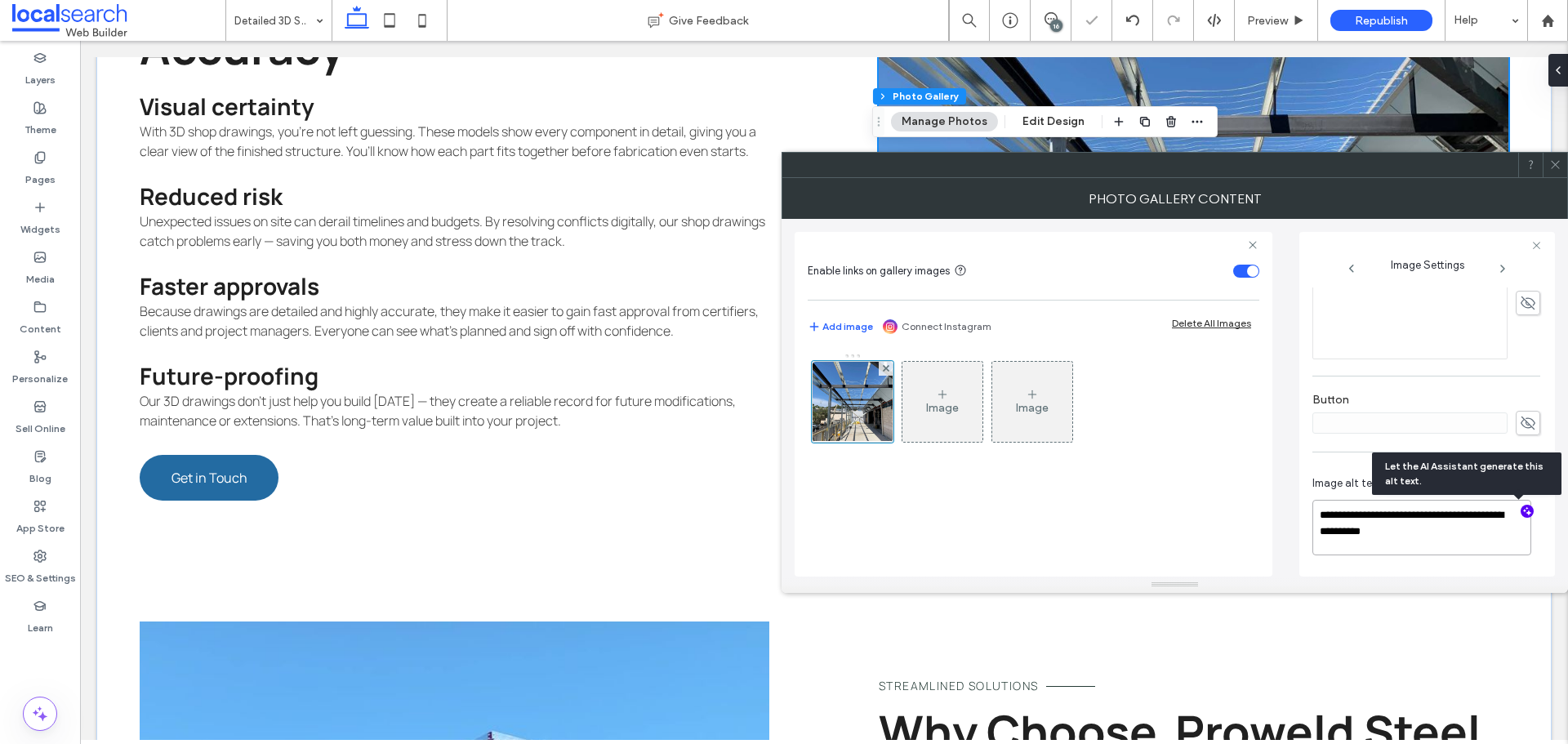
paste textarea "**********"
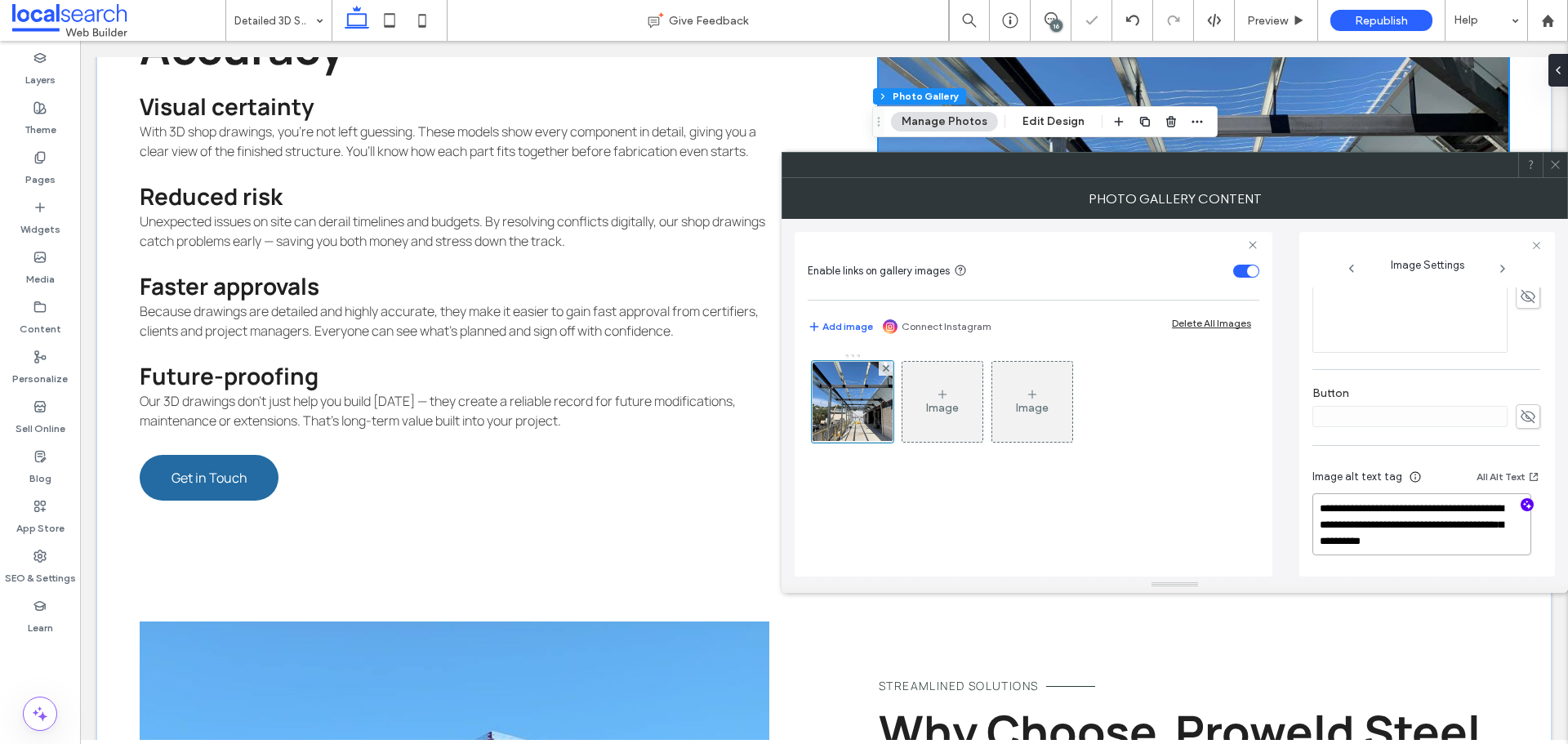
type textarea "**********"
click at [1555, 163] on icon at bounding box center [1555, 164] width 12 height 12
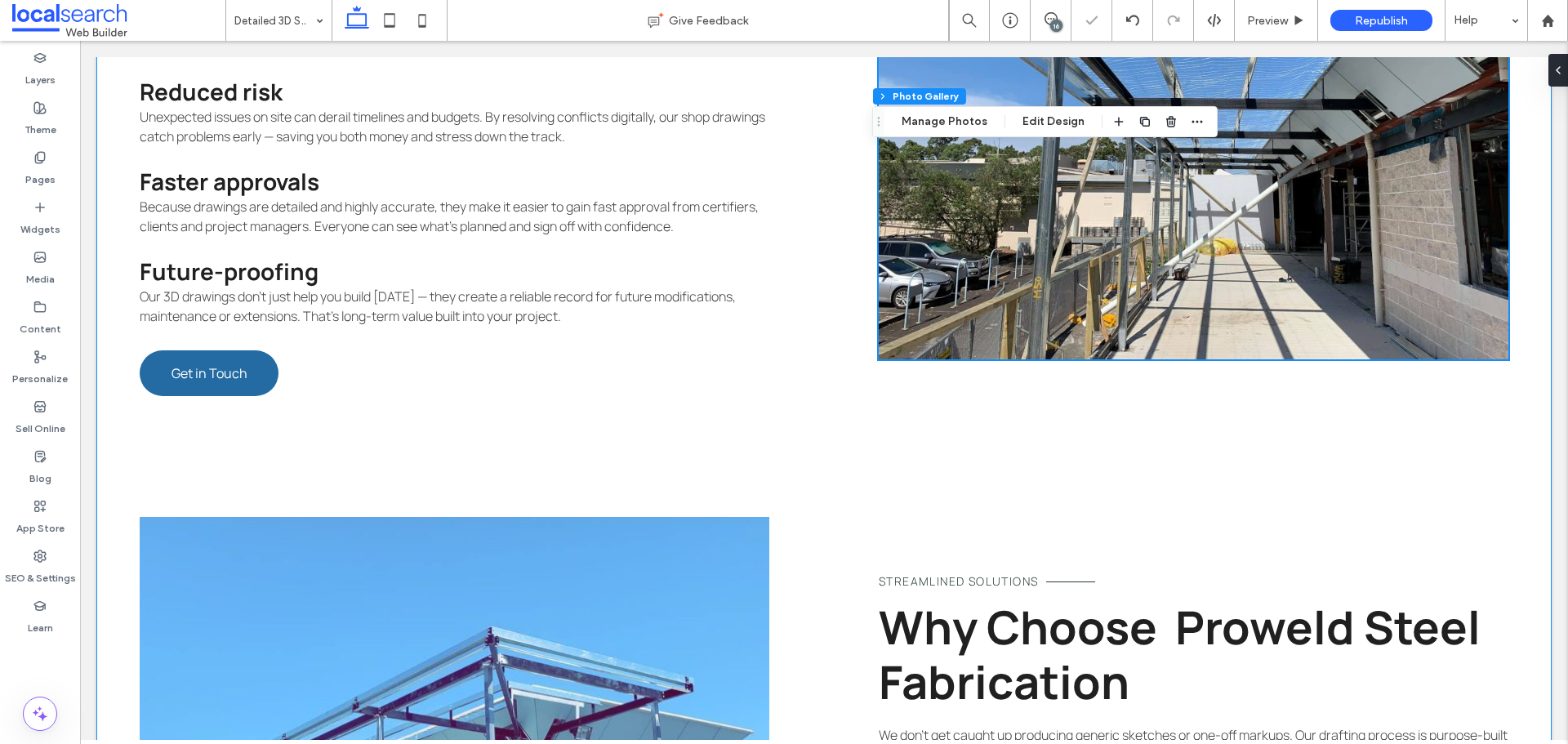
scroll to position [2502, 0]
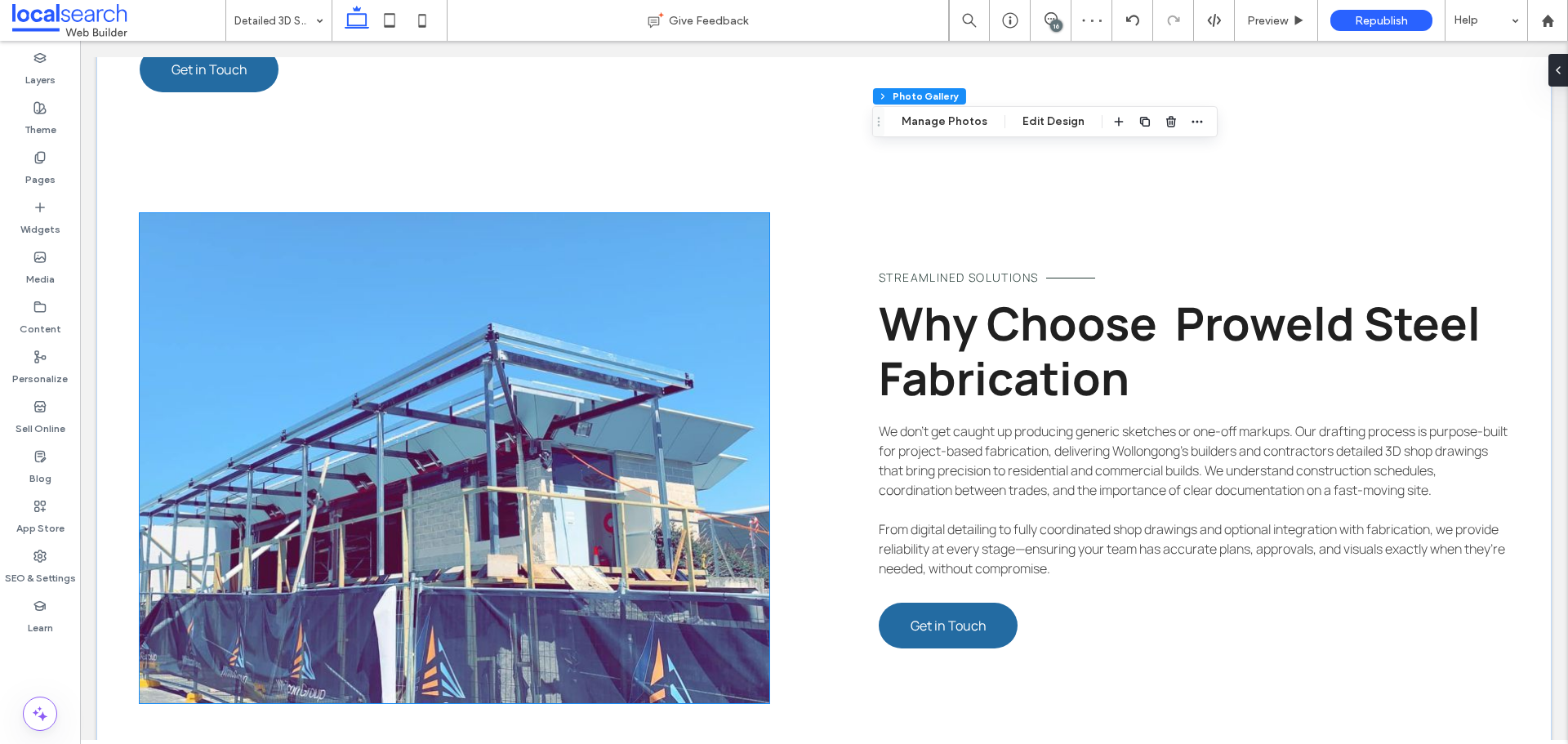
click at [662, 394] on link at bounding box center [454, 458] width 629 height 490
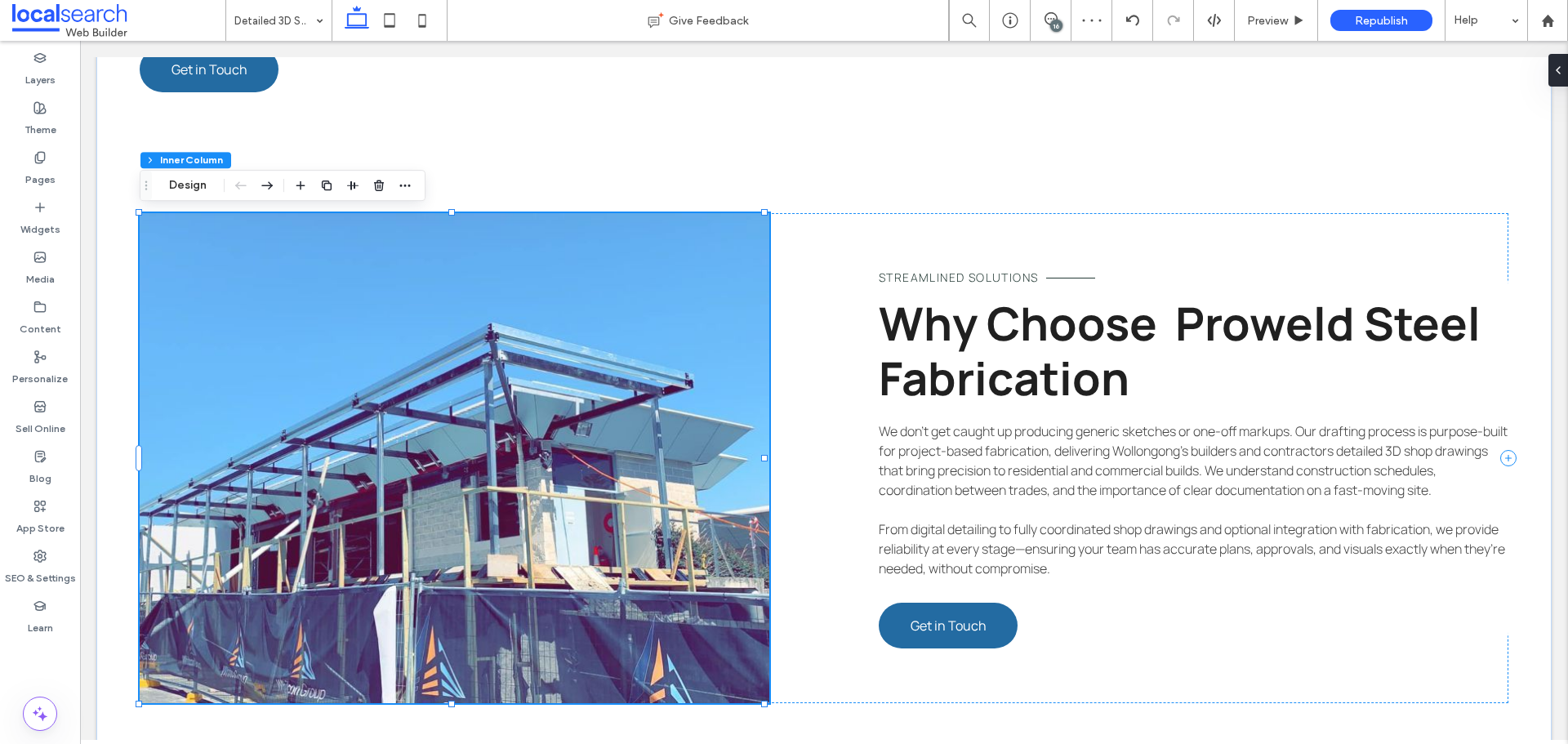
click at [662, 394] on link at bounding box center [454, 458] width 629 height 490
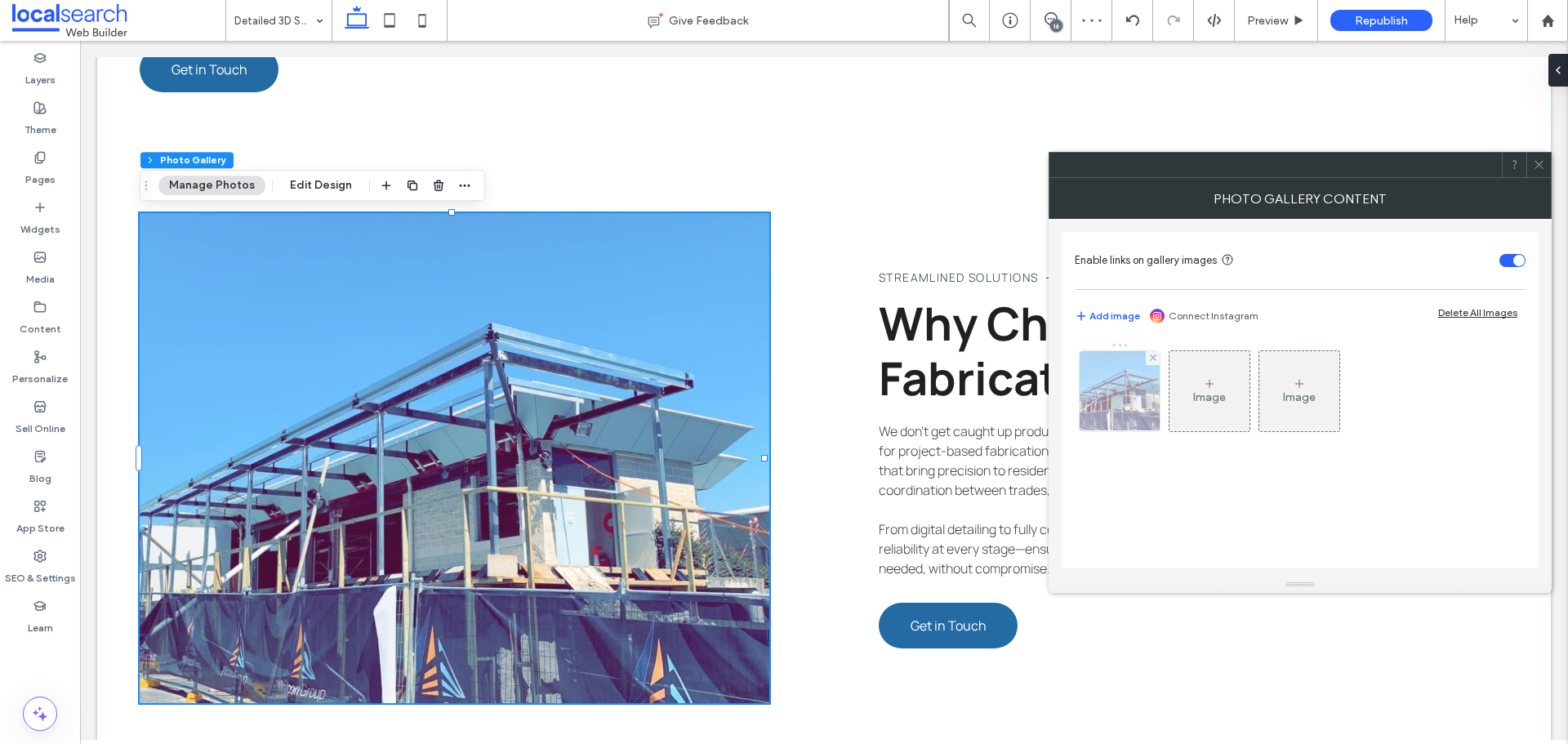
click at [1122, 404] on img at bounding box center [1119, 390] width 159 height 80
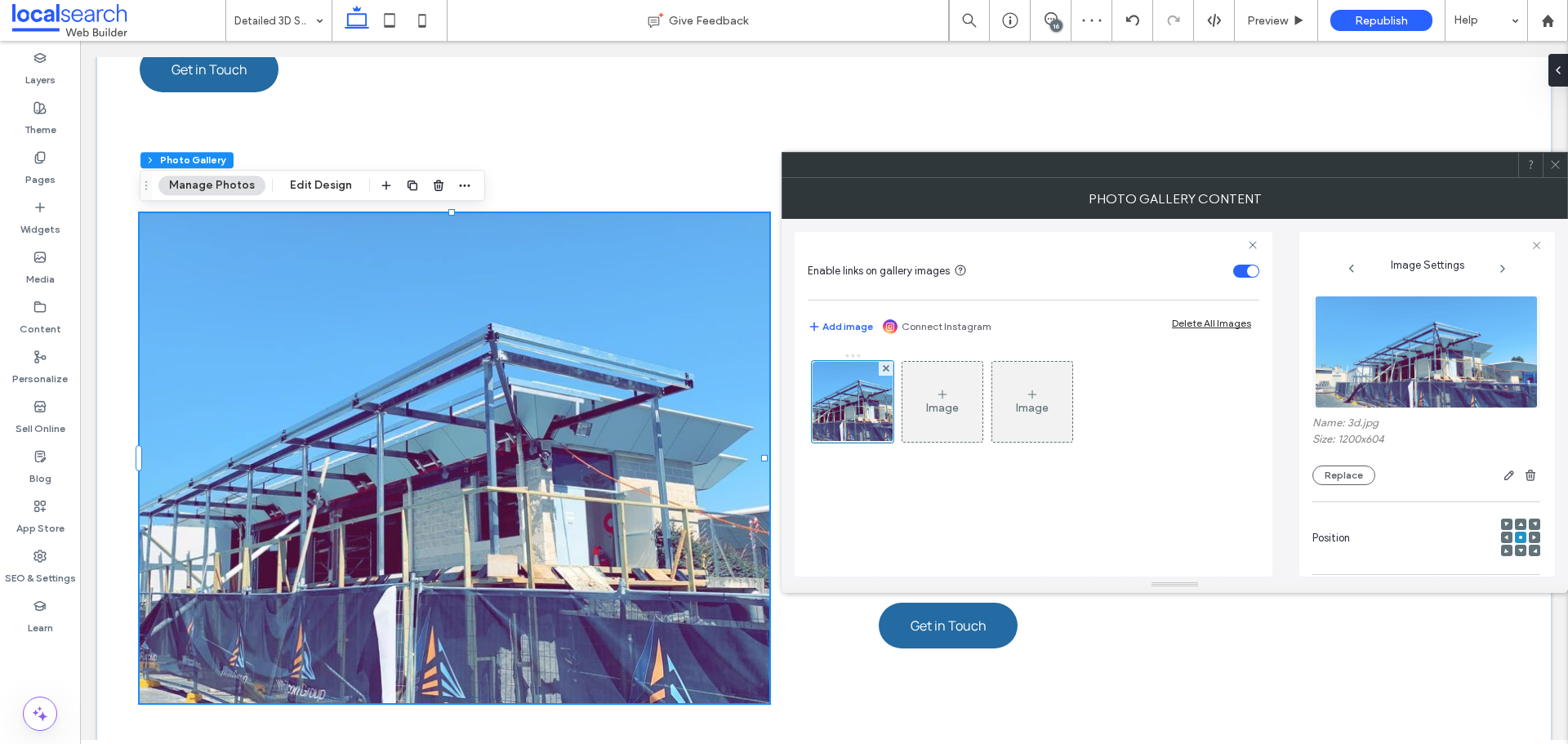
scroll to position [483, 0]
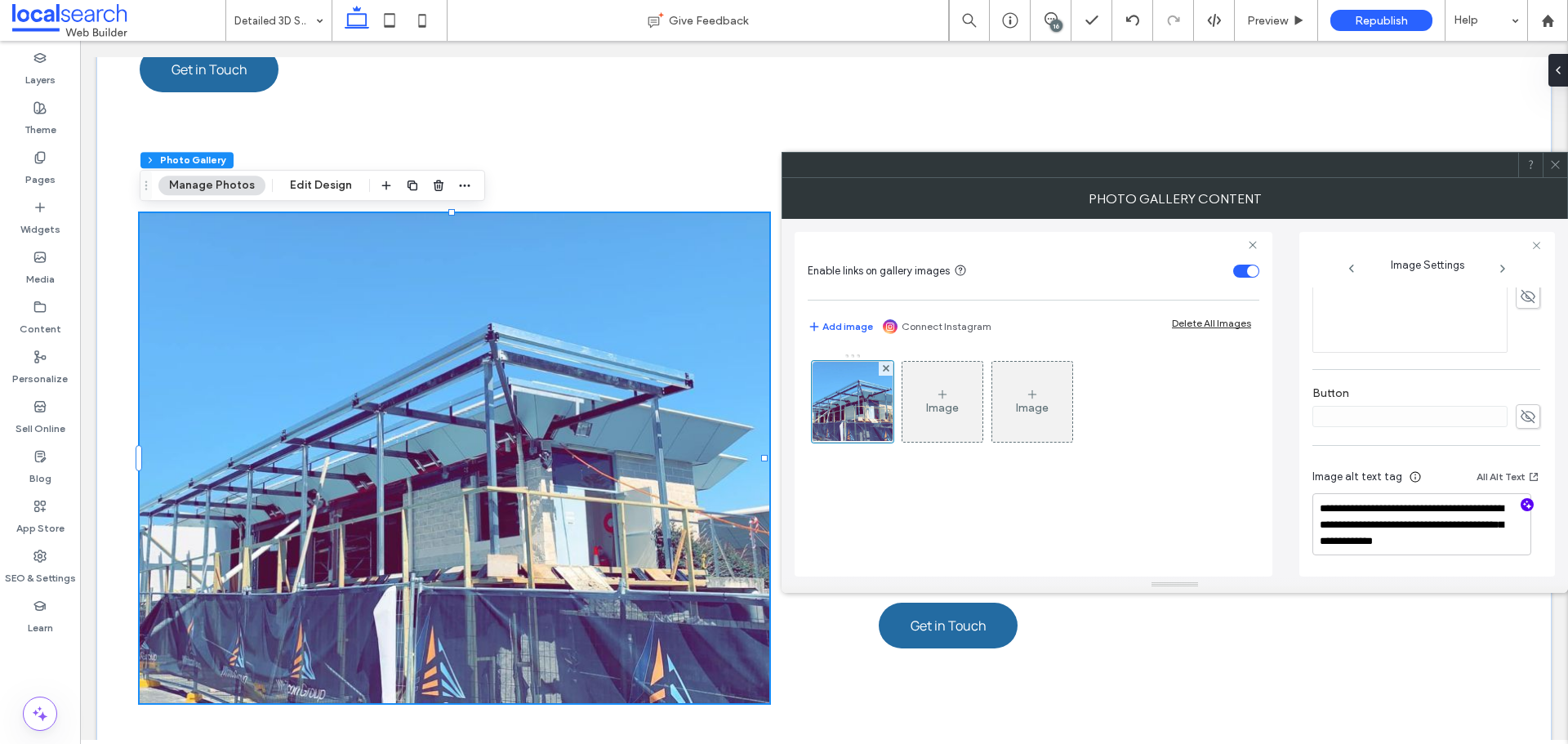
click at [1522, 507] on icon "button" at bounding box center [1527, 505] width 12 height 12
click at [1459, 535] on textarea "**********" at bounding box center [1423, 524] width 219 height 62
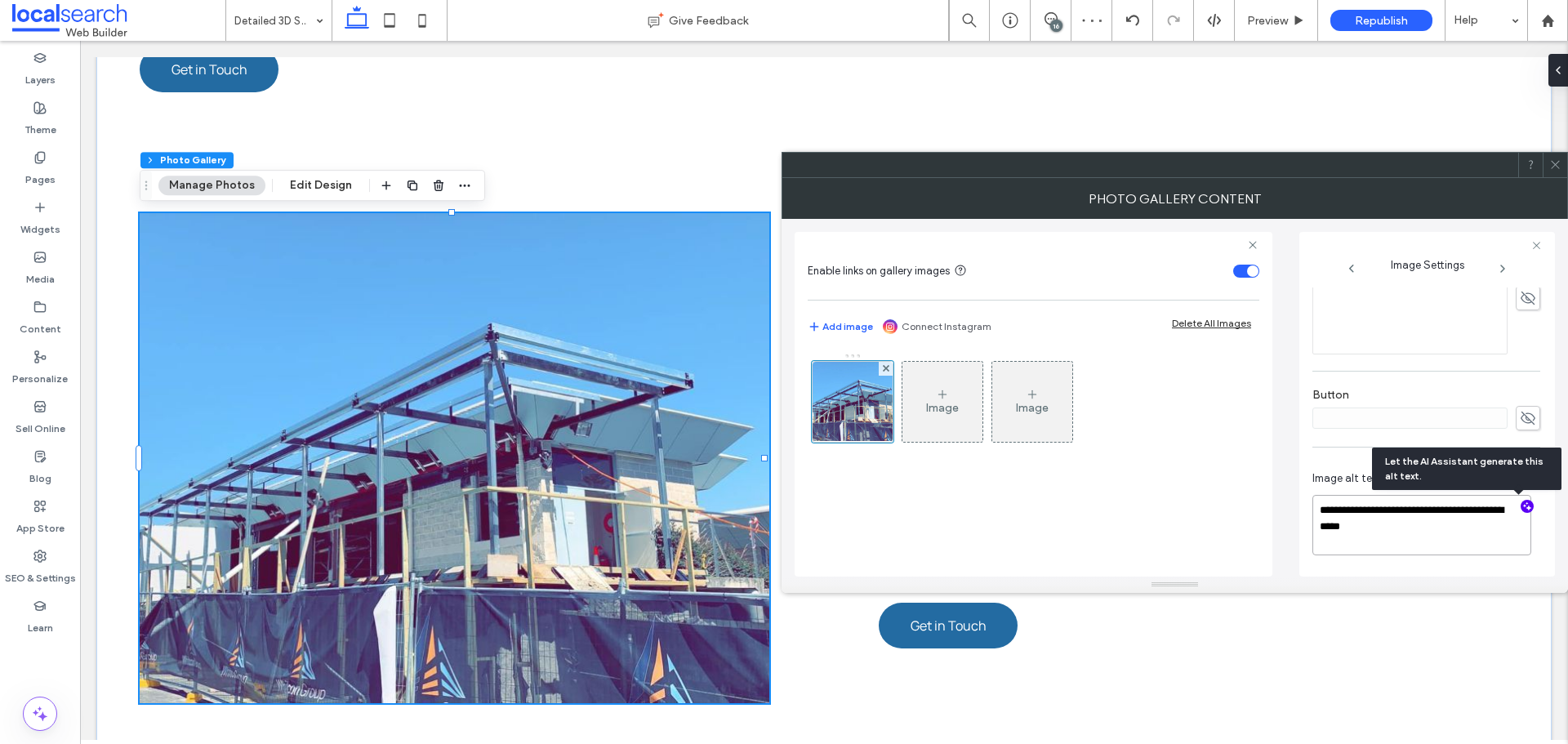
scroll to position [479, 0]
paste textarea "**********"
type textarea "**********"
click at [1555, 169] on icon at bounding box center [1555, 164] width 12 height 12
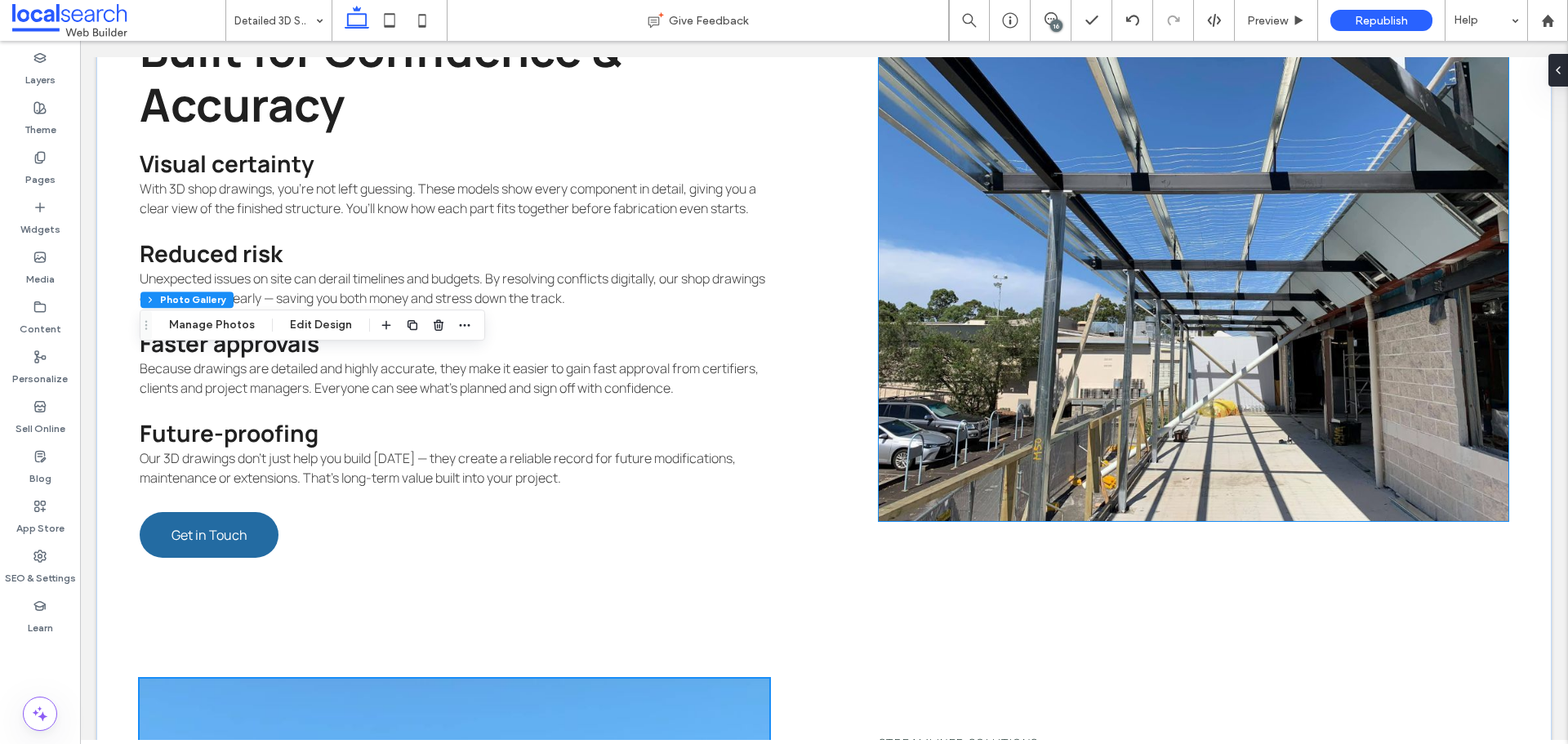
scroll to position [2012, 0]
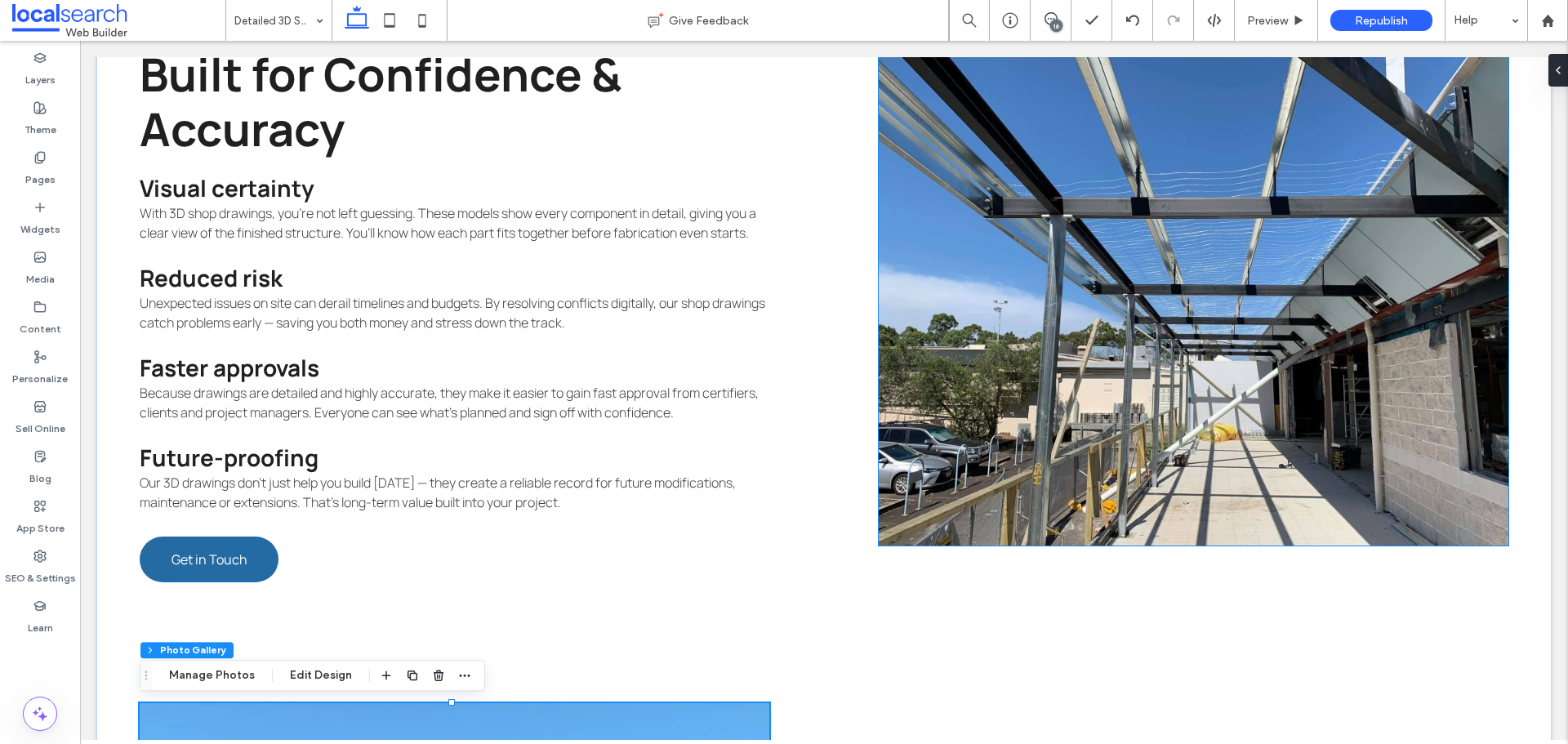
click at [1056, 267] on link at bounding box center [1194, 300] width 629 height 490
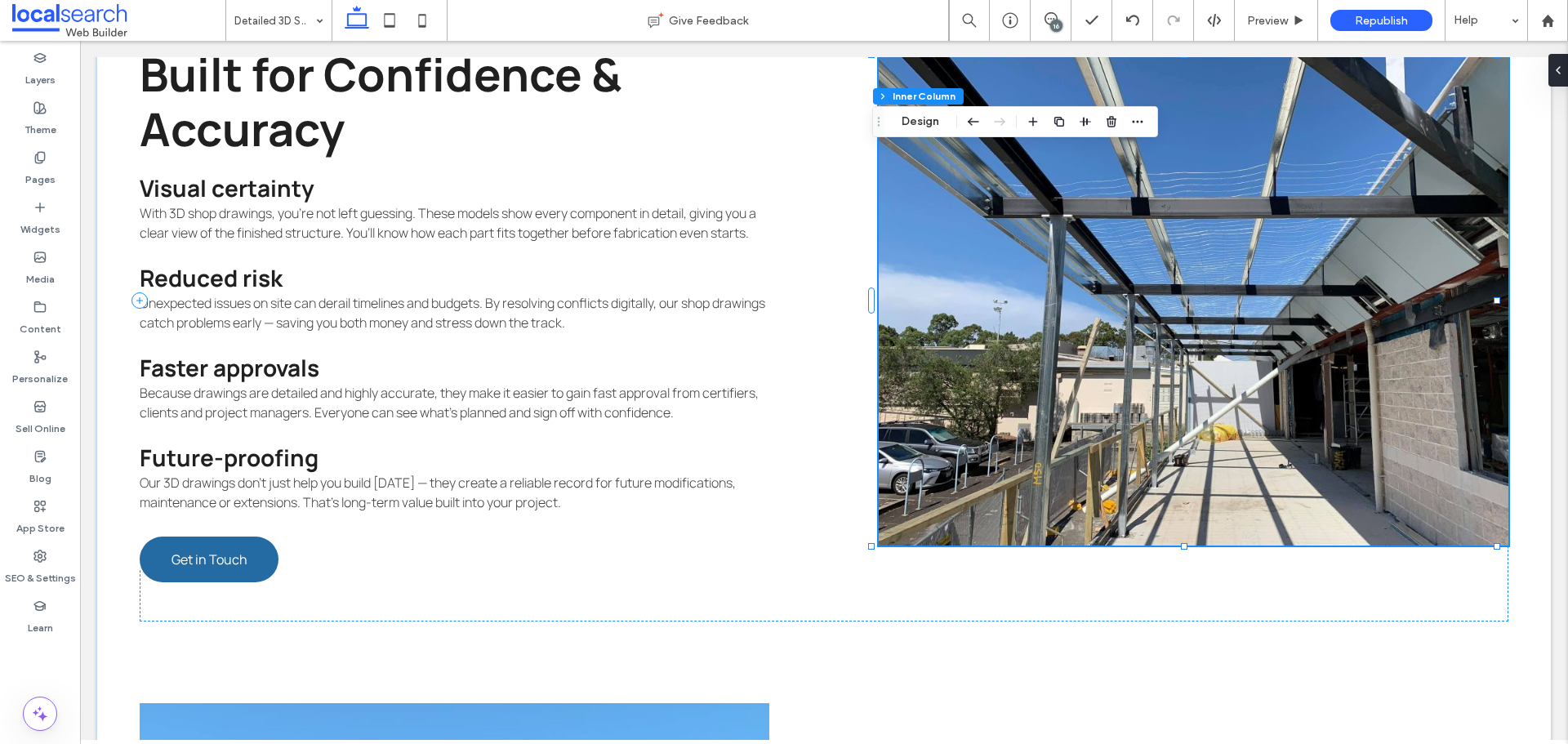
click at [1145, 295] on link at bounding box center [1194, 300] width 629 height 490
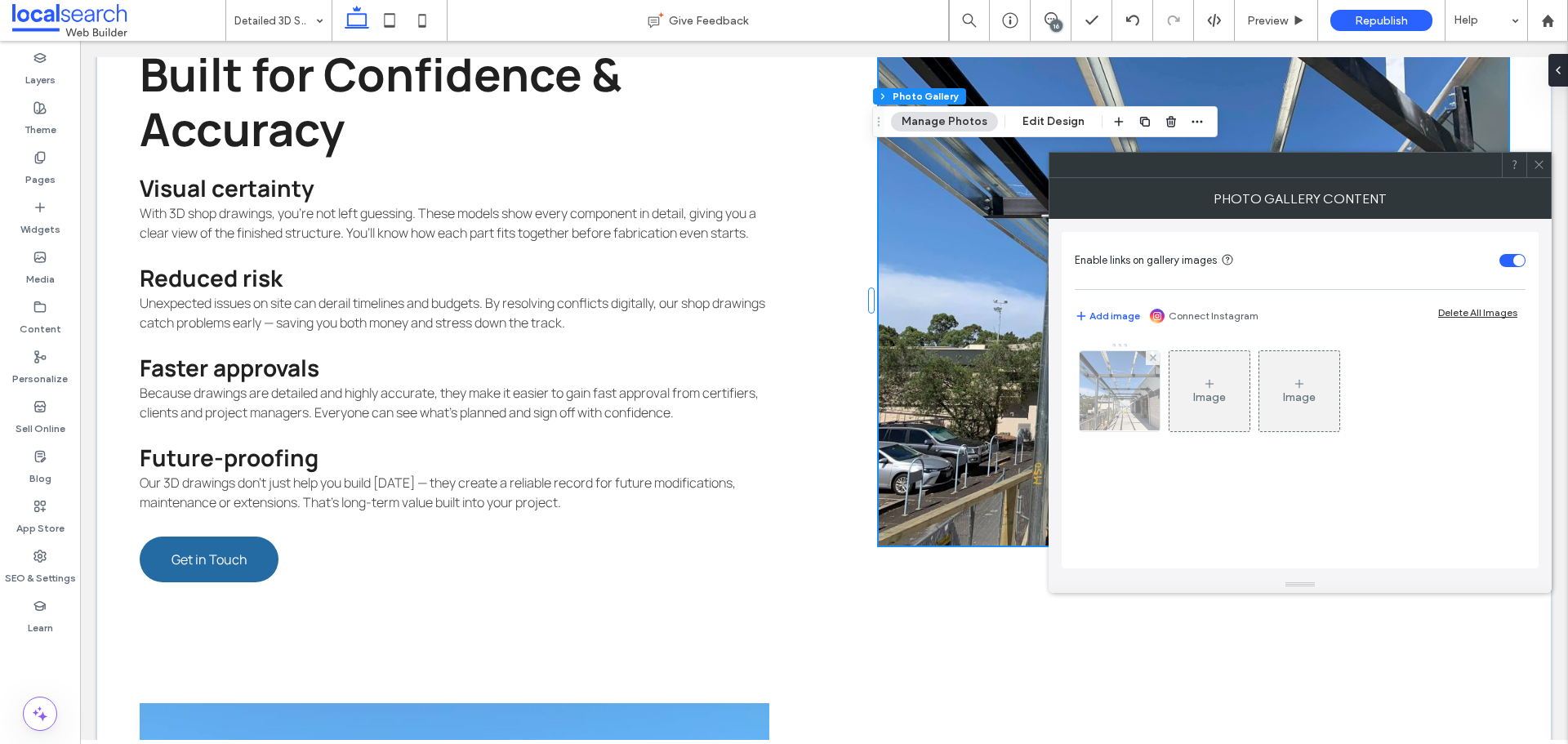
click at [1126, 374] on img at bounding box center [1120, 390] width 107 height 80
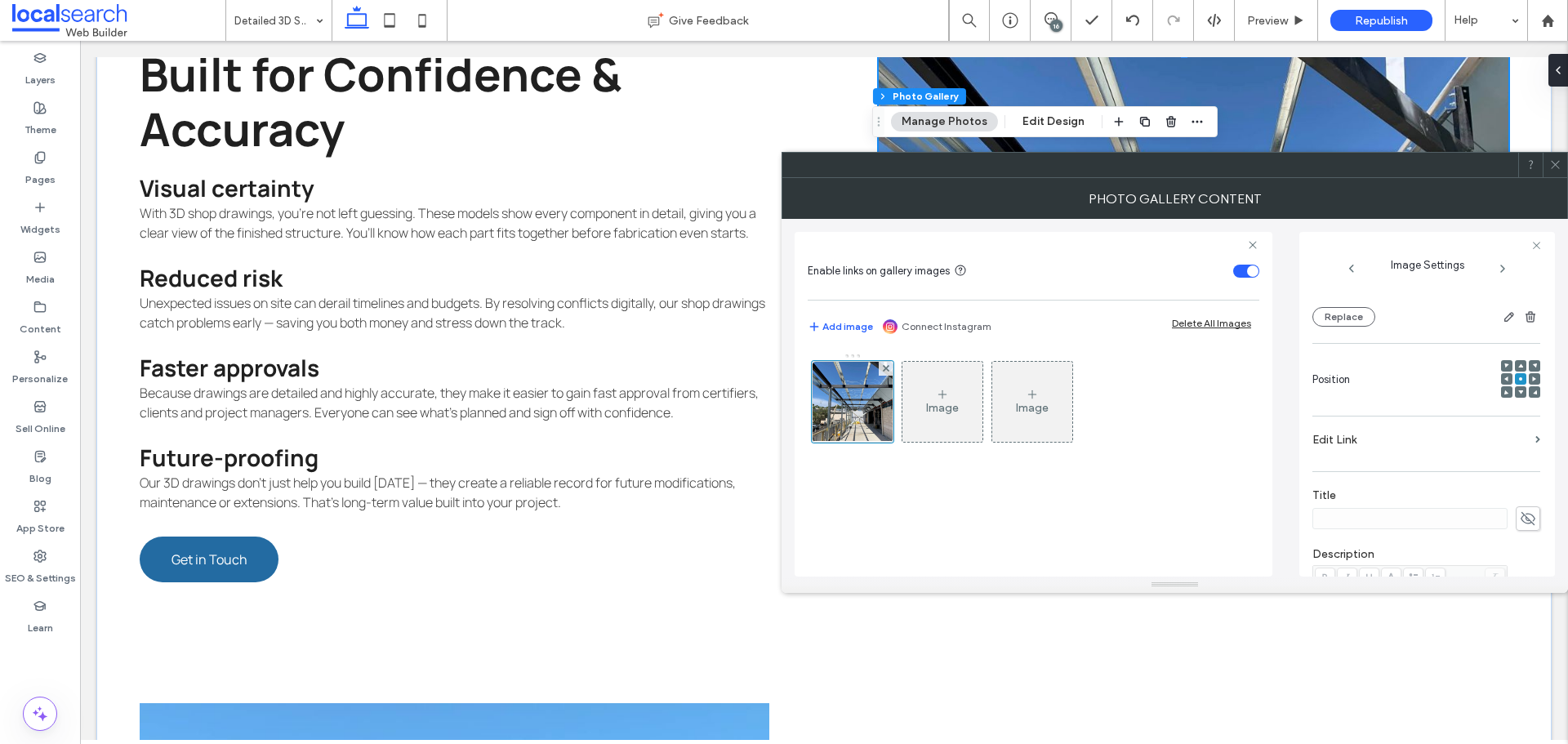
scroll to position [156, 0]
click at [1339, 312] on button "Replace" at bounding box center [1345, 319] width 63 height 20
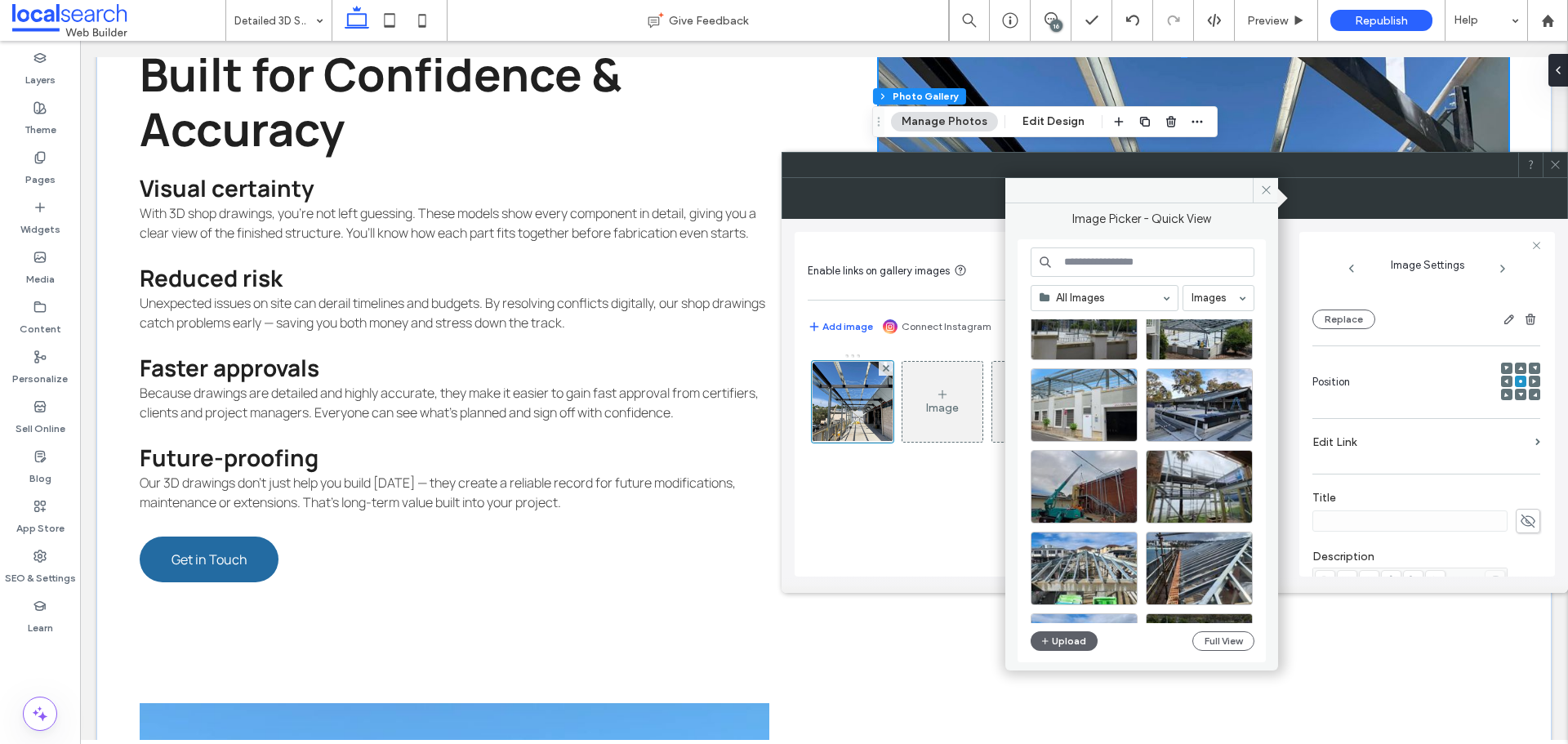
scroll to position [3330, 0]
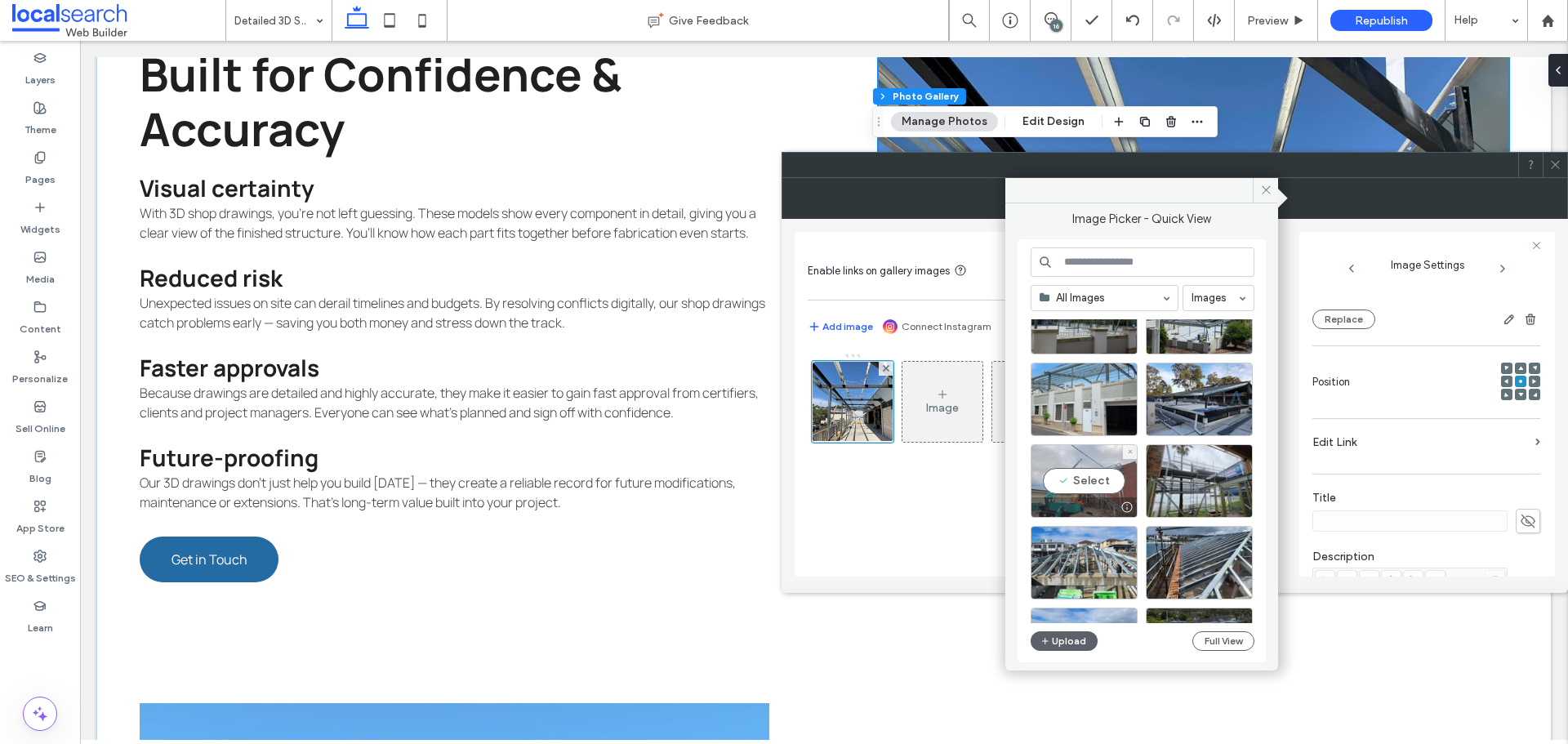
click at [1082, 466] on div "Select" at bounding box center [1084, 481] width 107 height 73
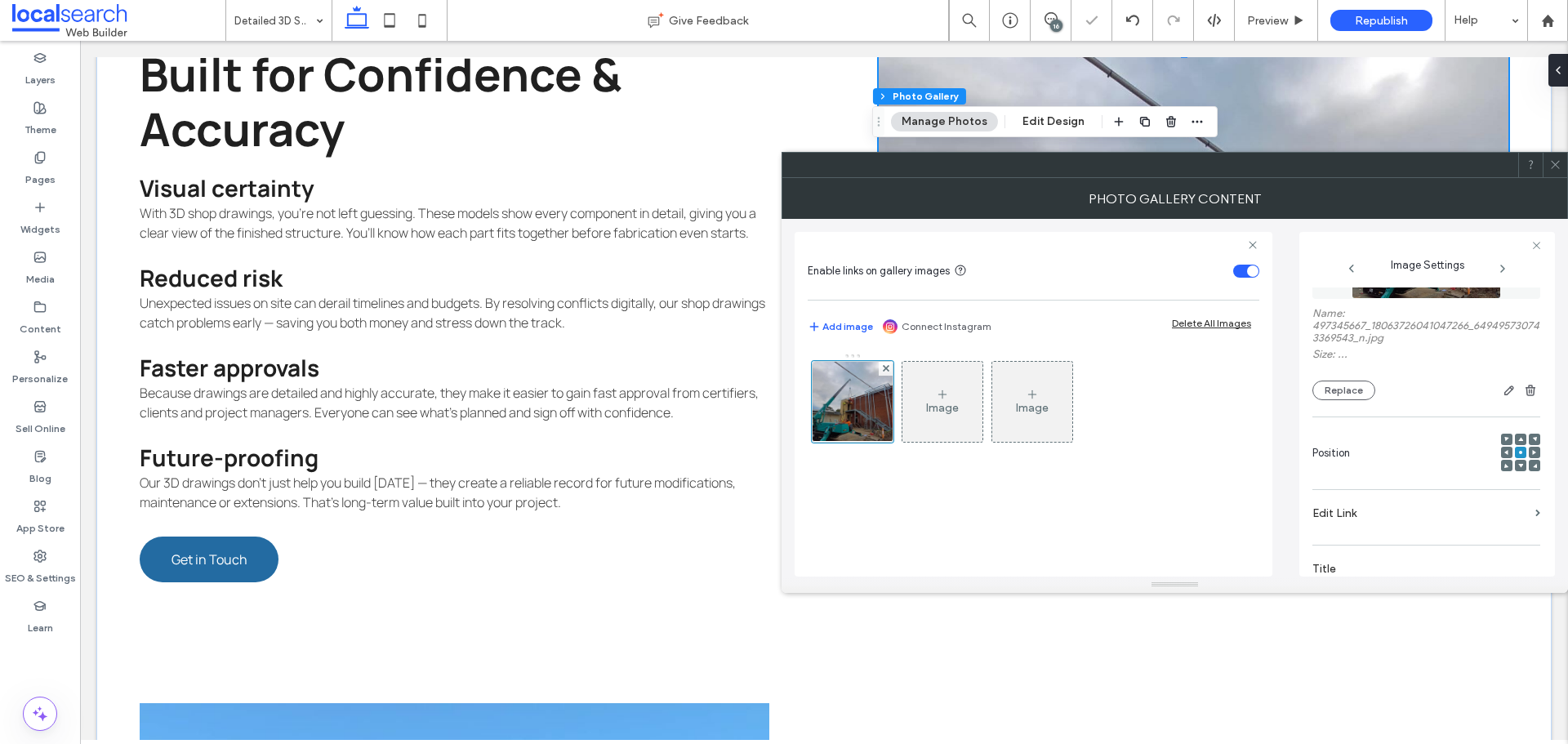
scroll to position [0, 0]
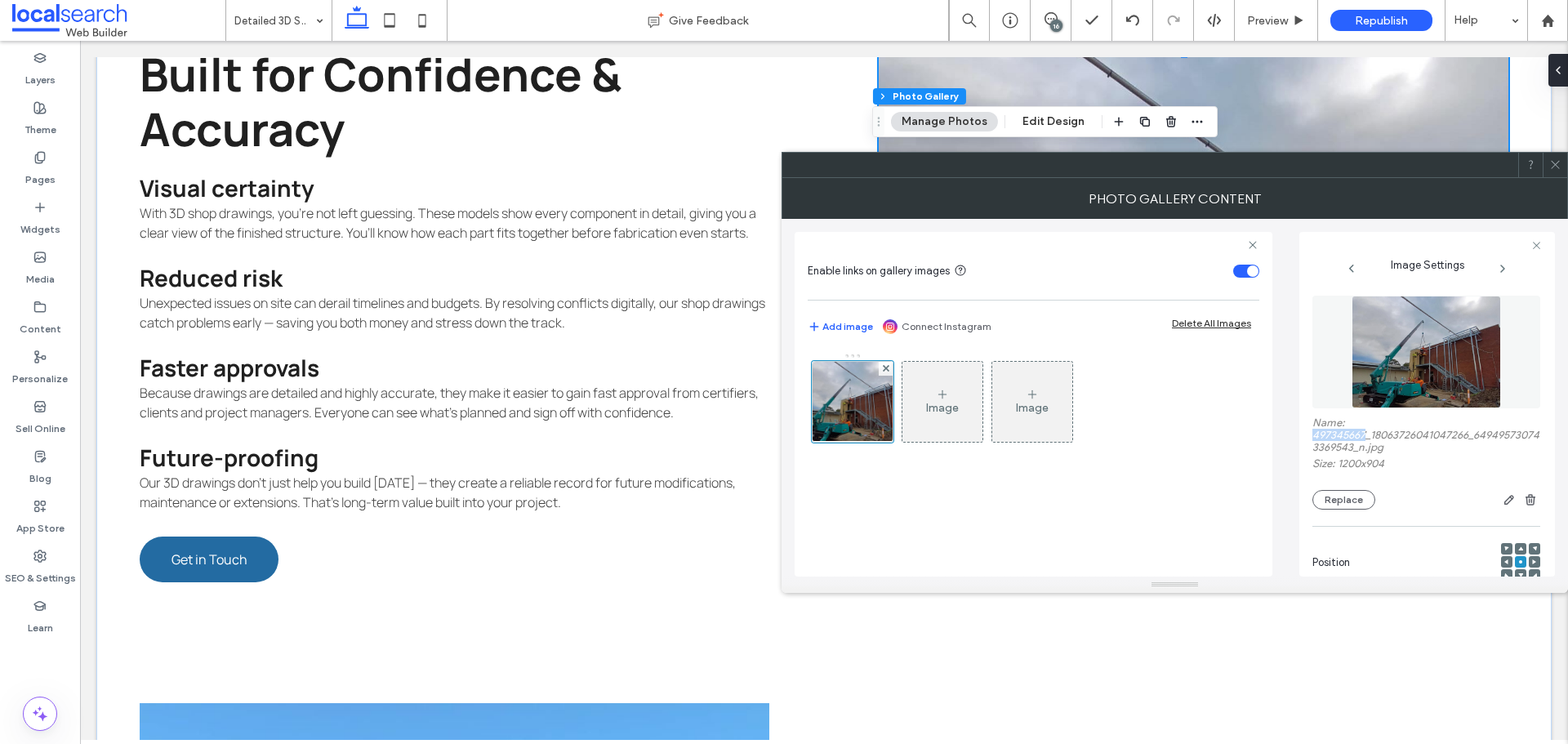
drag, startPoint x: 1314, startPoint y: 432, endPoint x: 1367, endPoint y: 438, distance: 53.3
click at [1367, 438] on label "Name: 497345667_18063726041047266_649495730743369543_n.jpg" at bounding box center [1427, 437] width 228 height 41
copy label "497345667"
click at [1550, 171] on div at bounding box center [1555, 165] width 25 height 25
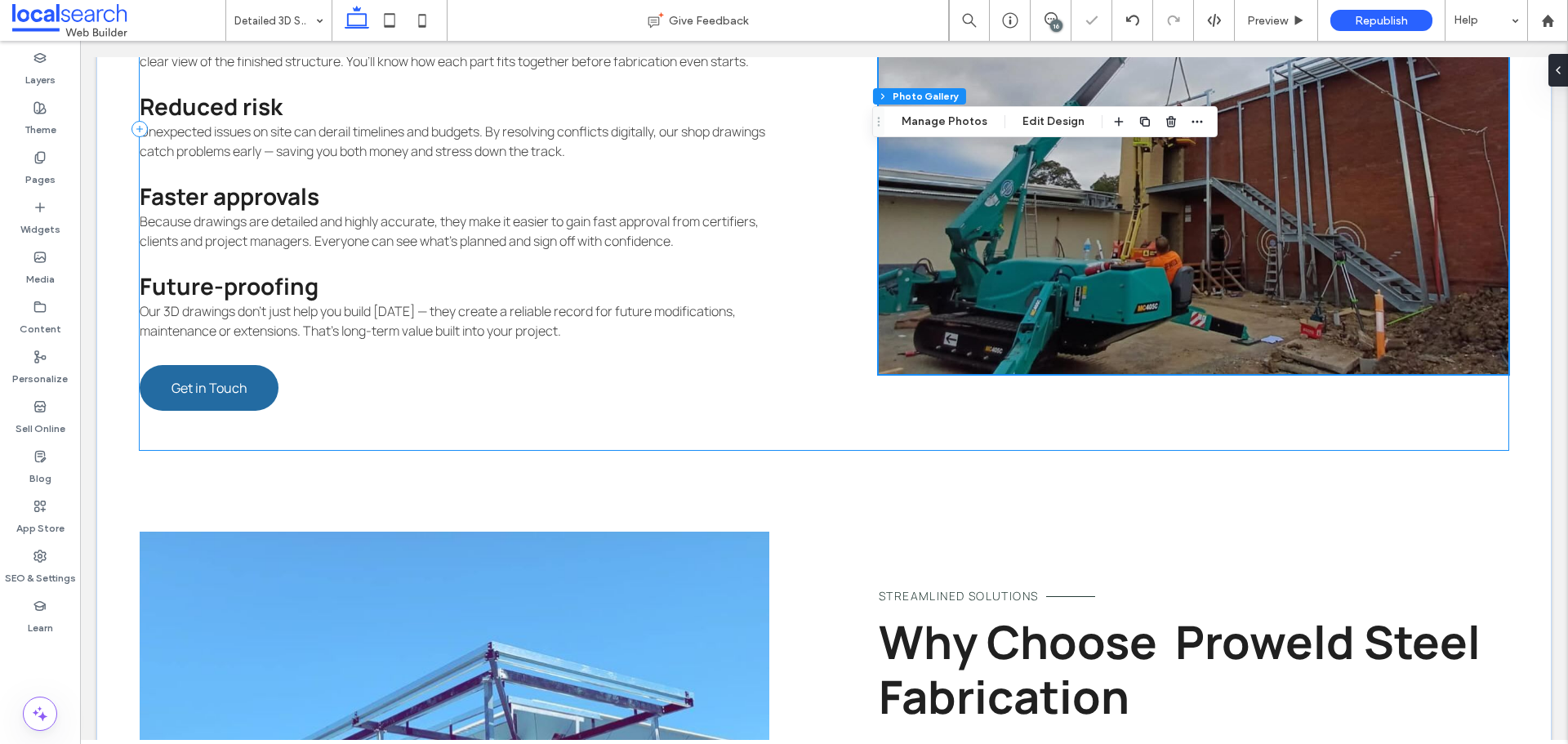
scroll to position [2339, 0]
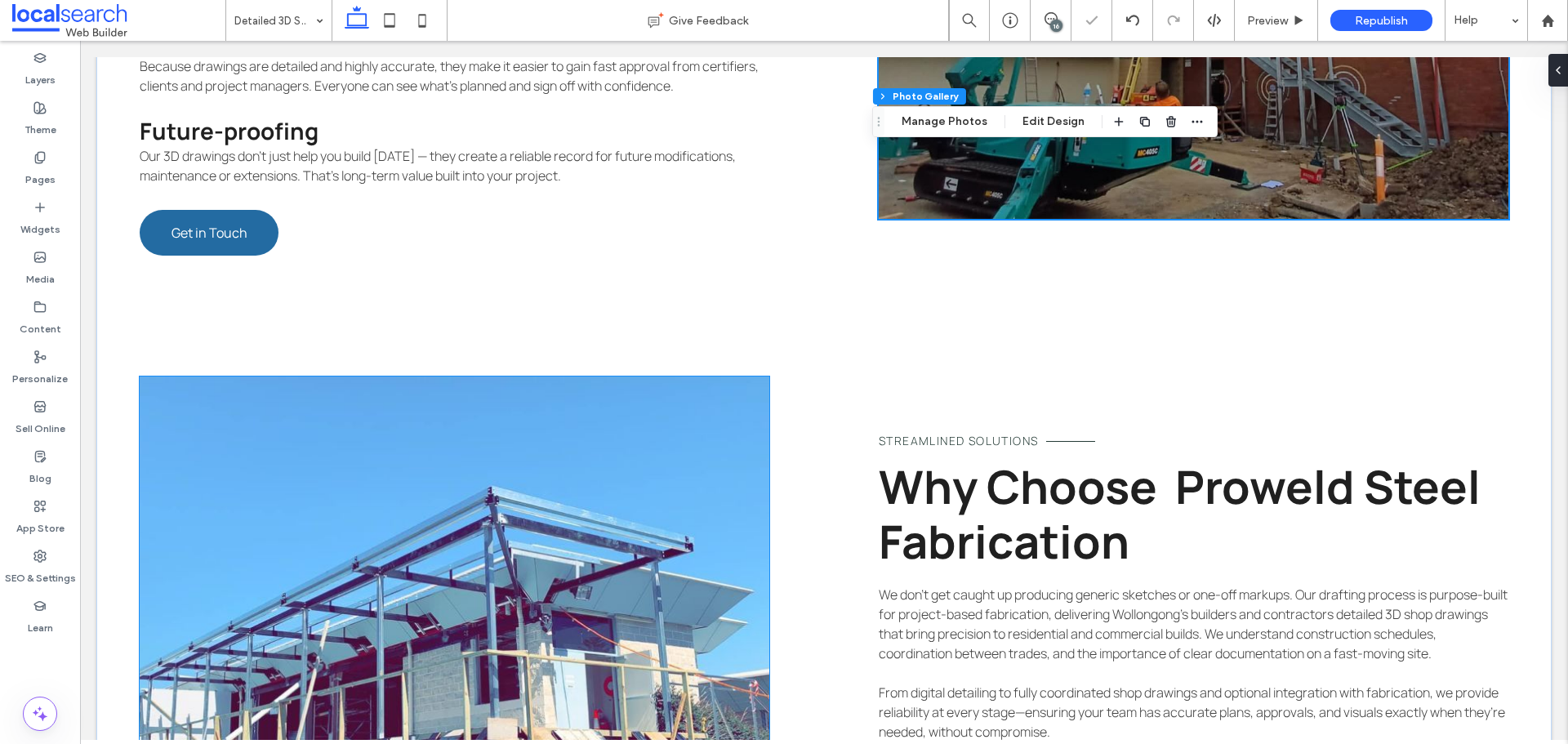
click at [416, 480] on link at bounding box center [454, 621] width 629 height 490
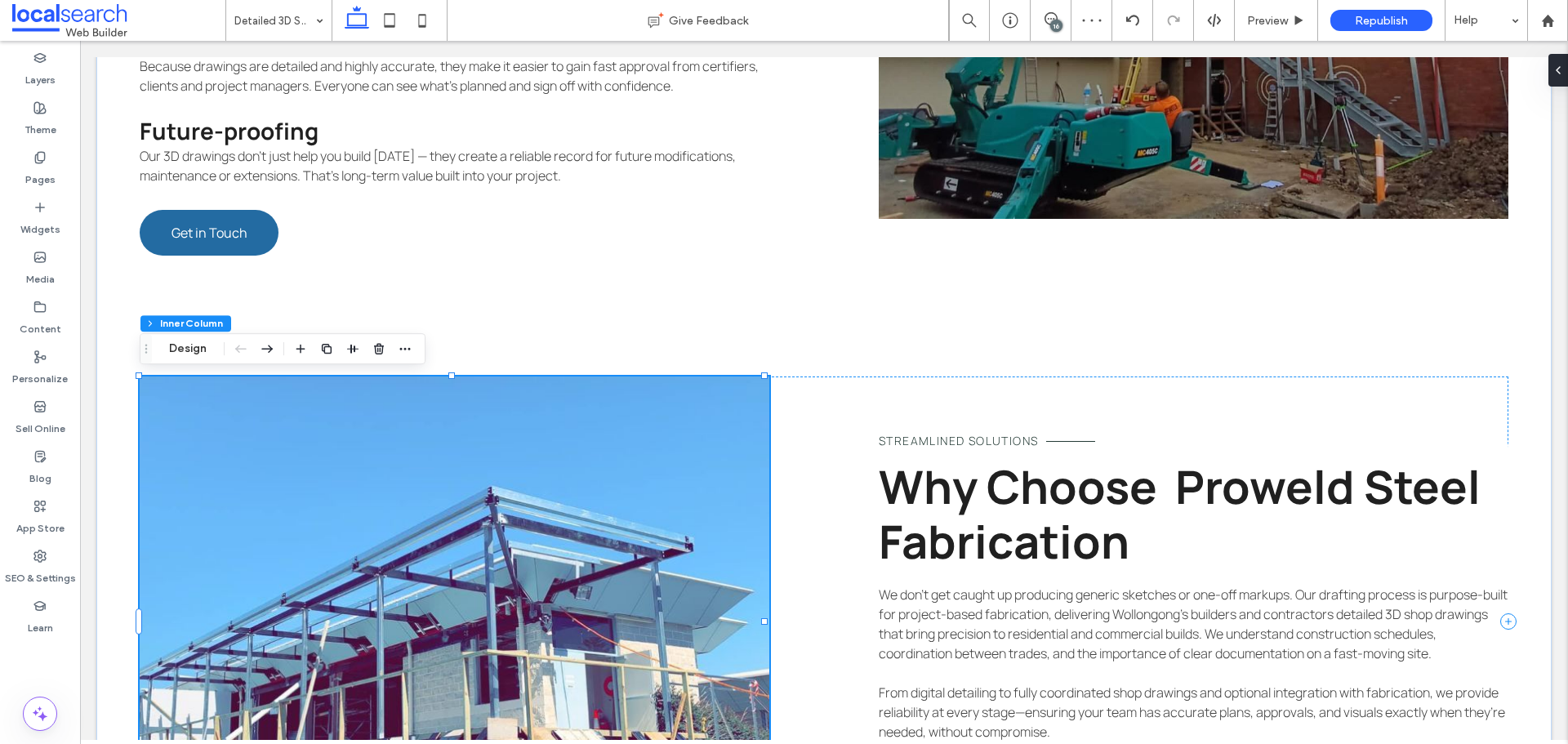
click at [416, 480] on link at bounding box center [454, 621] width 629 height 490
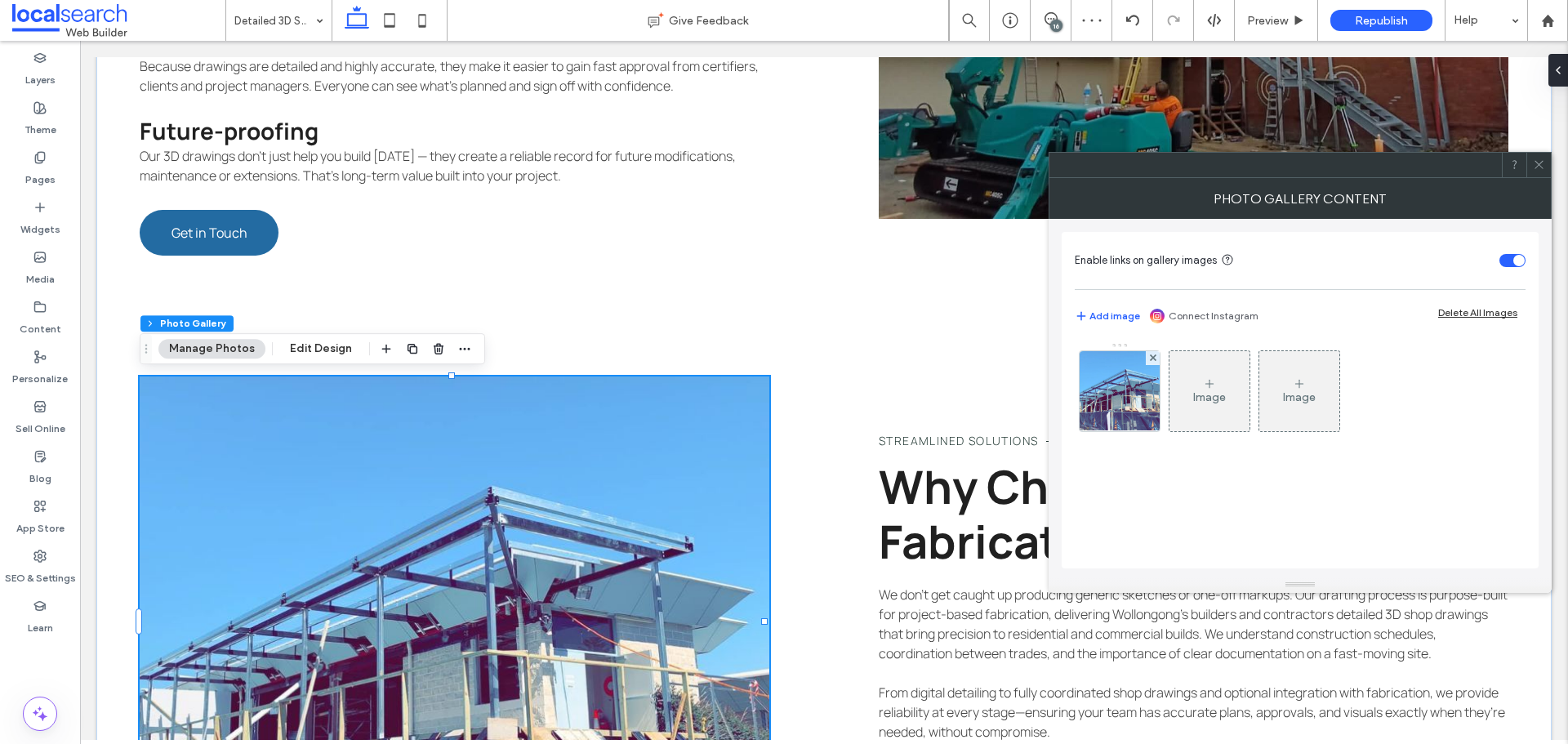
drag, startPoint x: 1087, startPoint y: 382, endPoint x: 1108, endPoint y: 384, distance: 21.1
click at [1089, 384] on img at bounding box center [1119, 390] width 159 height 80
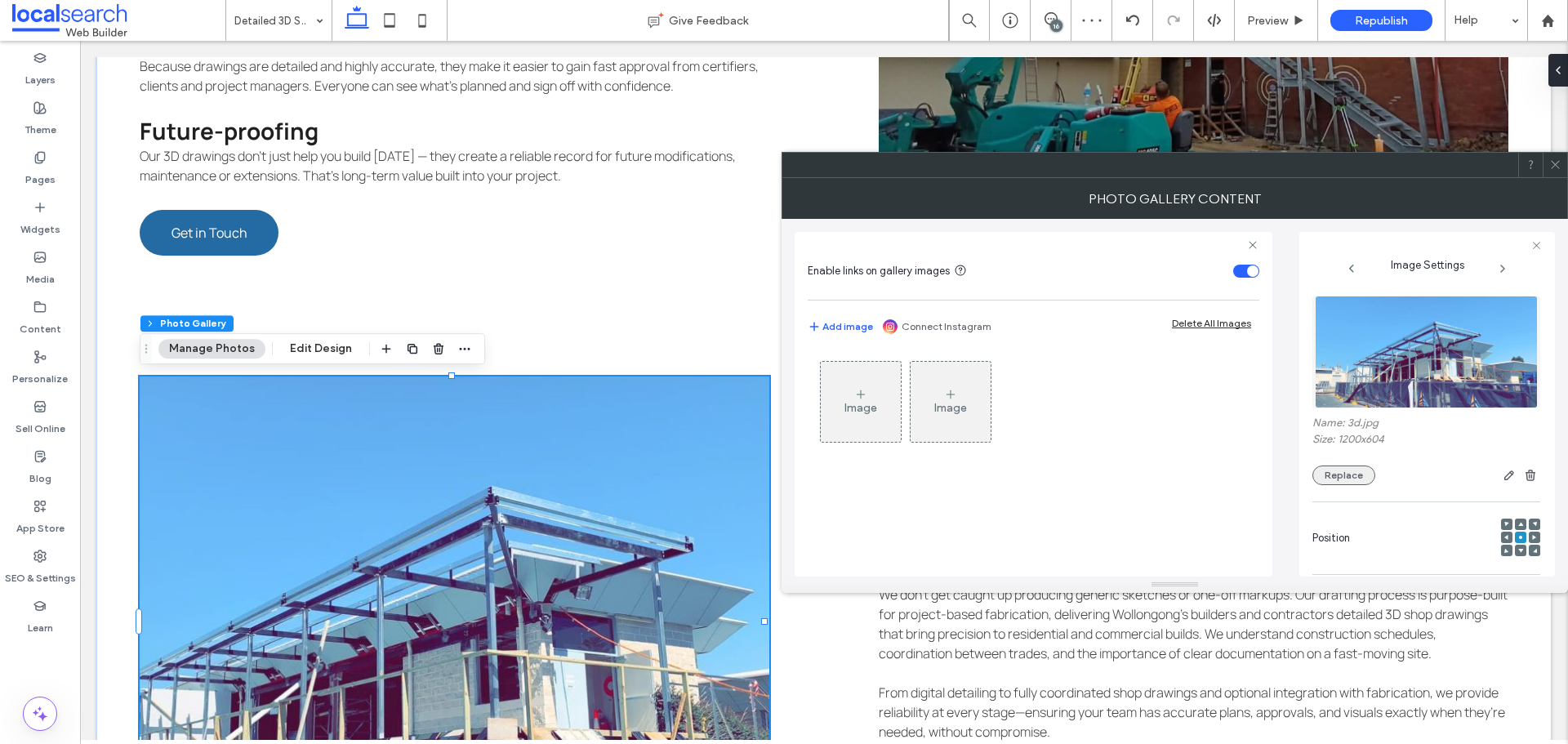
click at [1362, 470] on button "Replace" at bounding box center [1345, 475] width 63 height 20
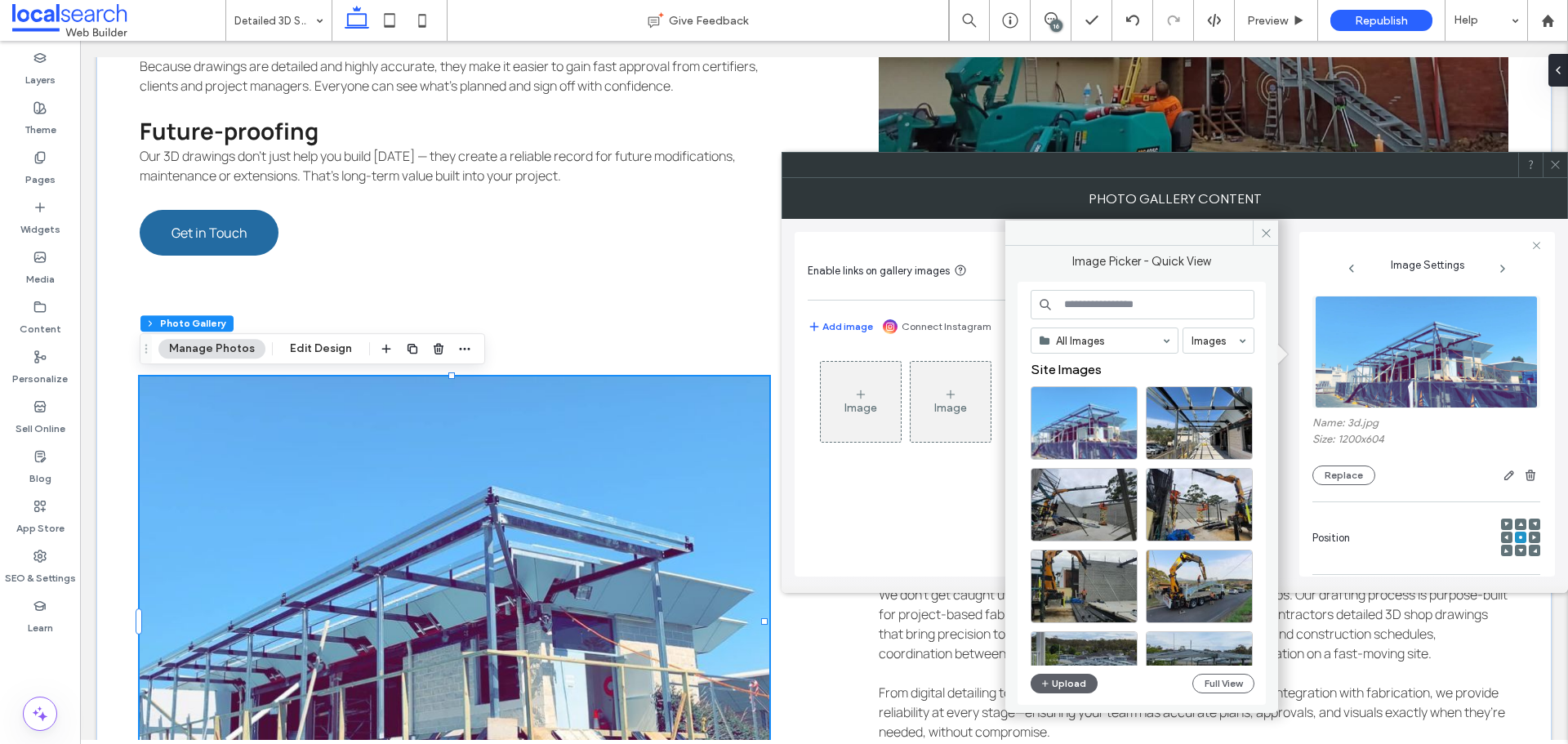
click at [1186, 312] on input at bounding box center [1142, 304] width 224 height 30
paste input "*********"
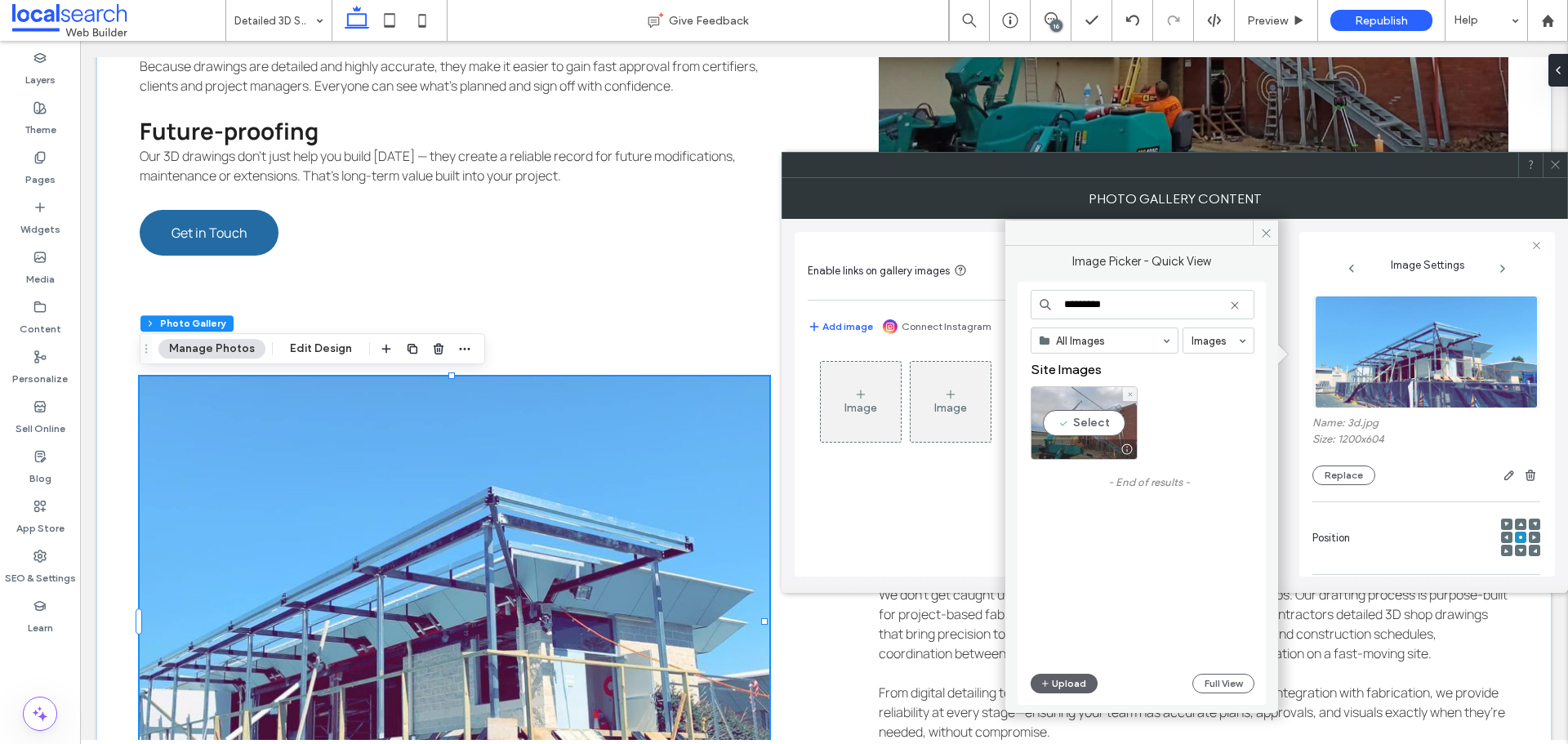
type input "*********"
click at [1096, 427] on div "Select" at bounding box center [1084, 423] width 107 height 73
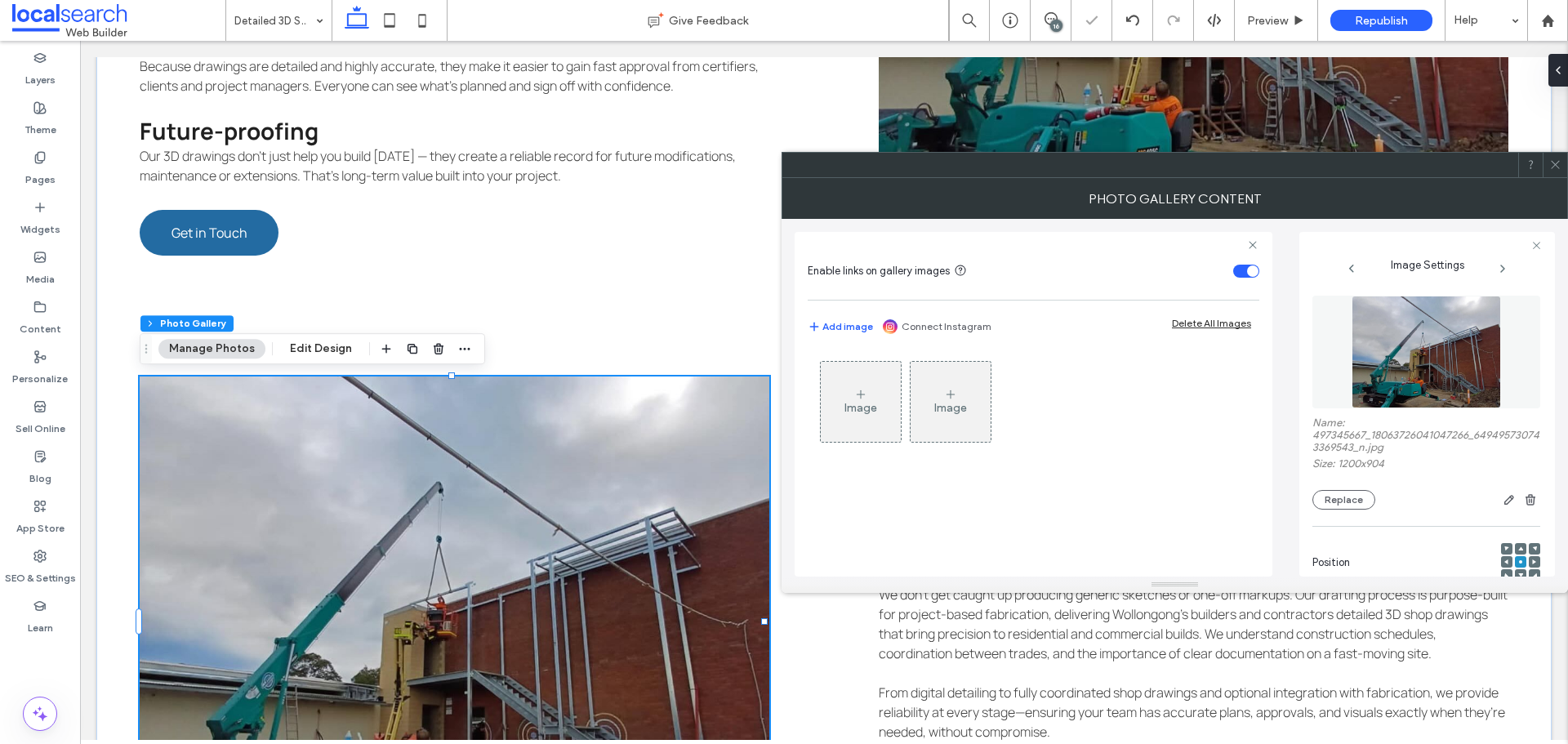
click at [1550, 172] on span at bounding box center [1555, 165] width 12 height 25
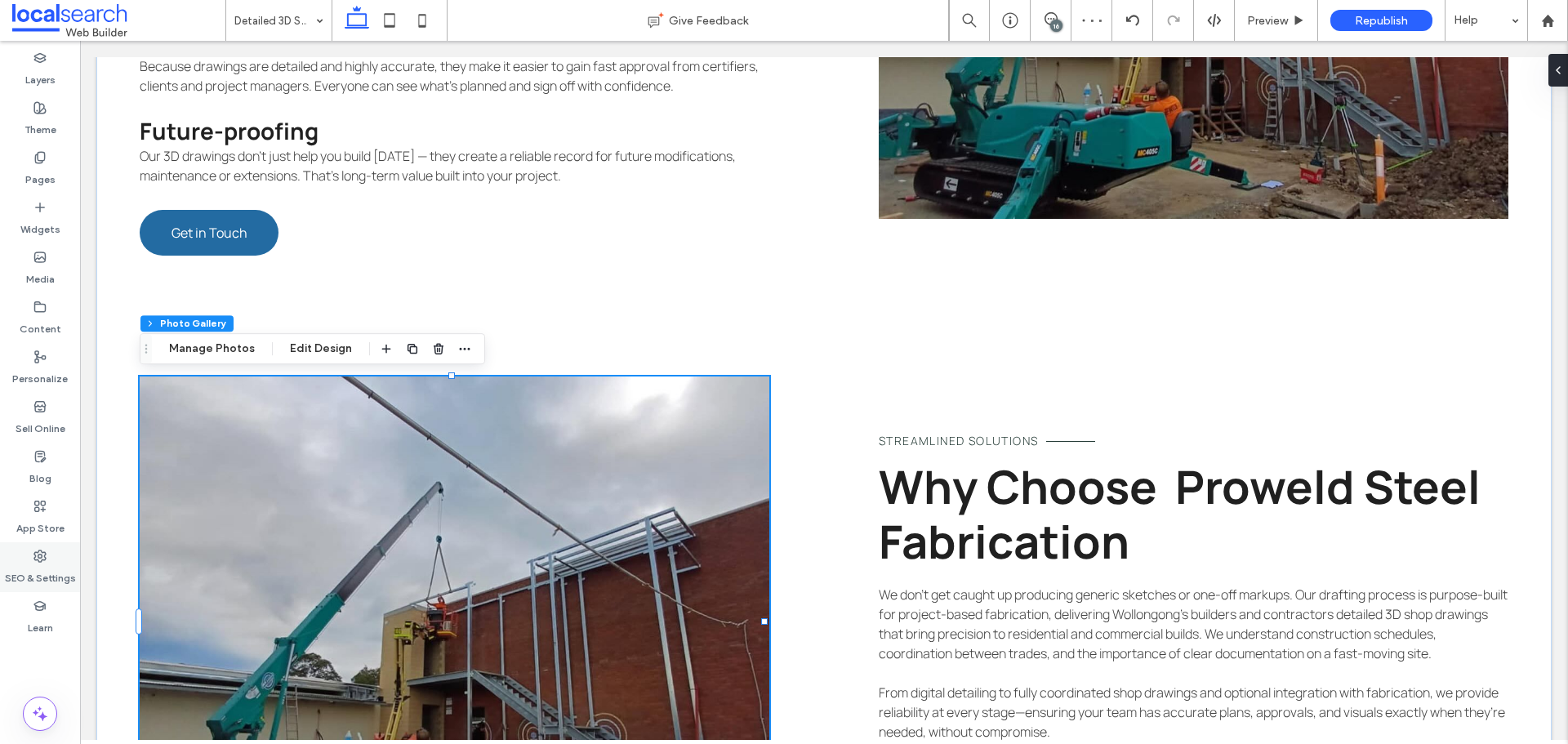
click at [60, 575] on label "SEO & Settings" at bounding box center [41, 574] width 71 height 23
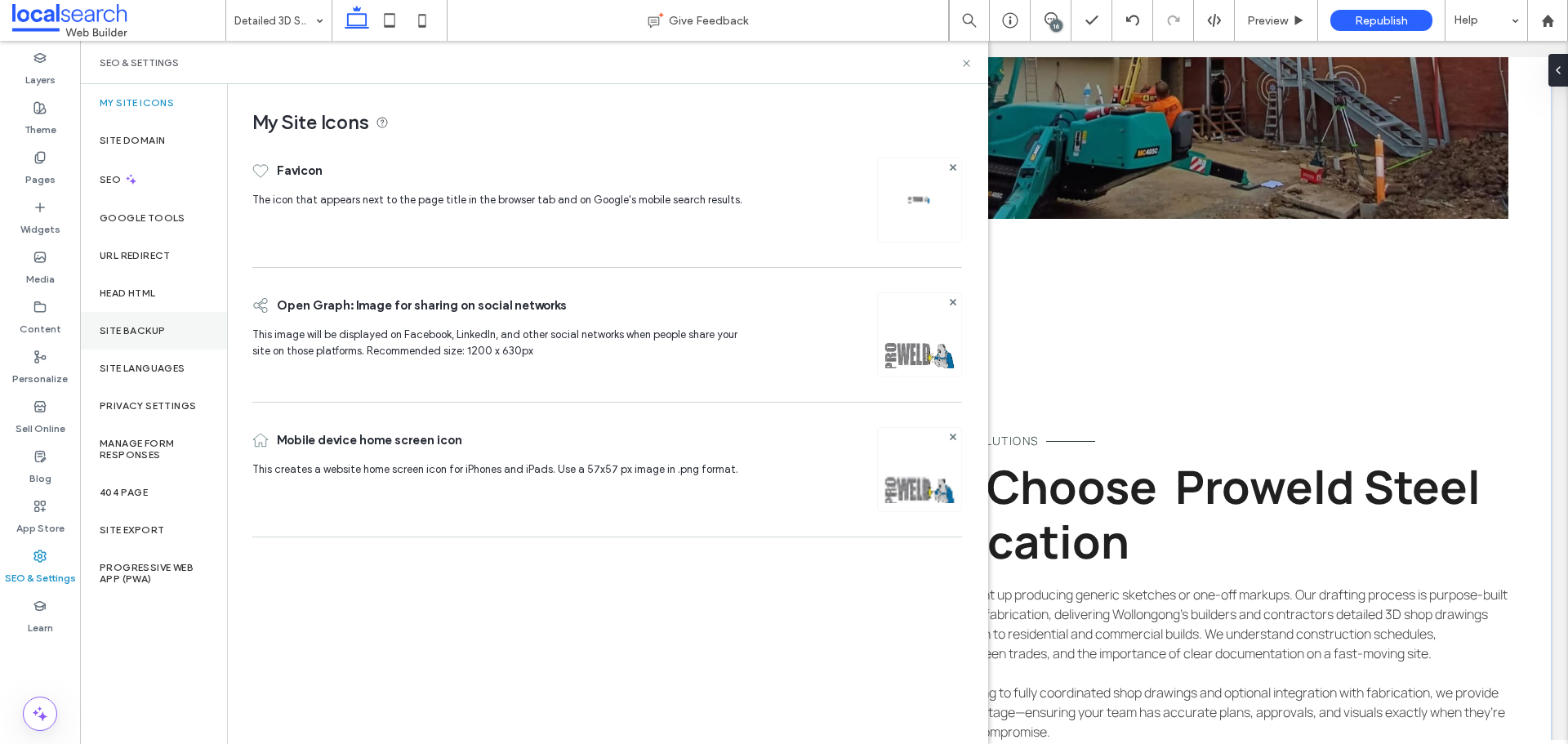
click at [130, 337] on div "Site Backup" at bounding box center [153, 331] width 147 height 38
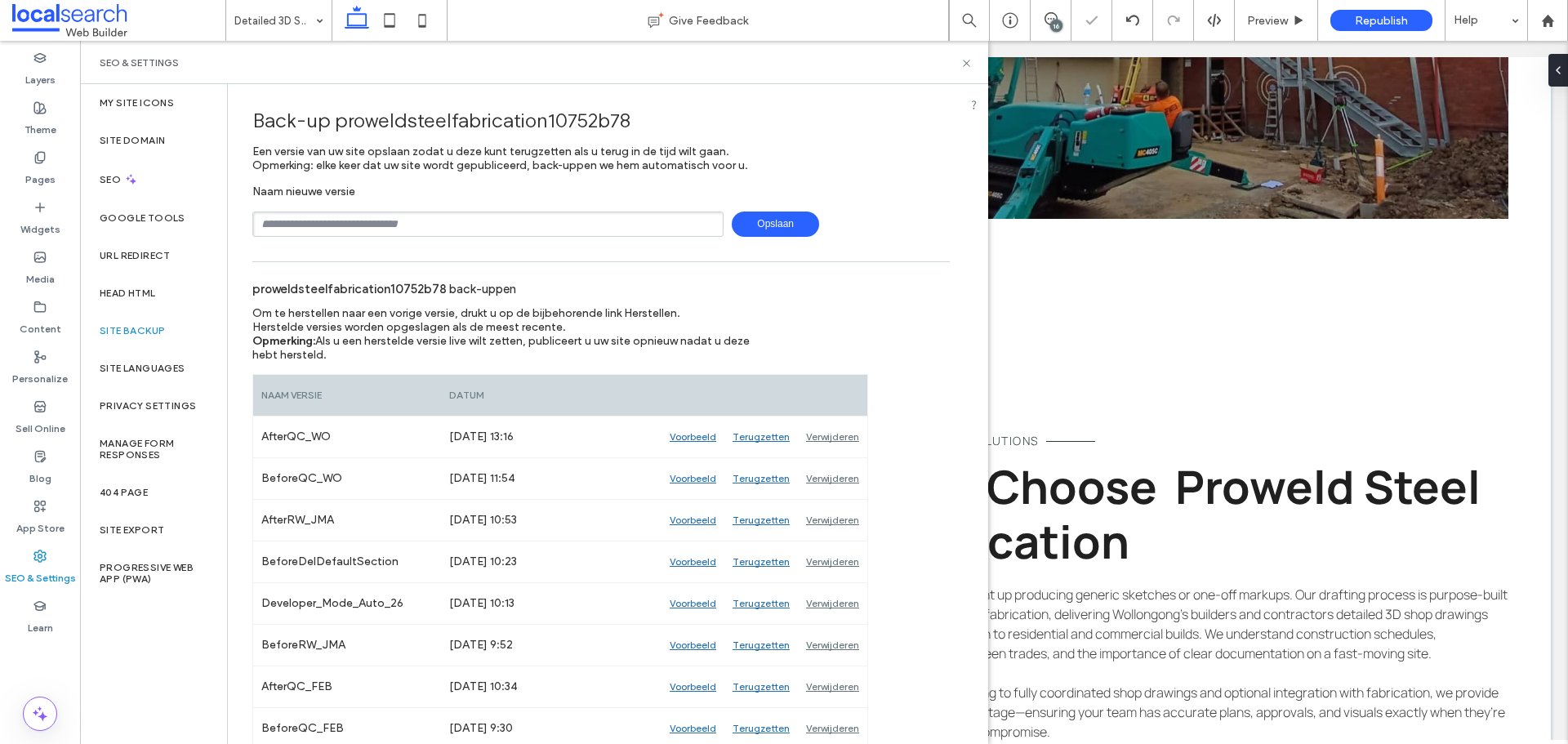
click at [344, 225] on input "text" at bounding box center [487, 224] width 471 height 26
type input "*"
click at [364, 223] on input "**********" at bounding box center [487, 224] width 471 height 26
type input "**********"
click at [758, 230] on span "Opslaan" at bounding box center [776, 224] width 87 height 26
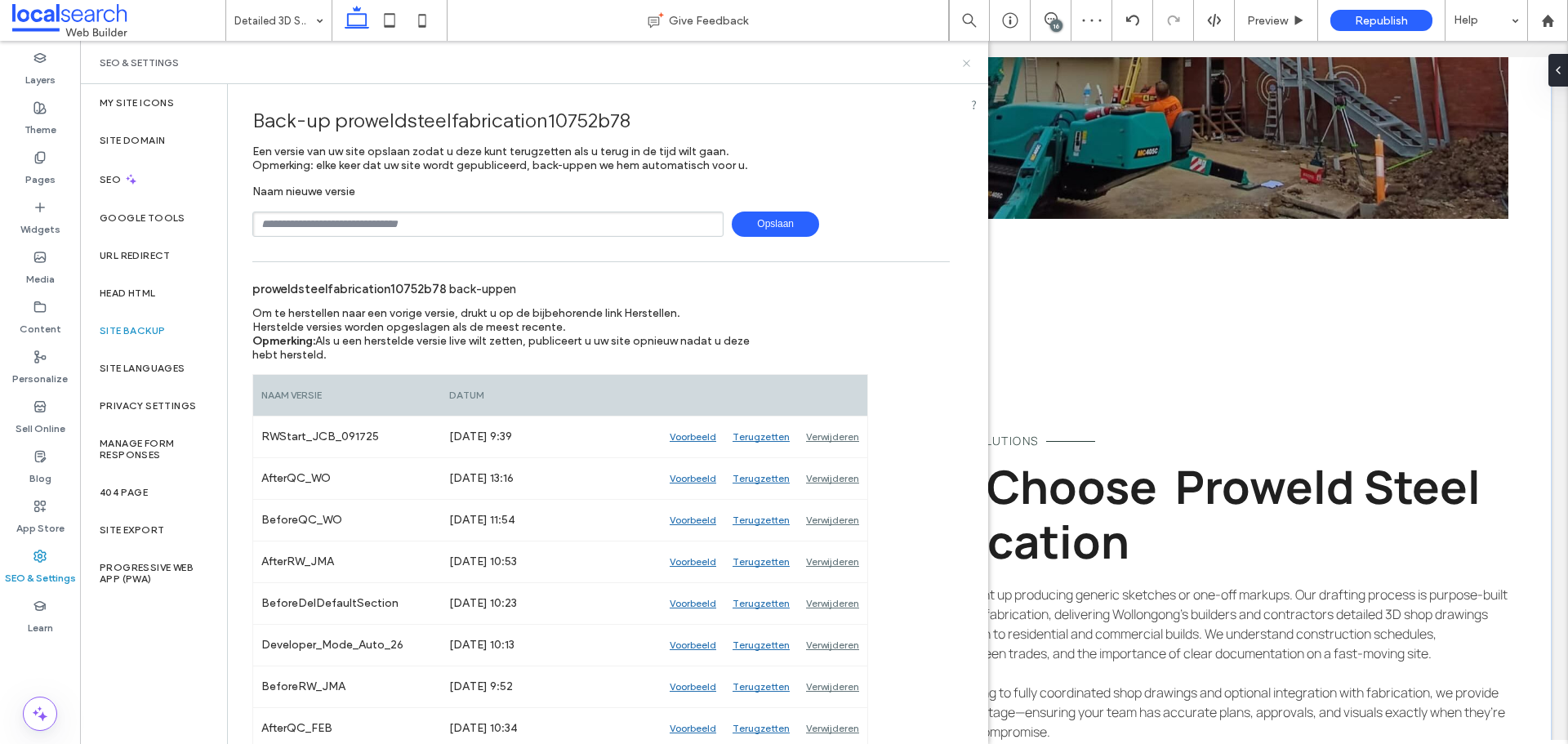
click at [967, 63] on use at bounding box center [966, 62] width 7 height 7
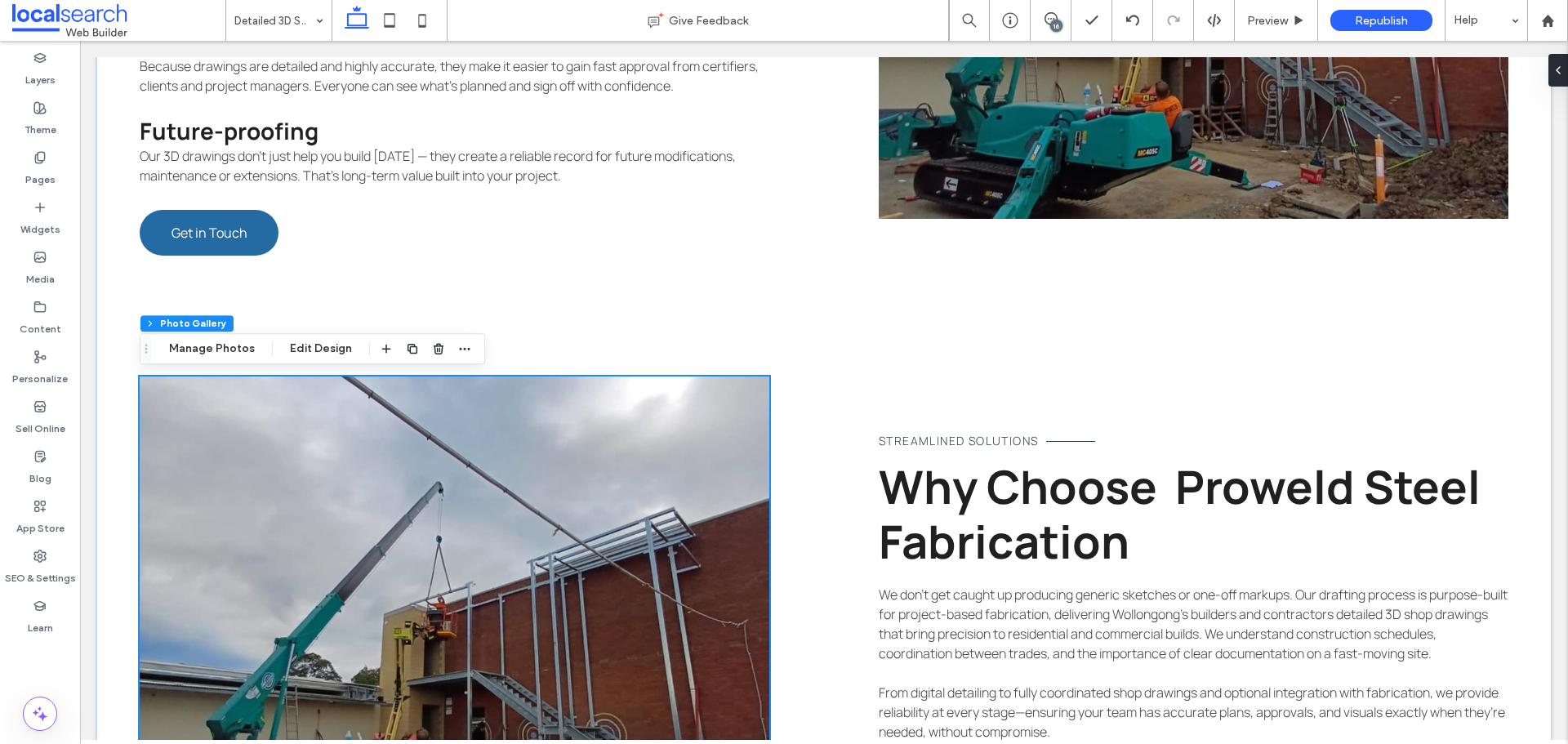
scroll to position [2012, 0]
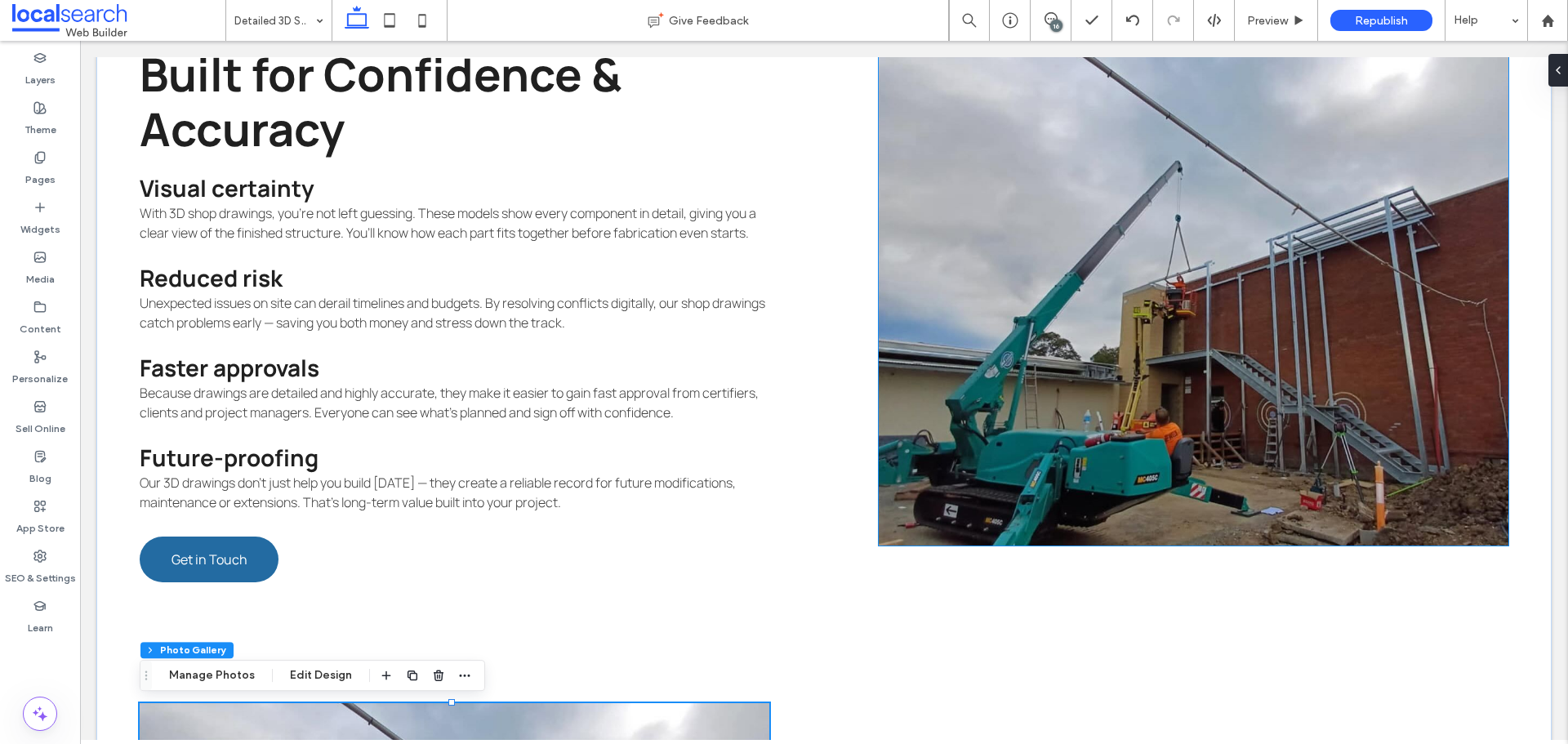
click at [1070, 280] on link at bounding box center [1194, 300] width 629 height 490
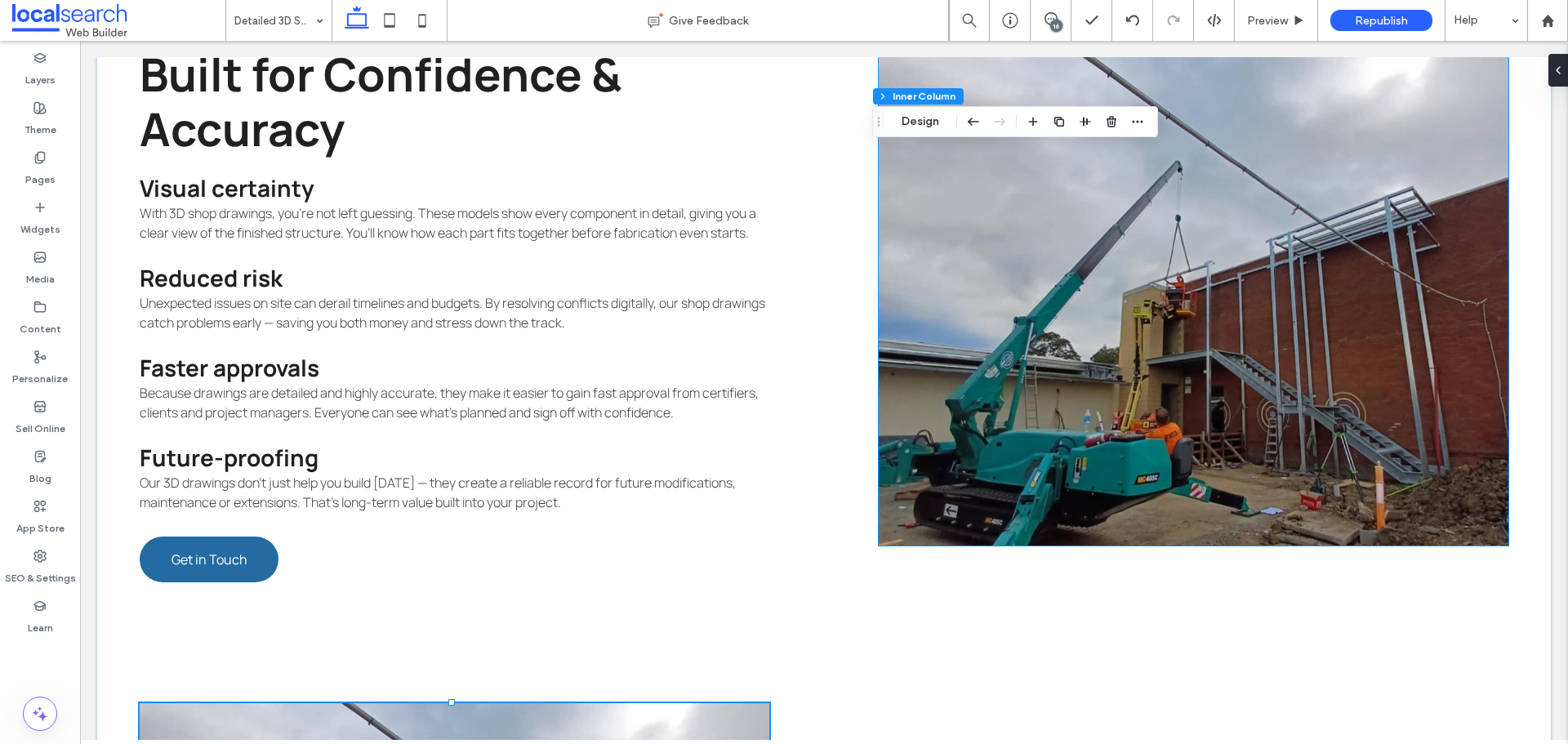
click at [1070, 280] on link at bounding box center [1194, 300] width 629 height 490
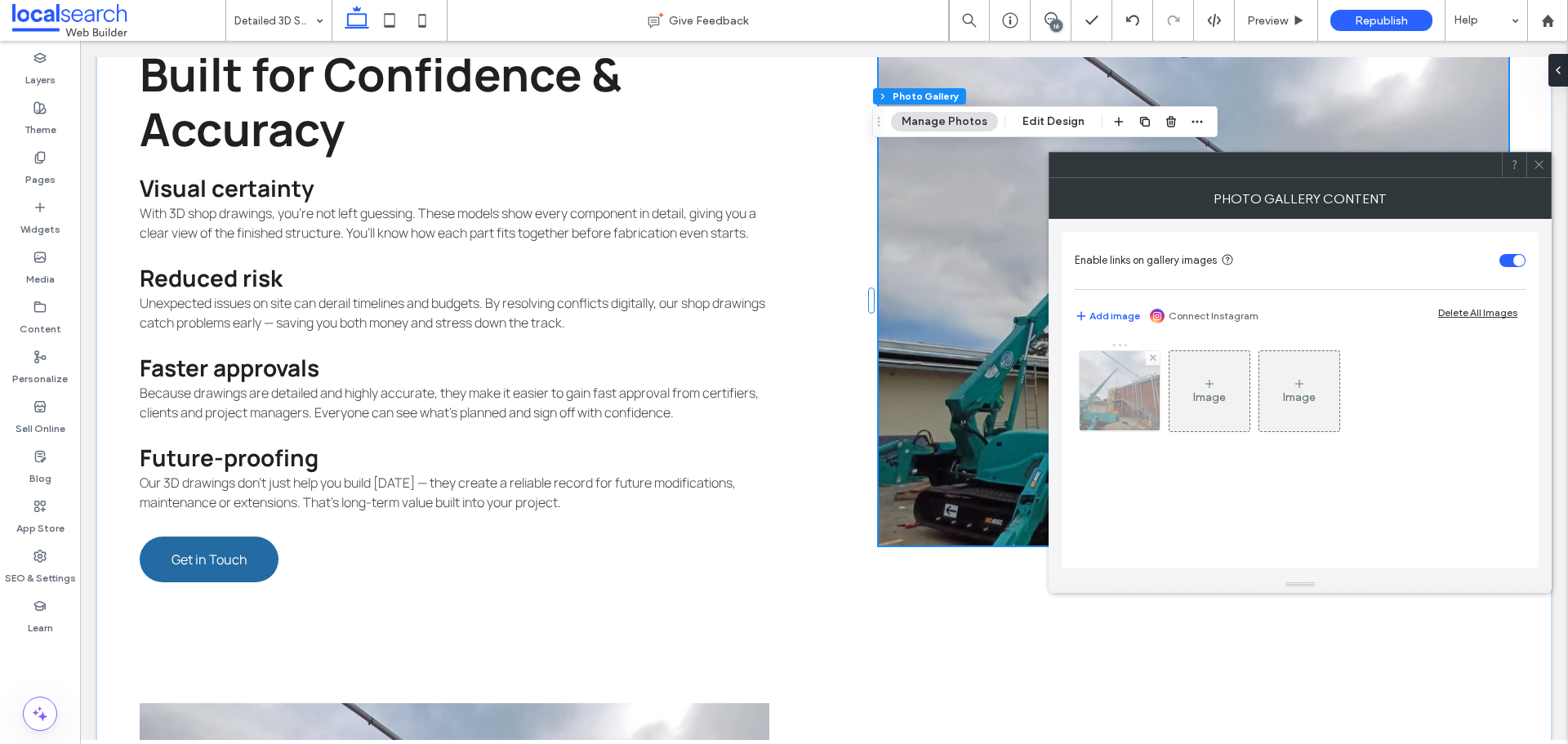
click at [1121, 408] on img at bounding box center [1119, 390] width 106 height 80
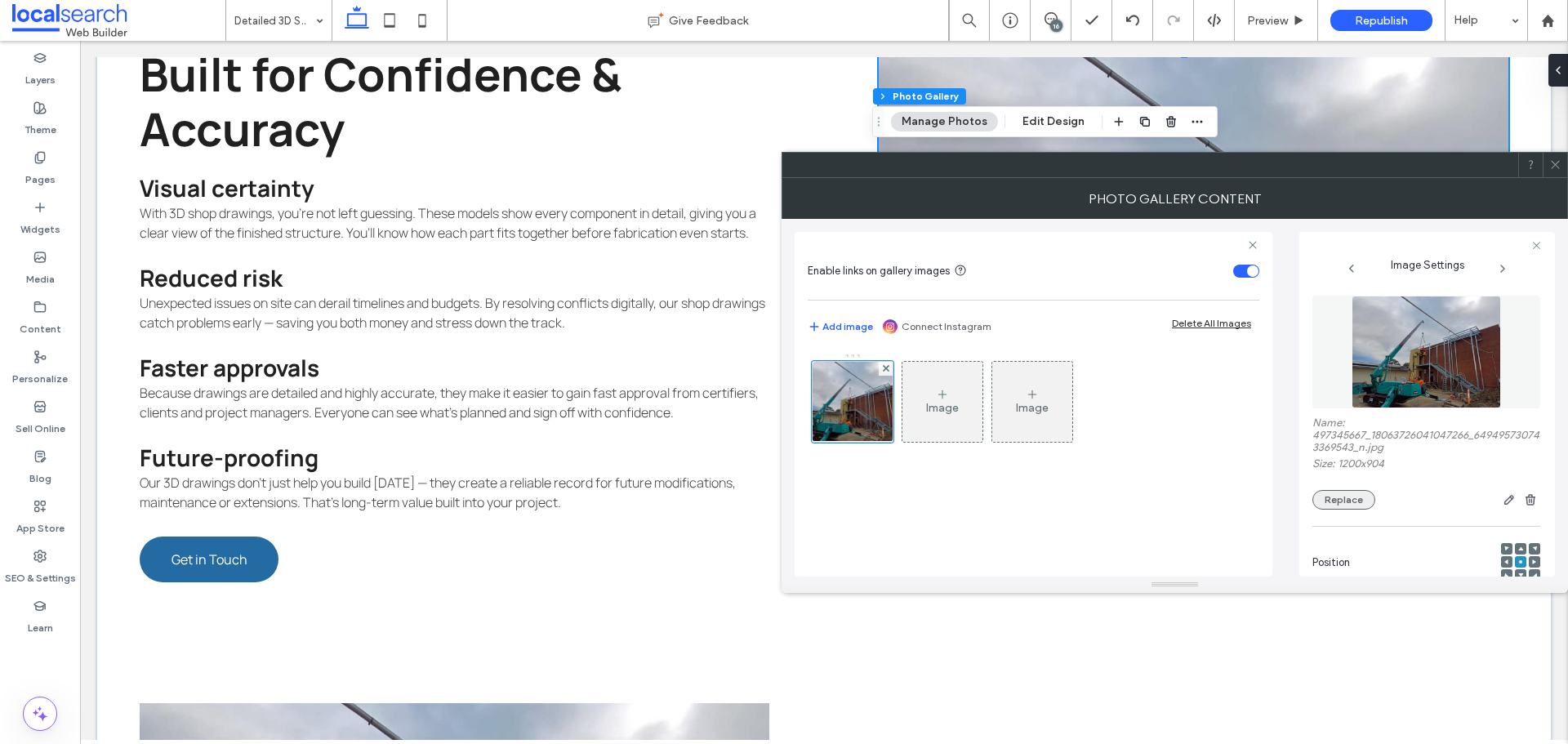
click at [1334, 493] on button "Replace" at bounding box center [1345, 500] width 63 height 20
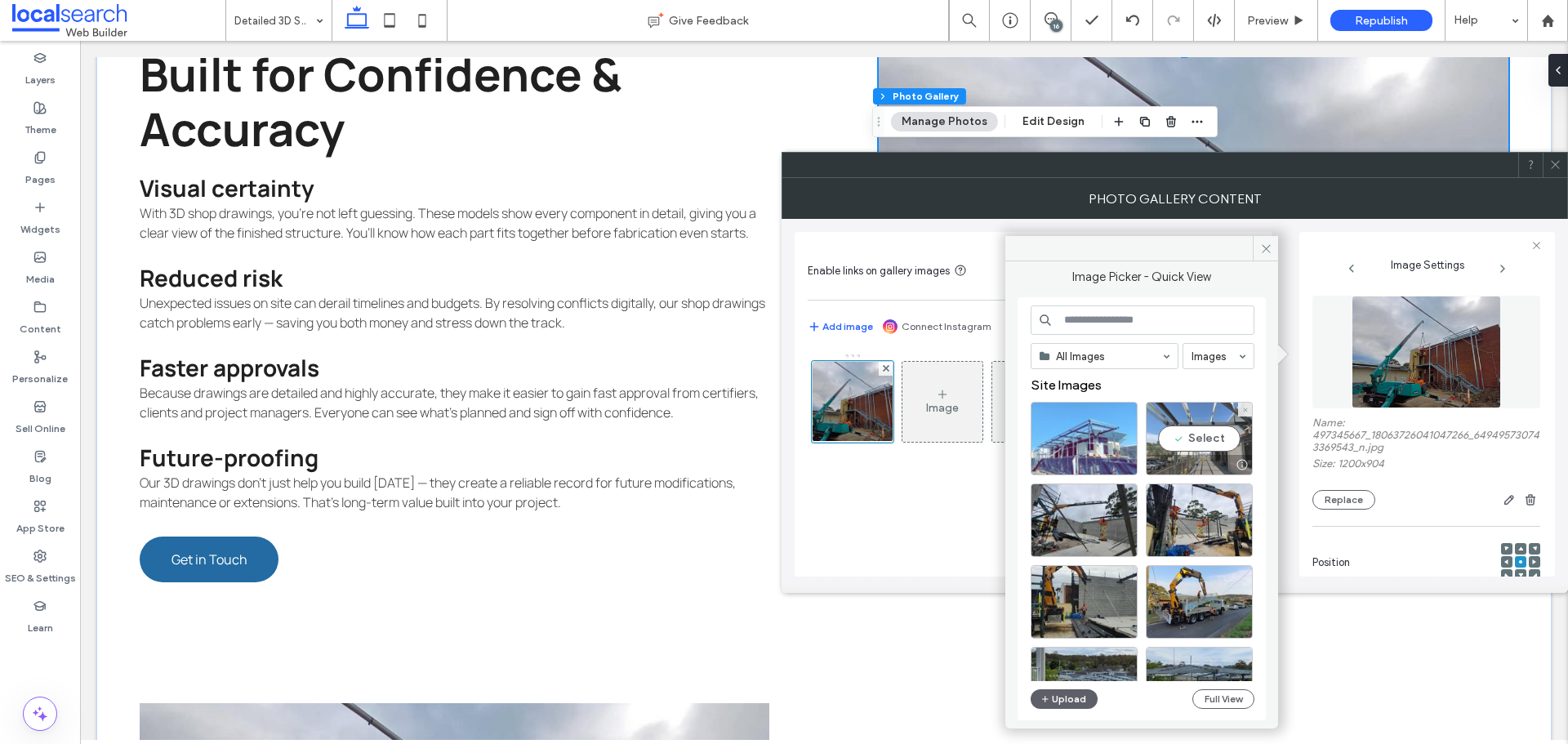
click at [1197, 436] on div "Select" at bounding box center [1199, 439] width 107 height 73
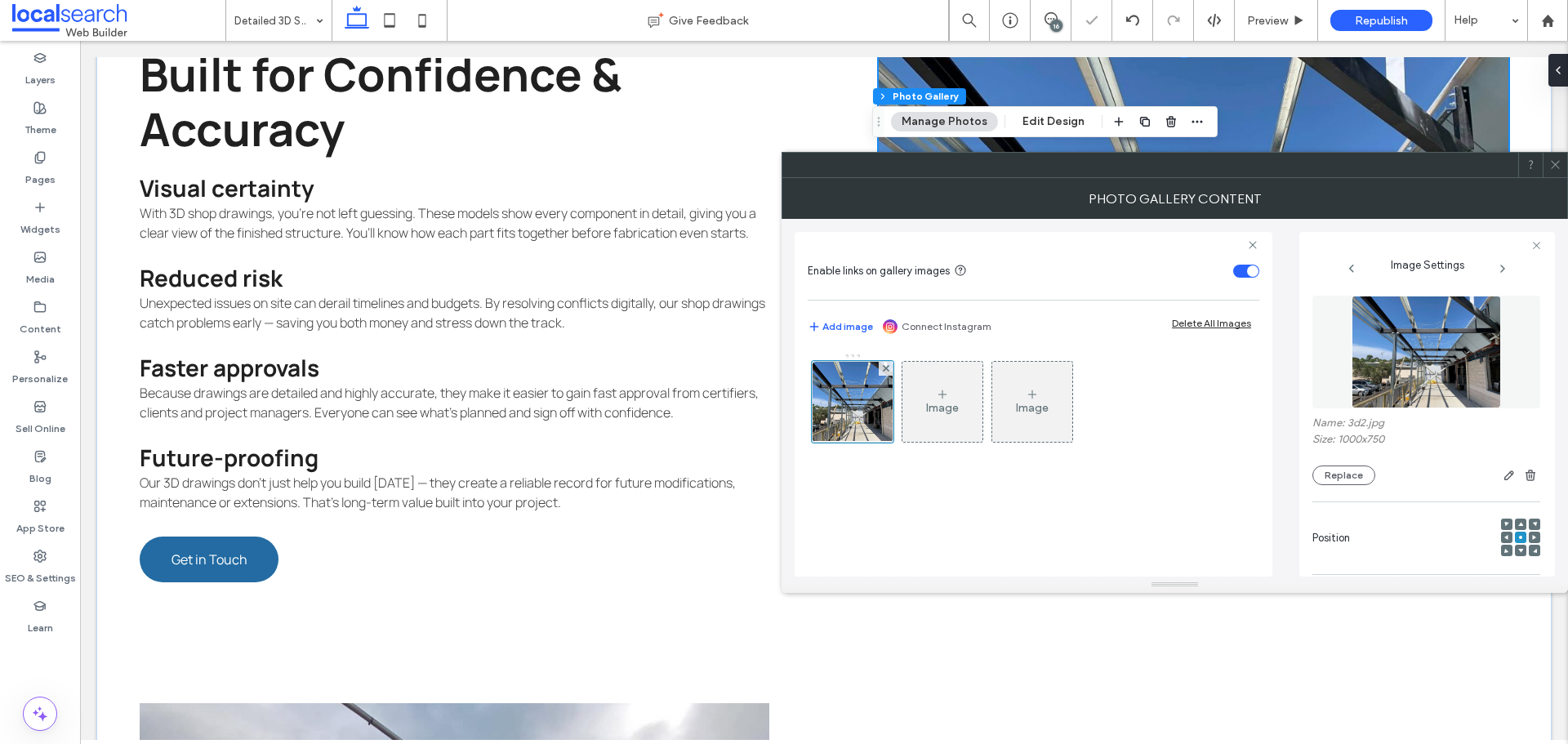
drag, startPoint x: 1562, startPoint y: 176, endPoint x: 1509, endPoint y: 188, distance: 54.3
click at [1562, 175] on div at bounding box center [1555, 165] width 25 height 25
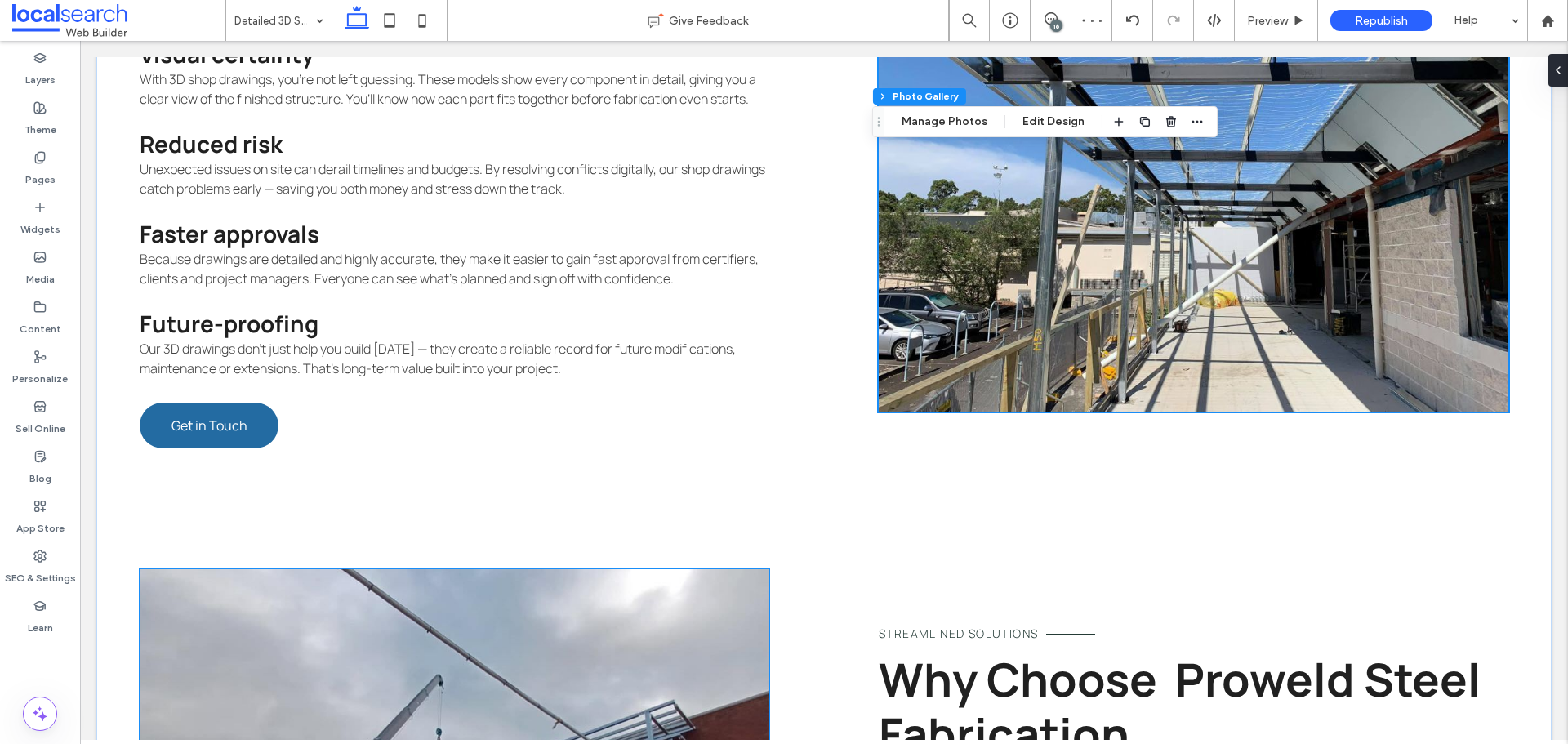
scroll to position [2339, 0]
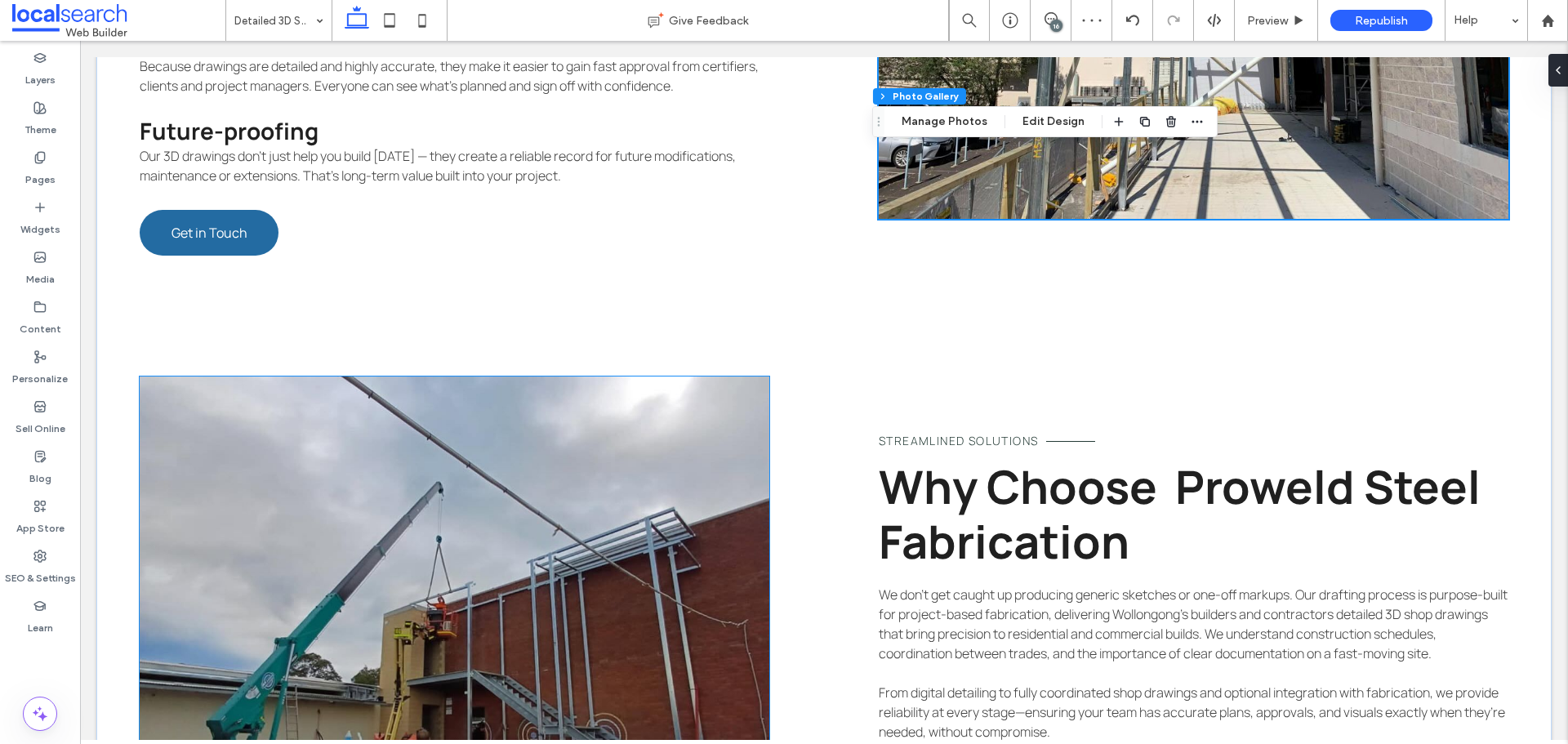
click at [554, 582] on link at bounding box center [454, 621] width 629 height 490
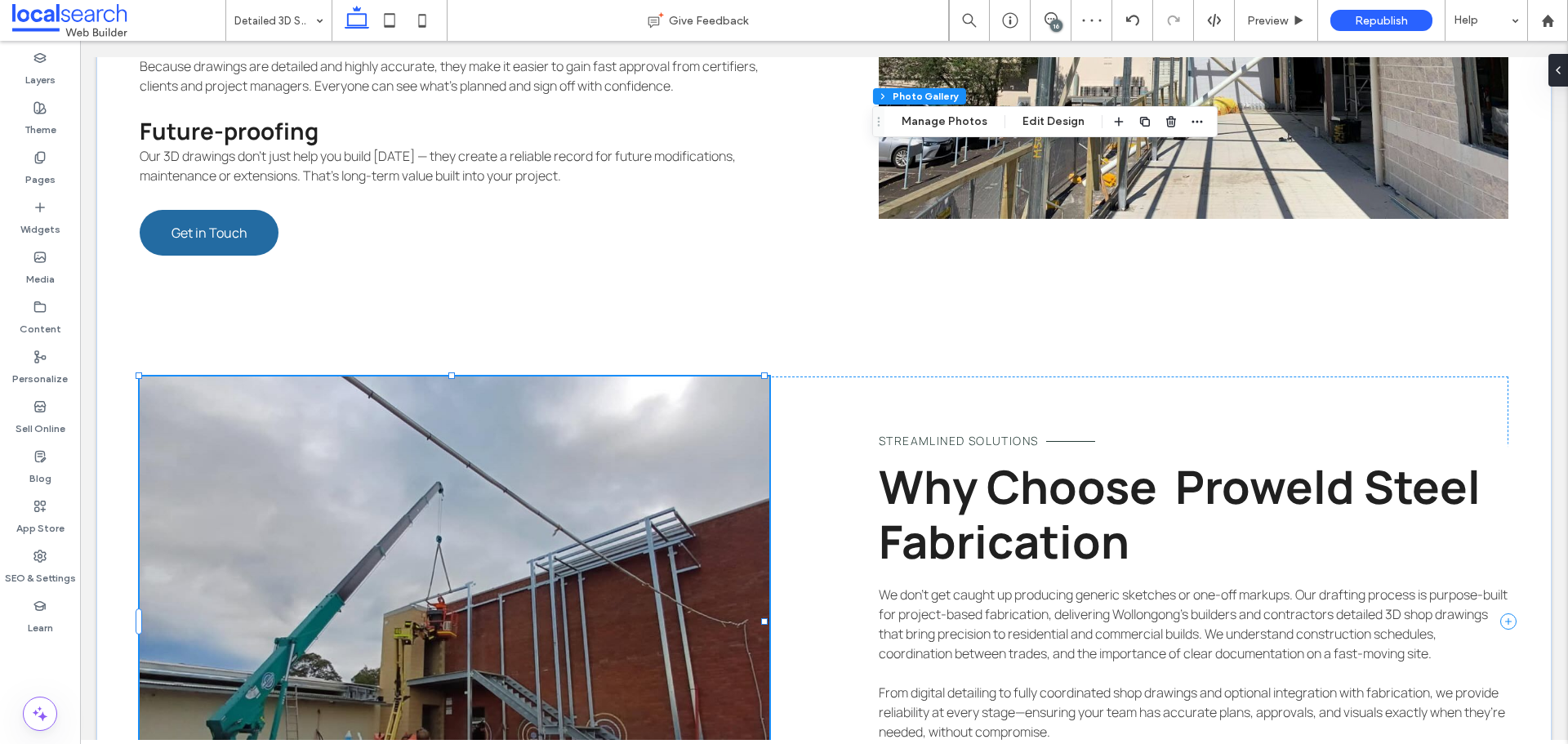
click at [554, 582] on link at bounding box center [454, 621] width 629 height 490
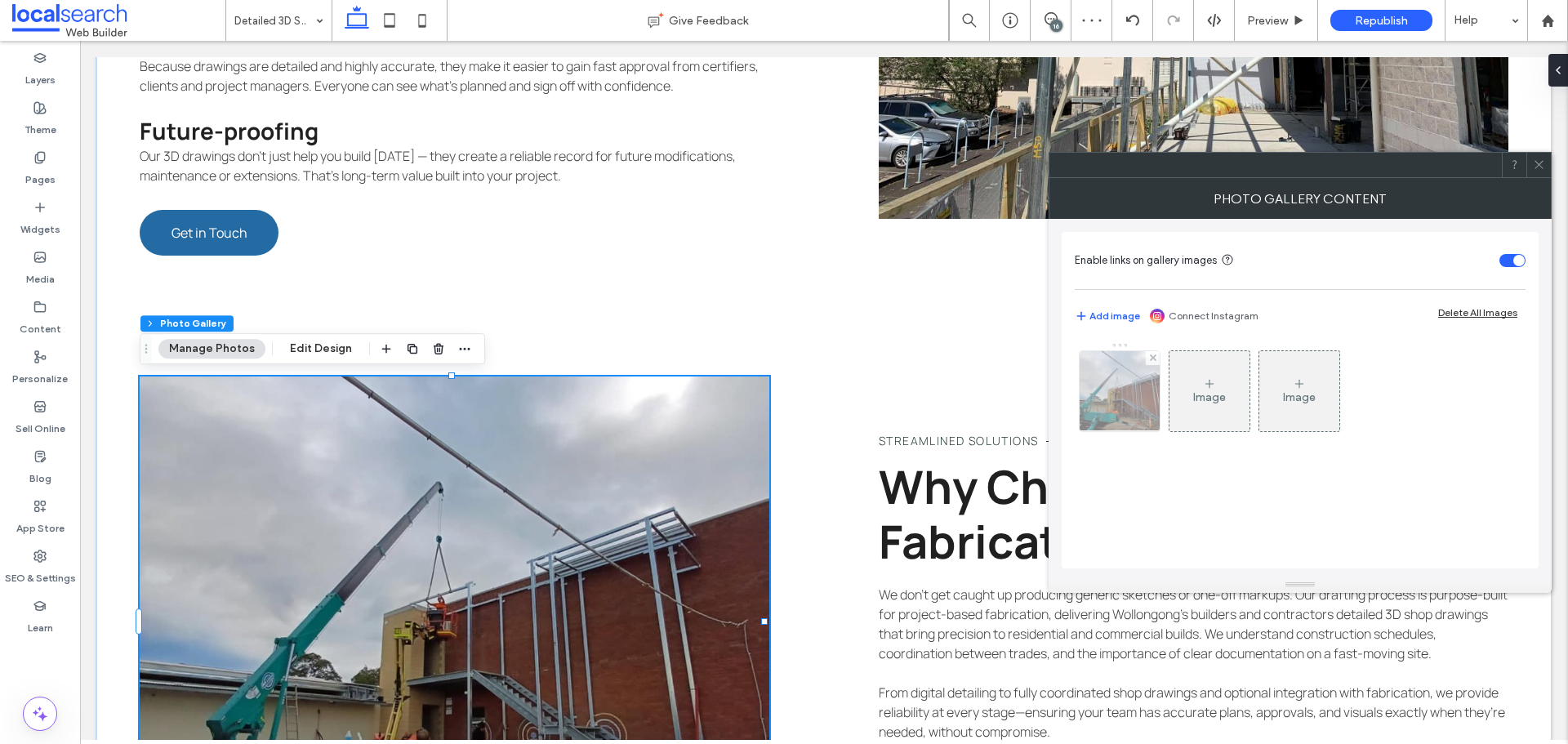
click at [1119, 403] on img at bounding box center [1119, 390] width 106 height 80
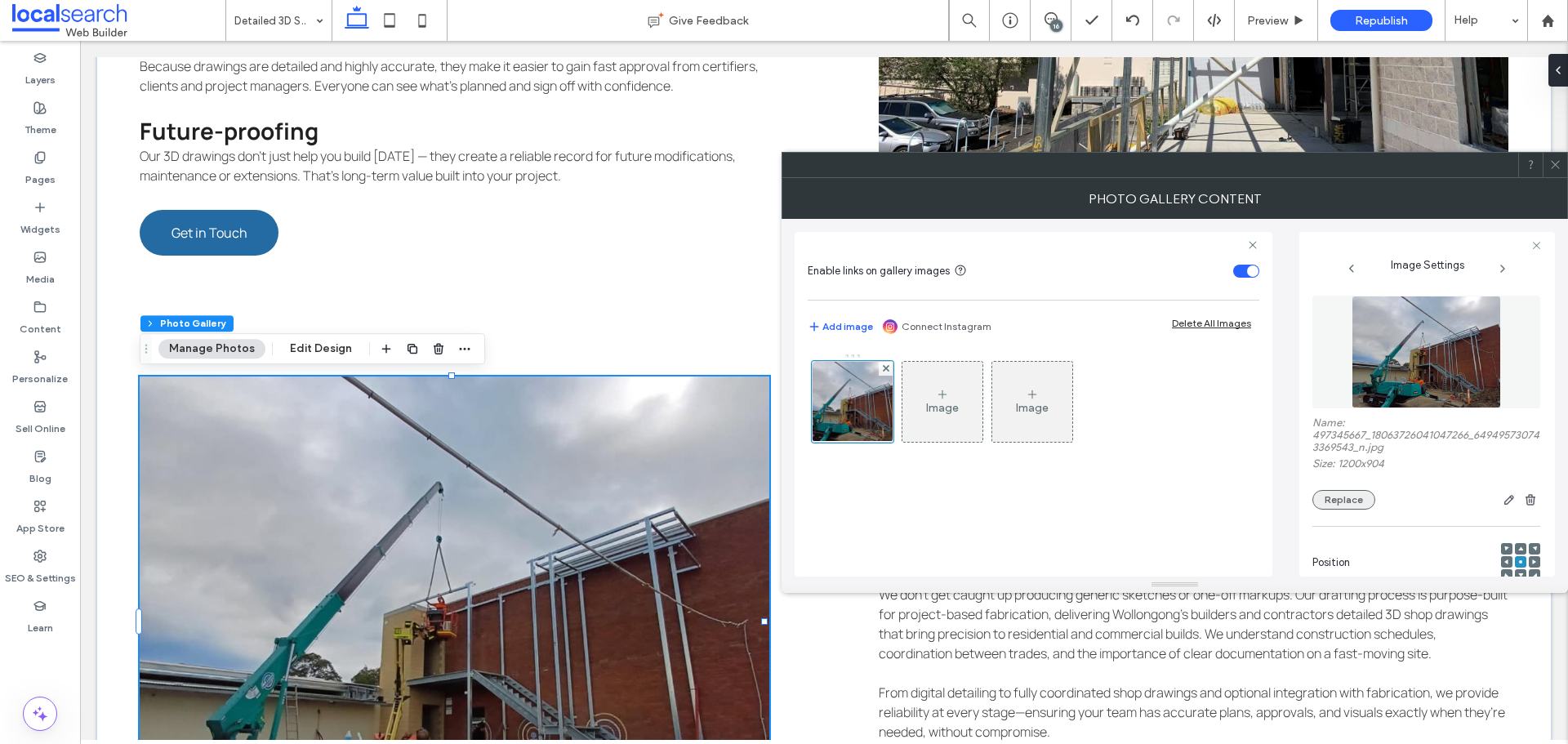
click at [1352, 499] on button "Replace" at bounding box center [1345, 500] width 63 height 20
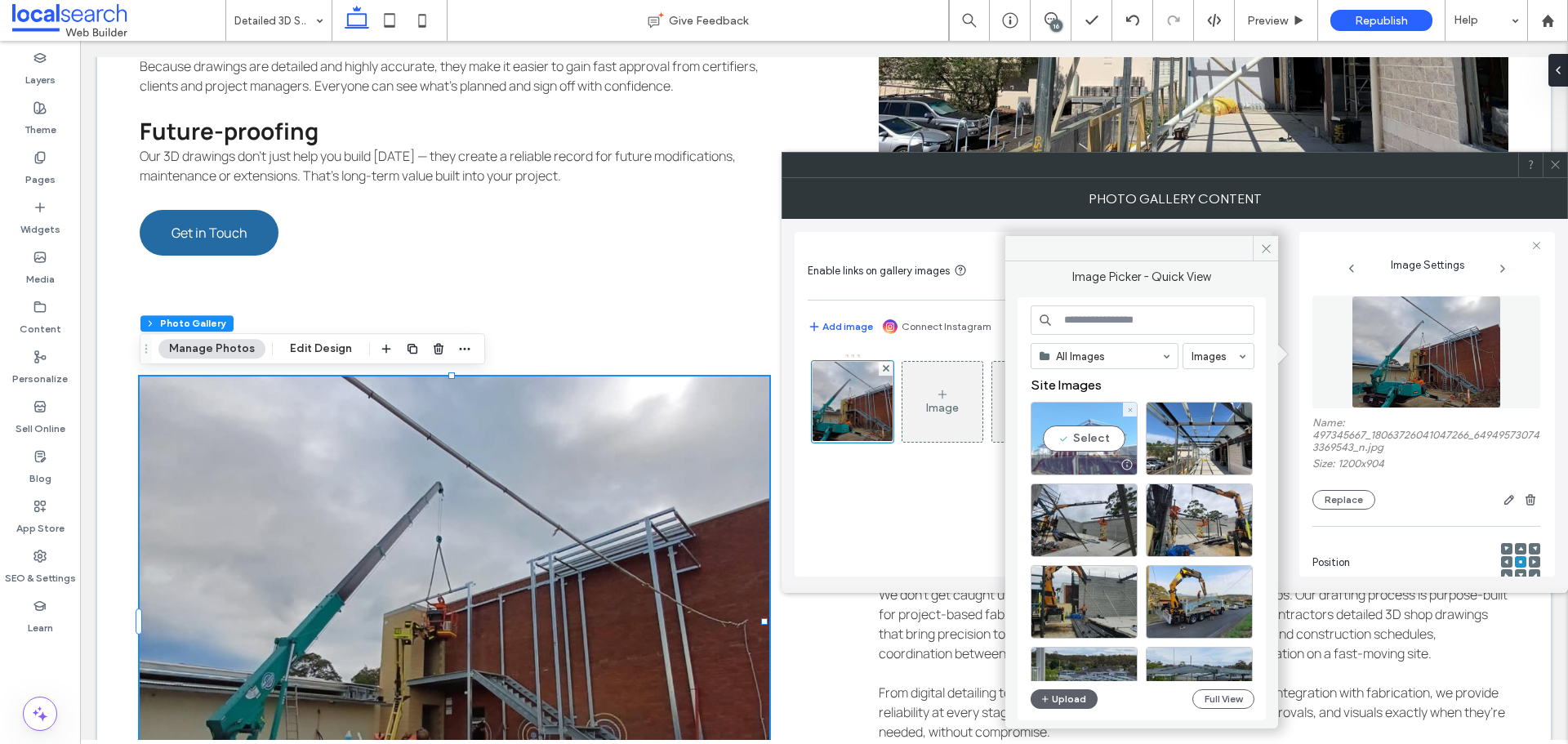
click at [1090, 431] on div "Select" at bounding box center [1084, 439] width 107 height 73
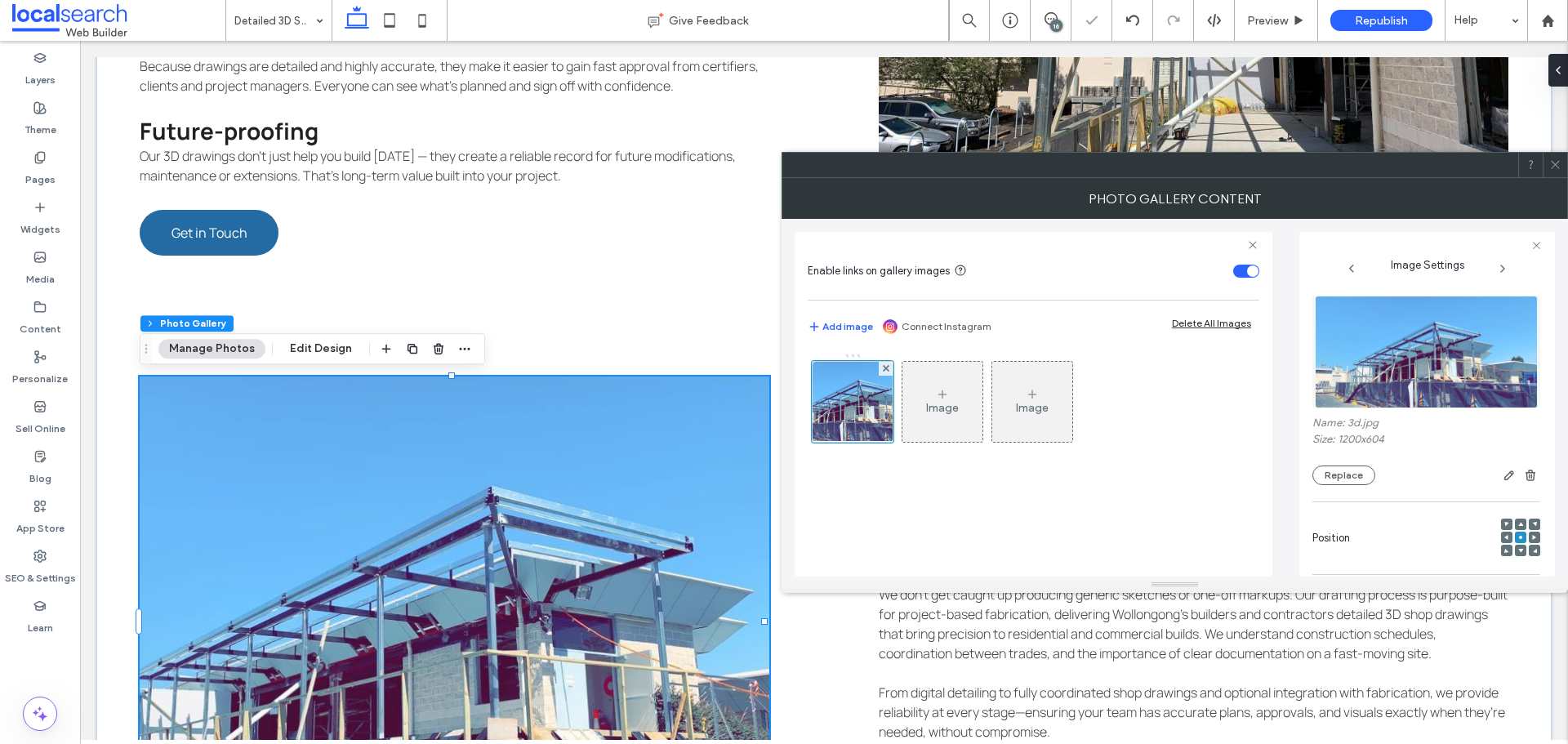
click at [1548, 173] on div at bounding box center [1555, 165] width 25 height 25
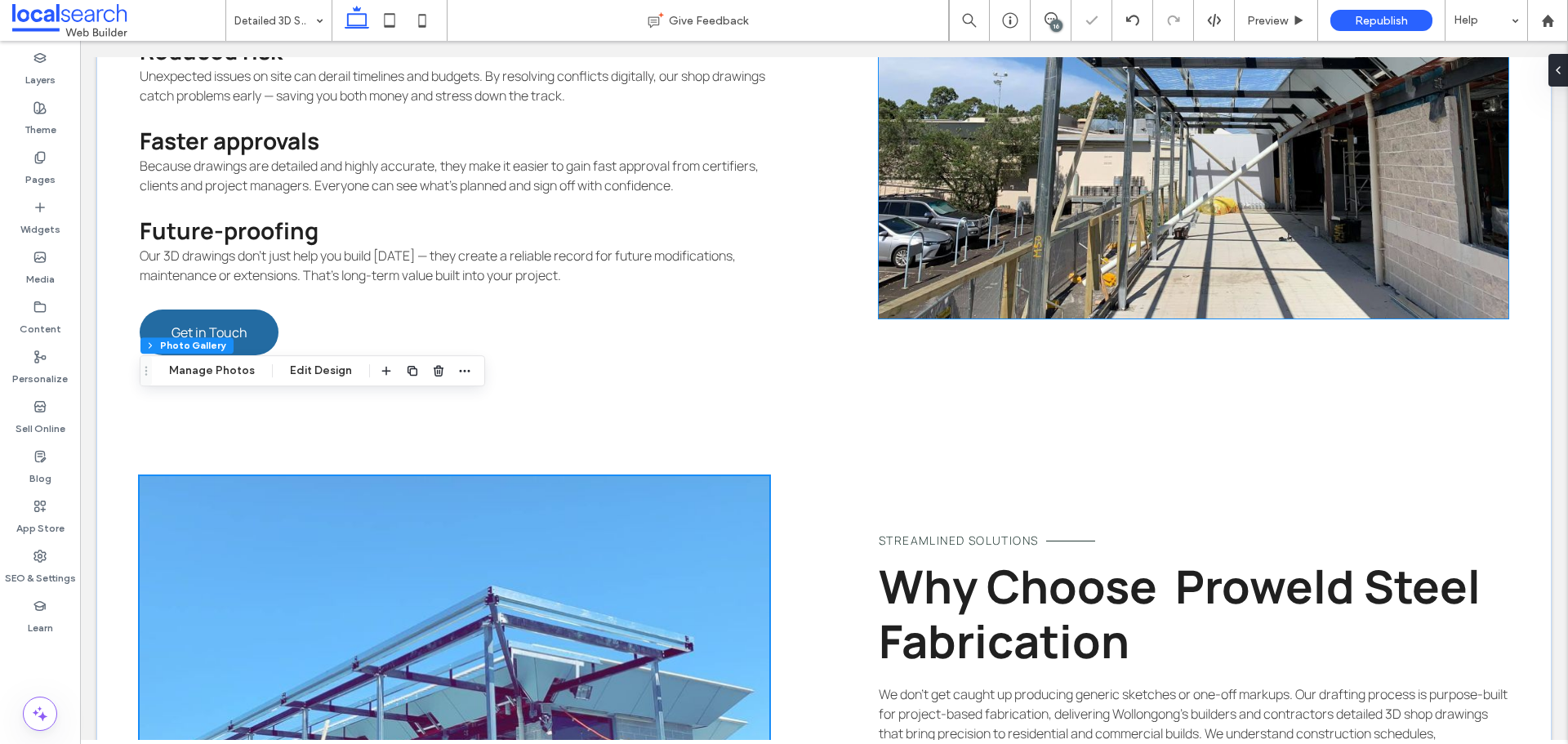
scroll to position [2176, 0]
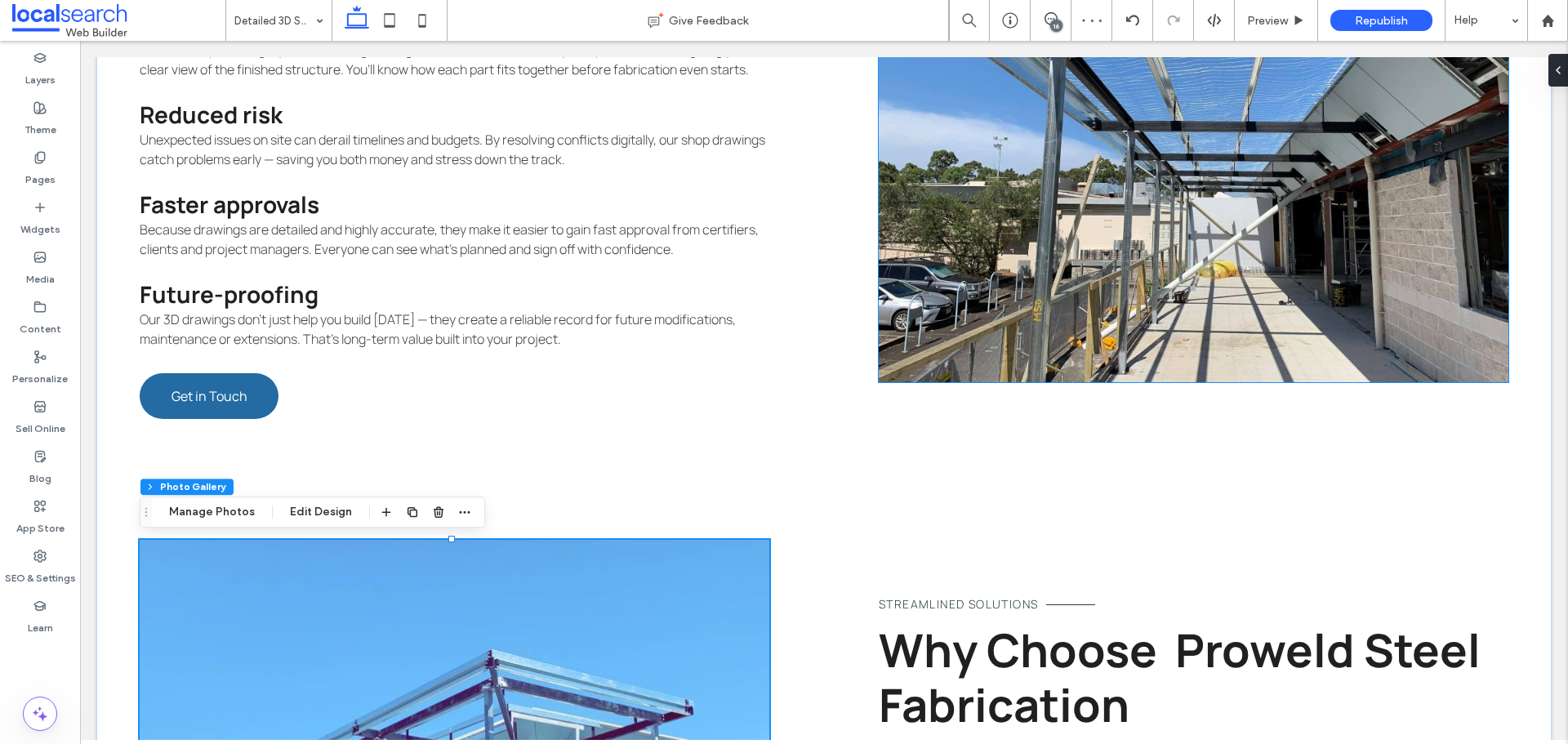
click at [1218, 292] on link at bounding box center [1194, 137] width 629 height 490
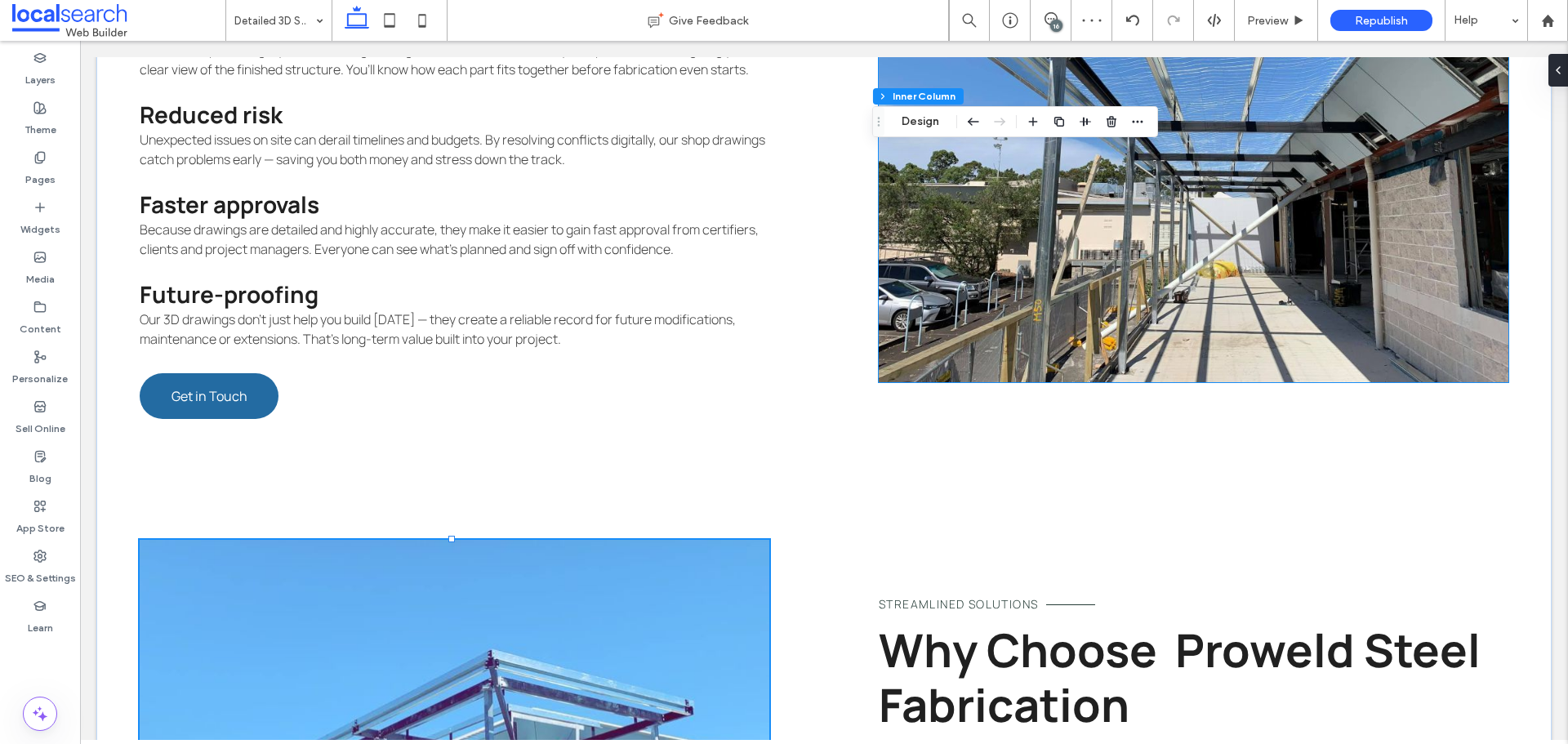
click at [1218, 292] on link at bounding box center [1194, 137] width 629 height 490
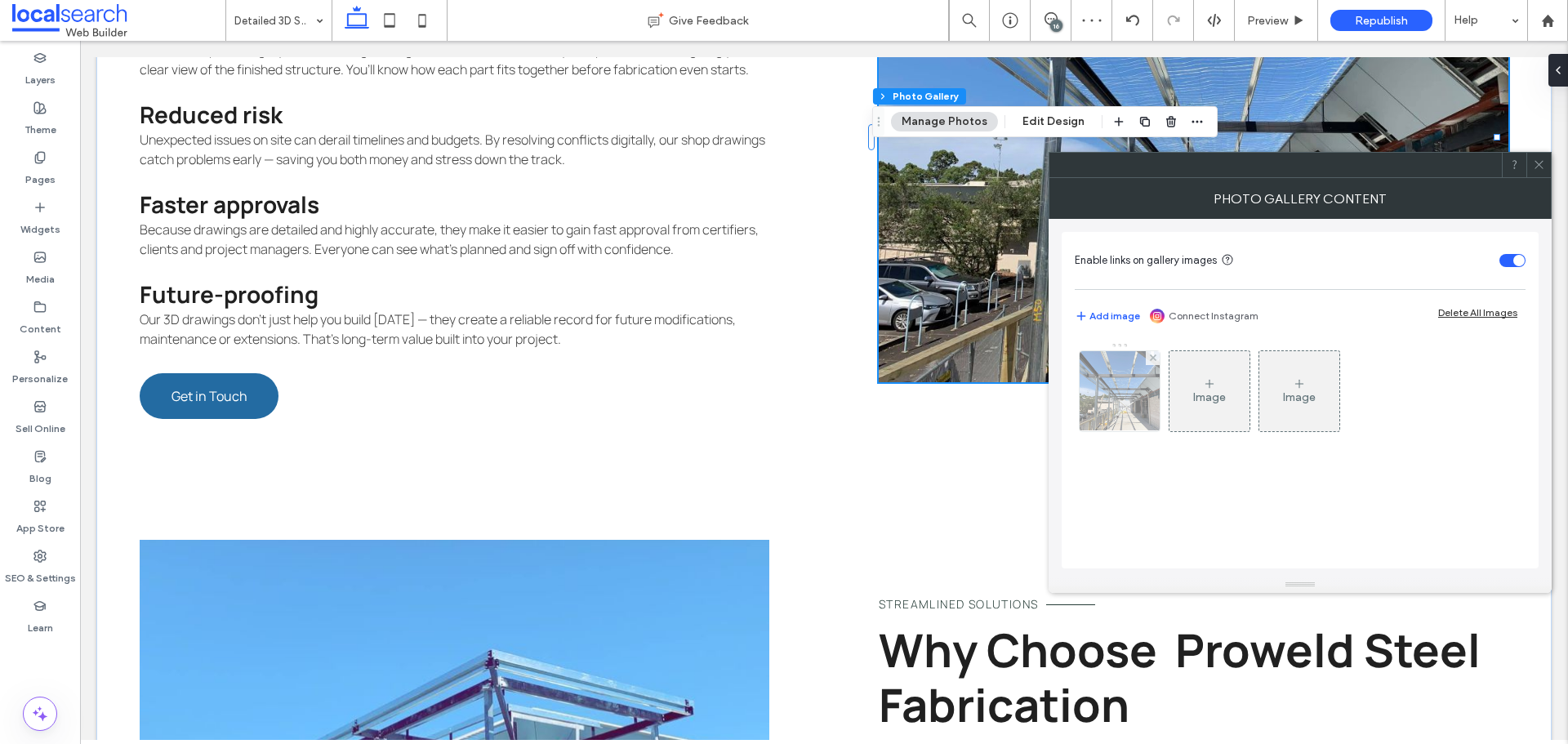
click at [1148, 395] on img at bounding box center [1120, 390] width 107 height 80
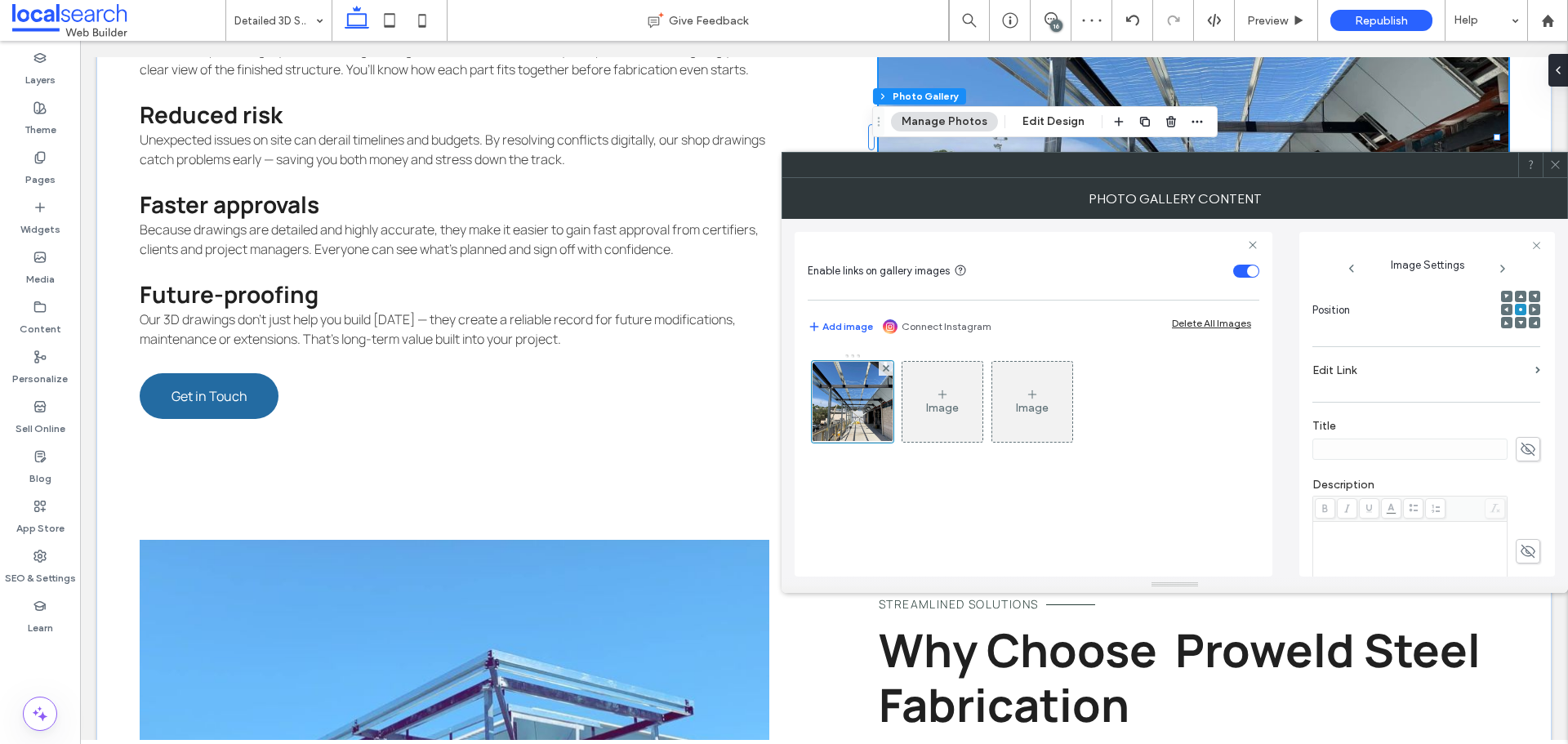
scroll to position [483, 0]
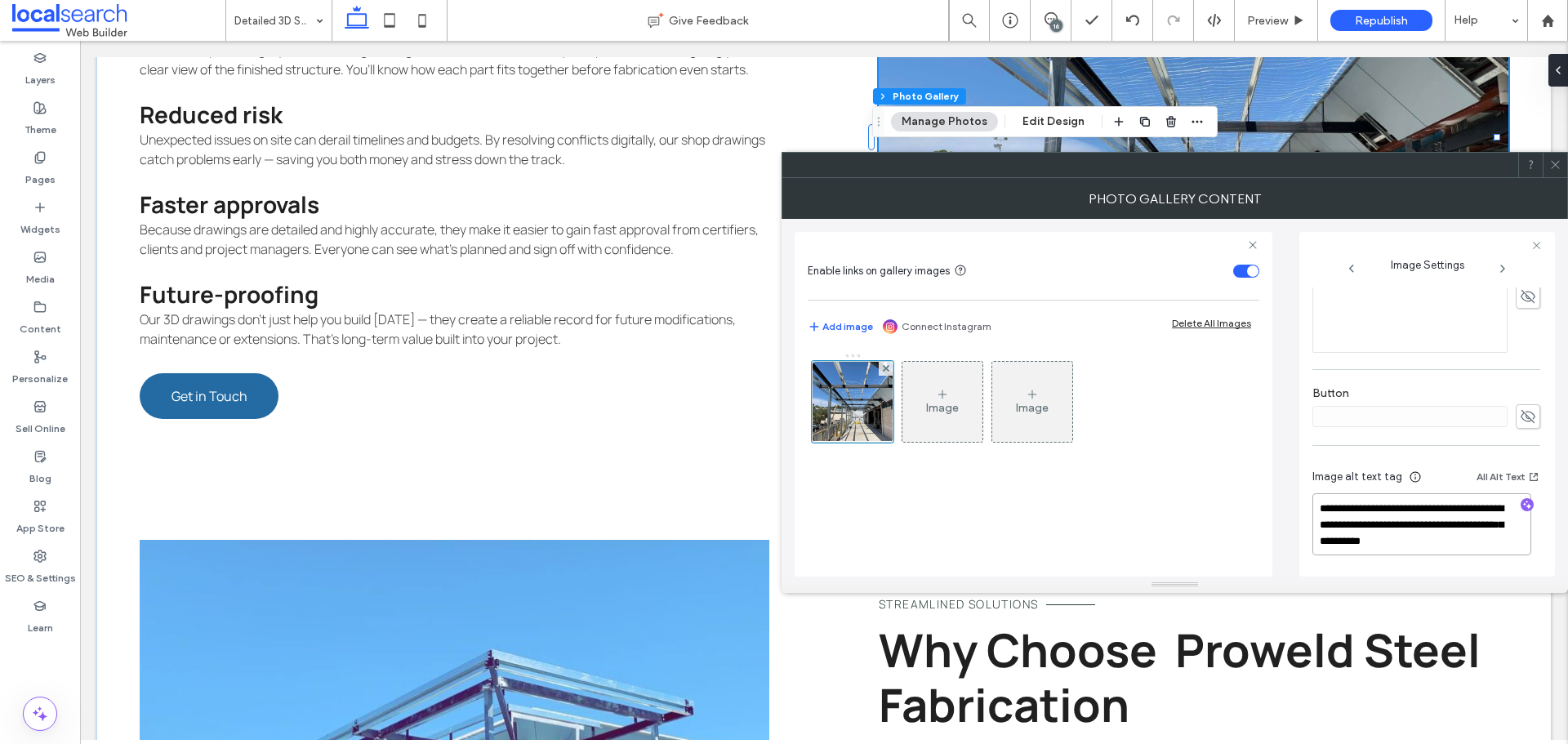
click at [1430, 518] on textarea "**********" at bounding box center [1423, 524] width 219 height 62
paste textarea "**********"
type textarea "**********"
click at [1561, 164] on icon at bounding box center [1555, 164] width 12 height 12
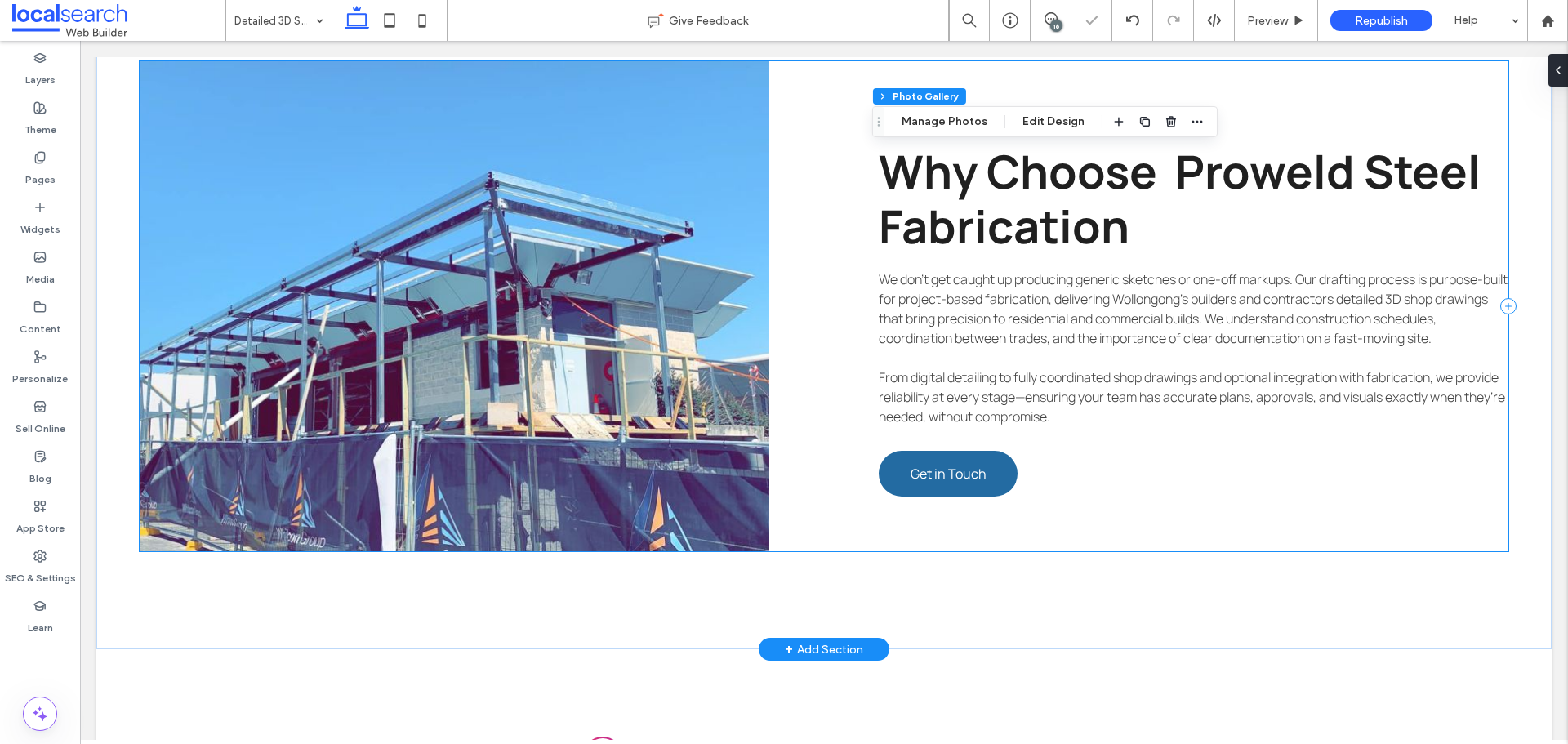
scroll to position [2747, 0]
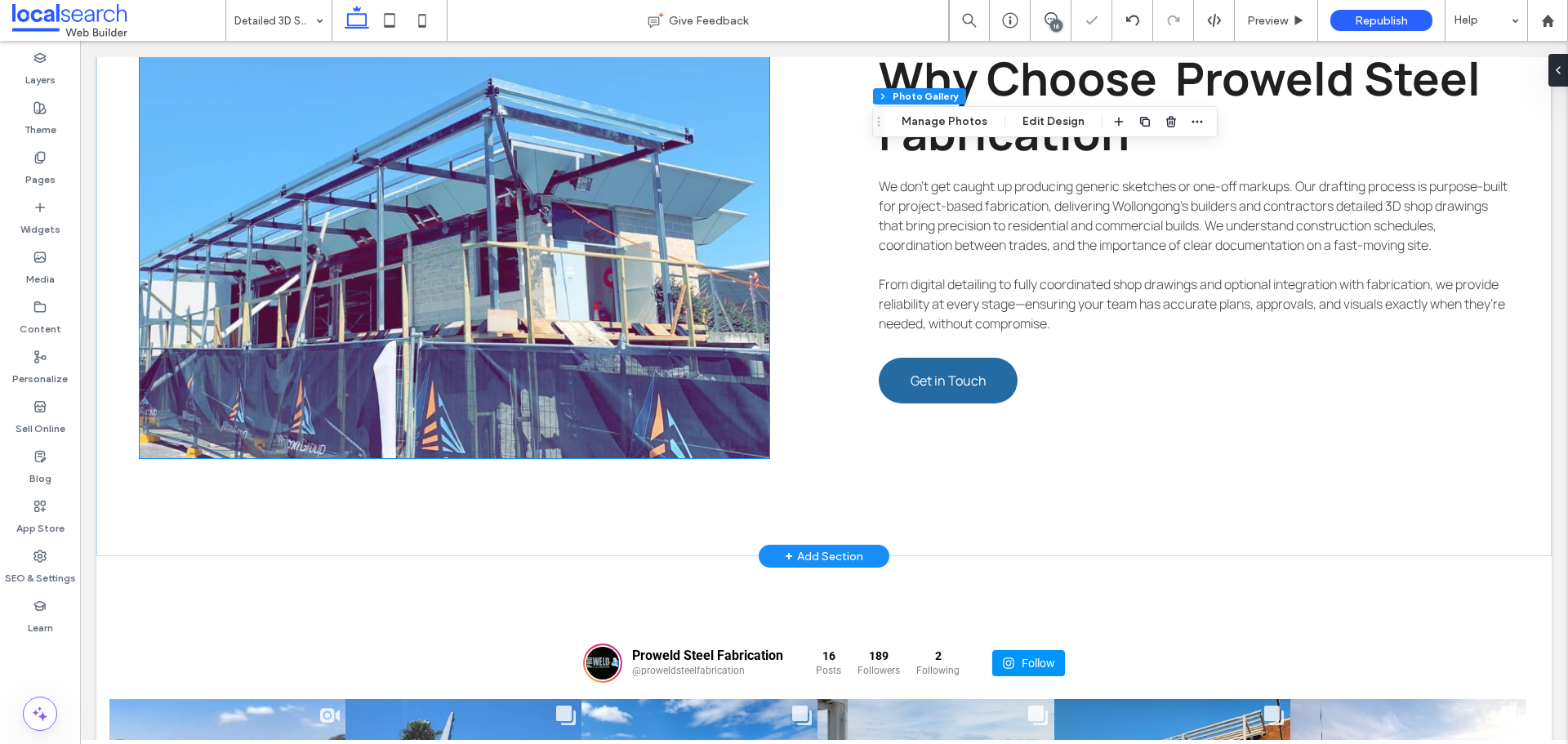
click at [578, 321] on link at bounding box center [454, 213] width 629 height 490
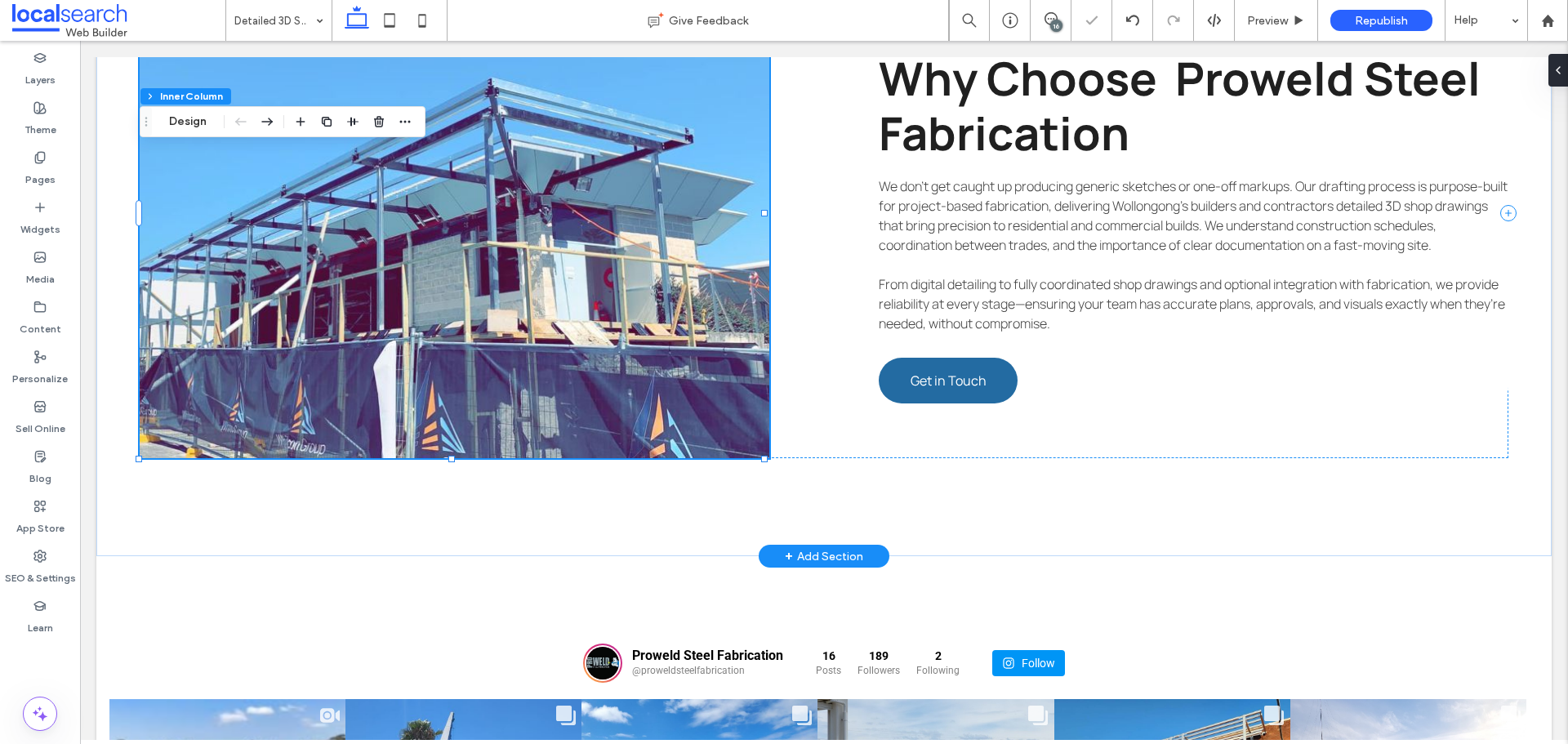
click at [578, 320] on link at bounding box center [454, 213] width 629 height 490
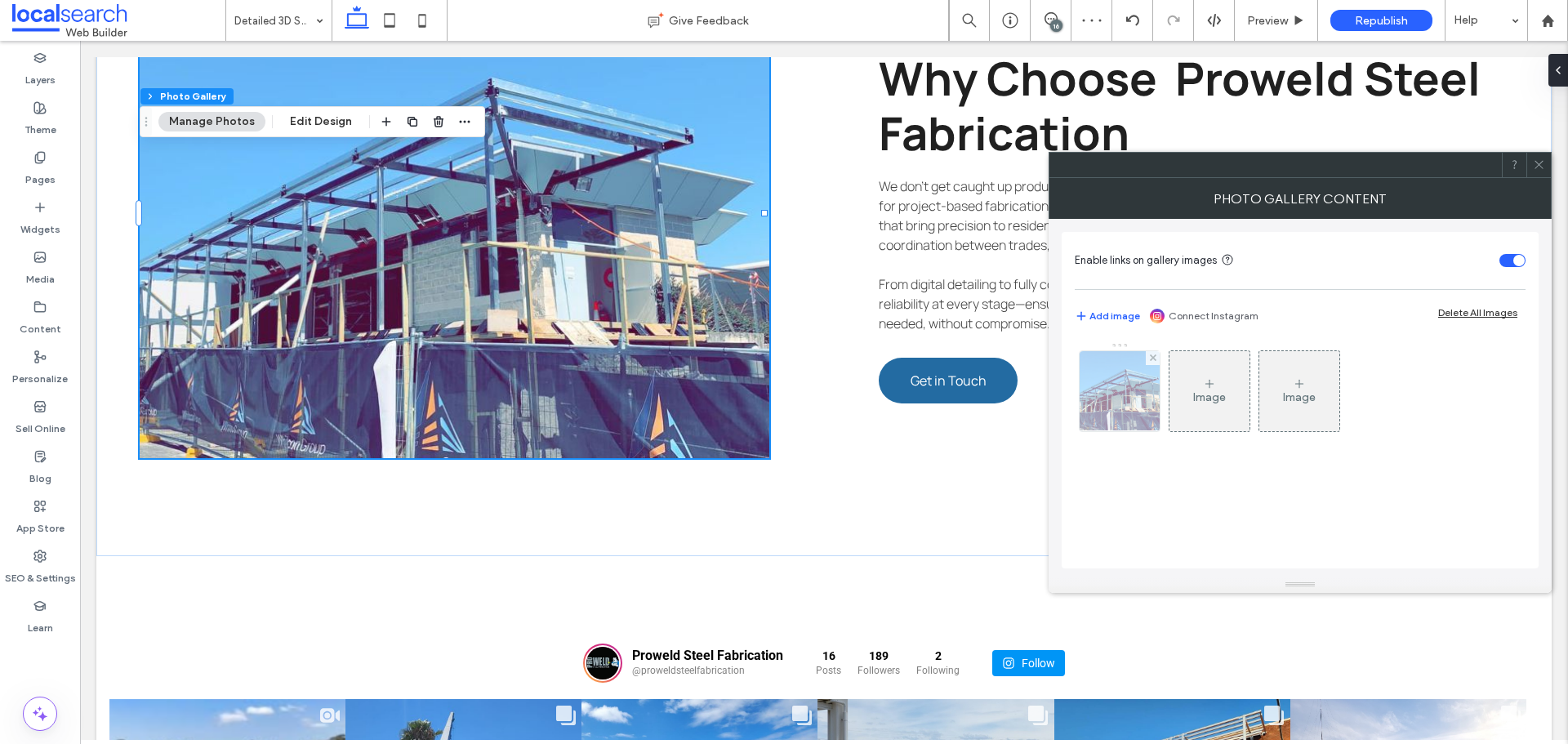
click at [1110, 378] on img at bounding box center [1119, 390] width 159 height 80
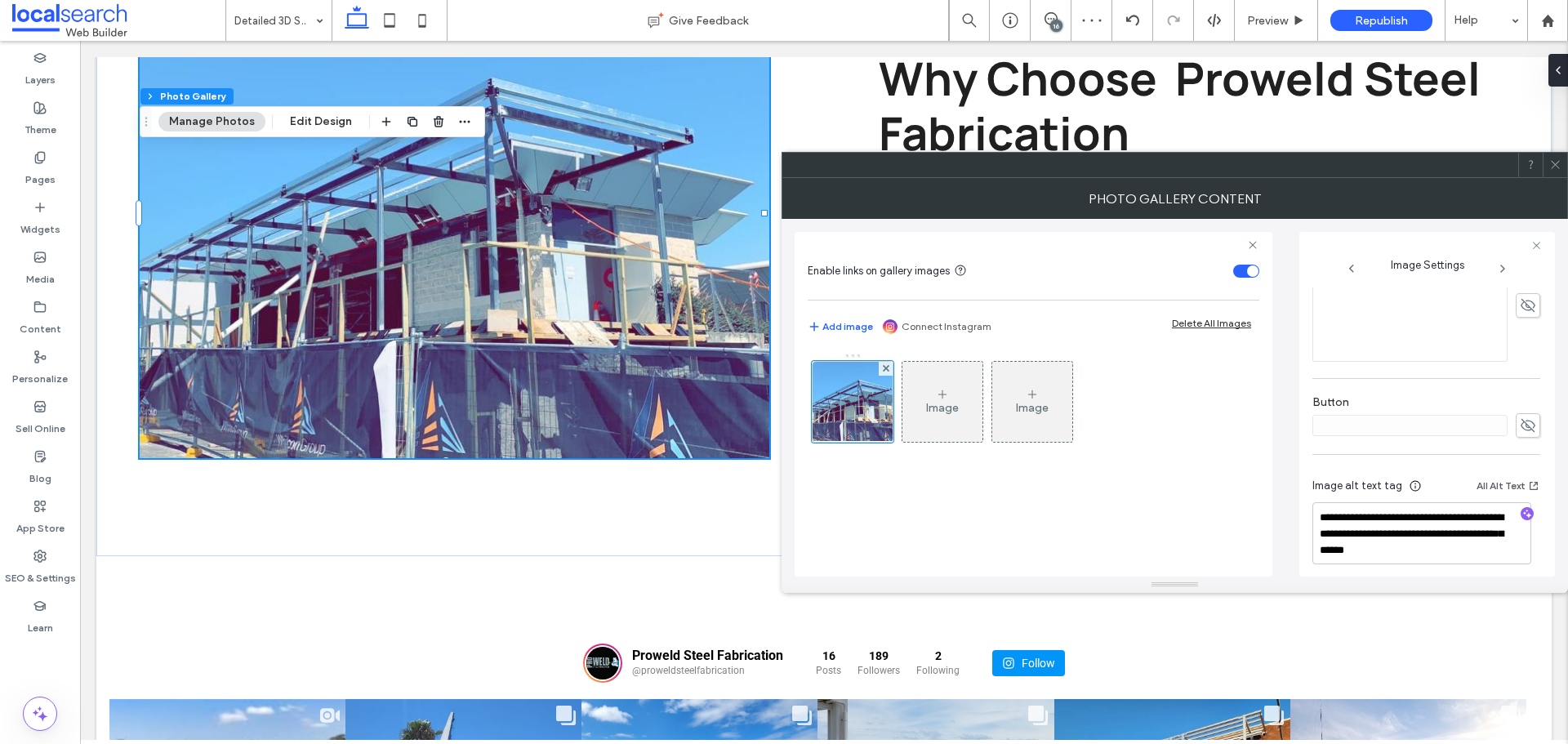
scroll to position [483, 0]
click at [1419, 511] on textarea "**********" at bounding box center [1423, 524] width 219 height 62
type textarea "**********"
paste textarea "**********"
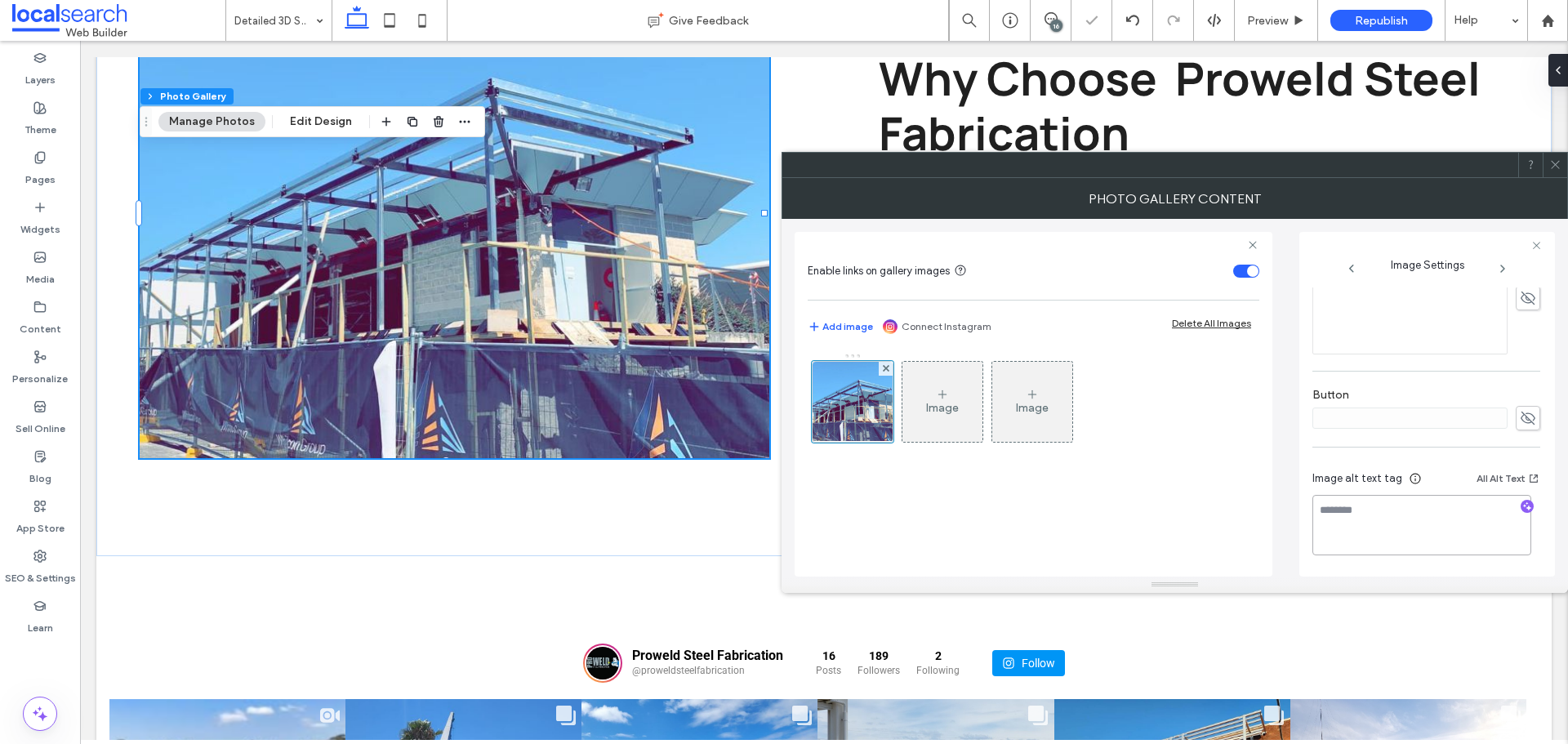
type textarea "**********"
click at [1442, 380] on div "Button" at bounding box center [1427, 408] width 228 height 59
click at [1553, 161] on icon at bounding box center [1555, 164] width 12 height 12
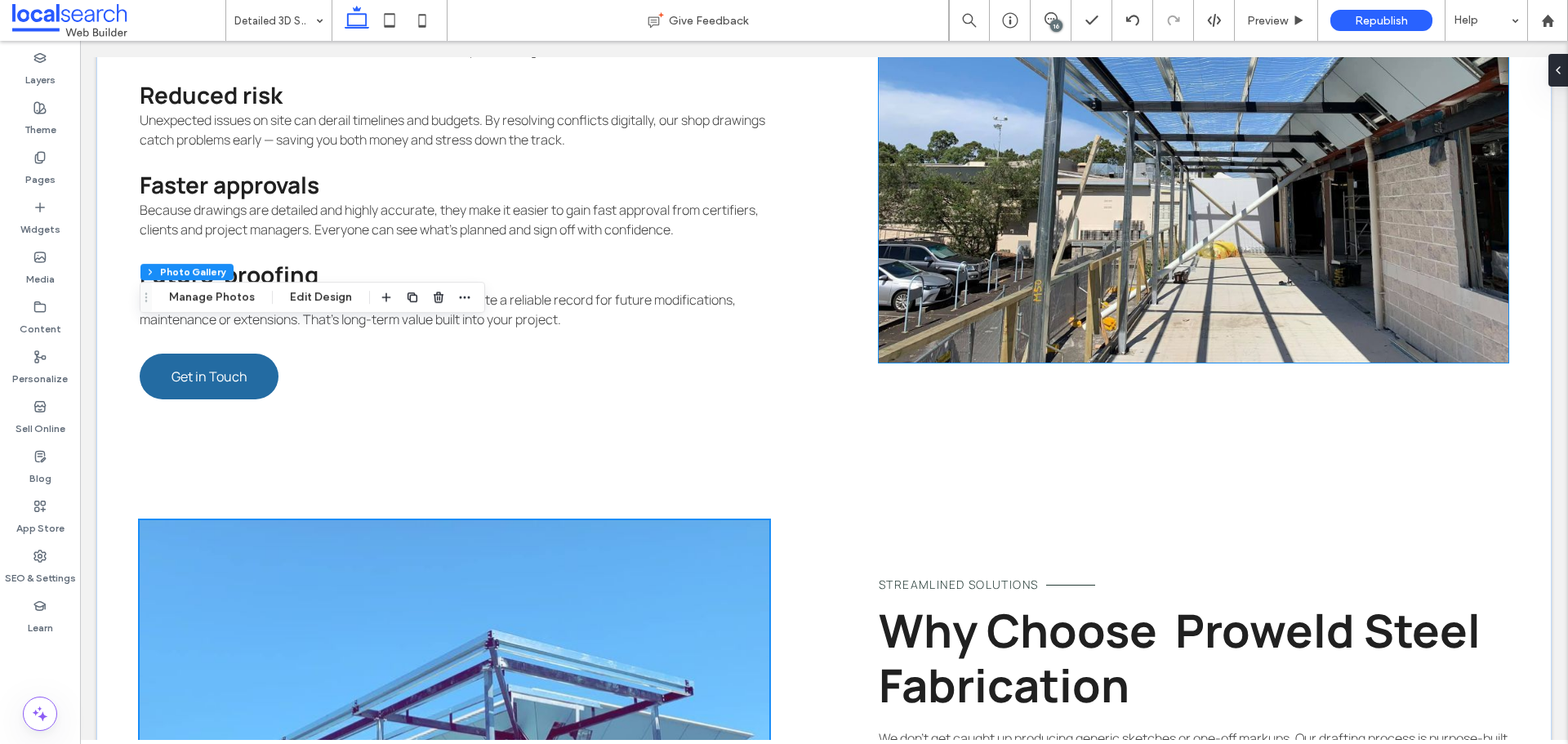
scroll to position [2421, 0]
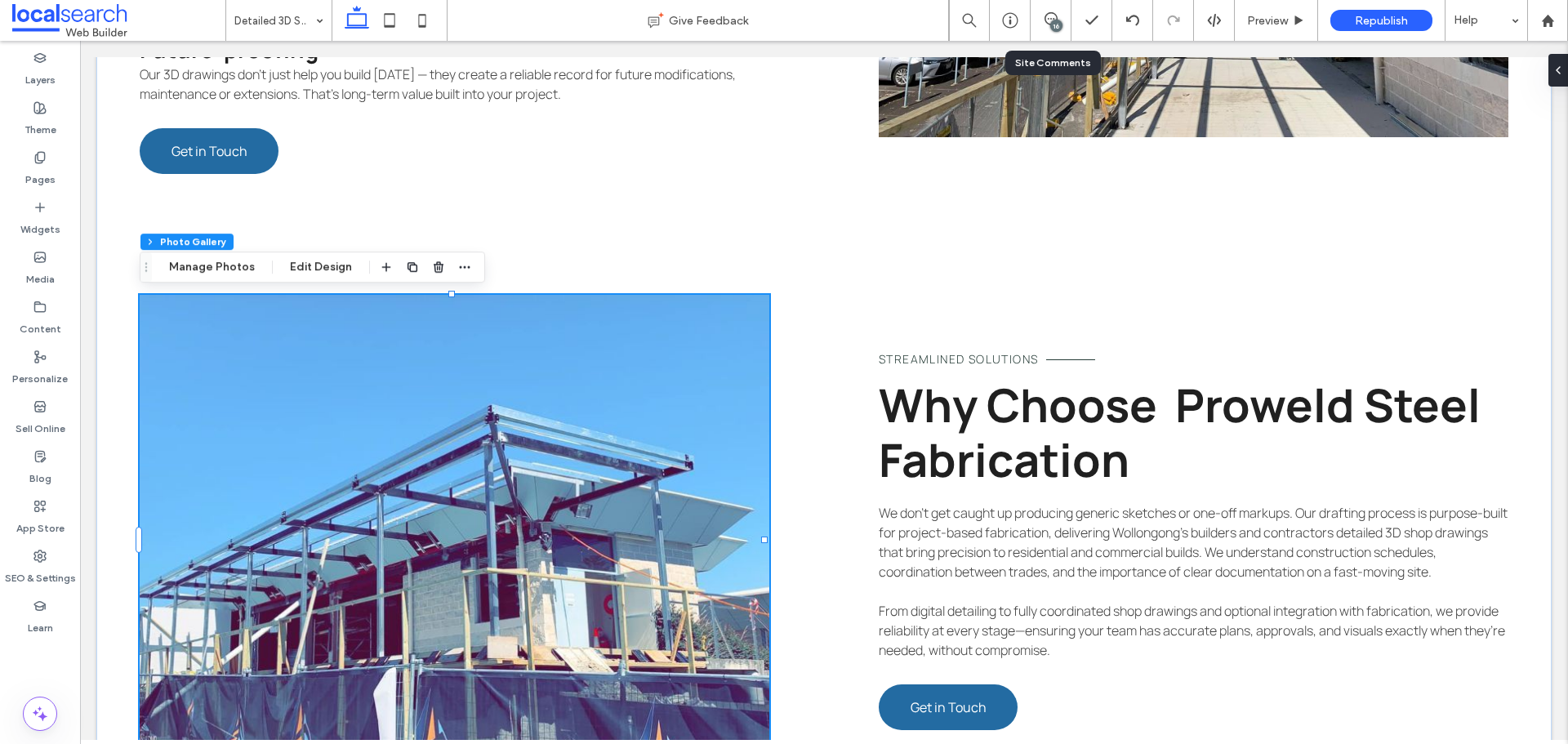
click at [1057, 34] on div "16" at bounding box center [1050, 20] width 41 height 41
click at [1052, 21] on div "16" at bounding box center [1056, 26] width 12 height 12
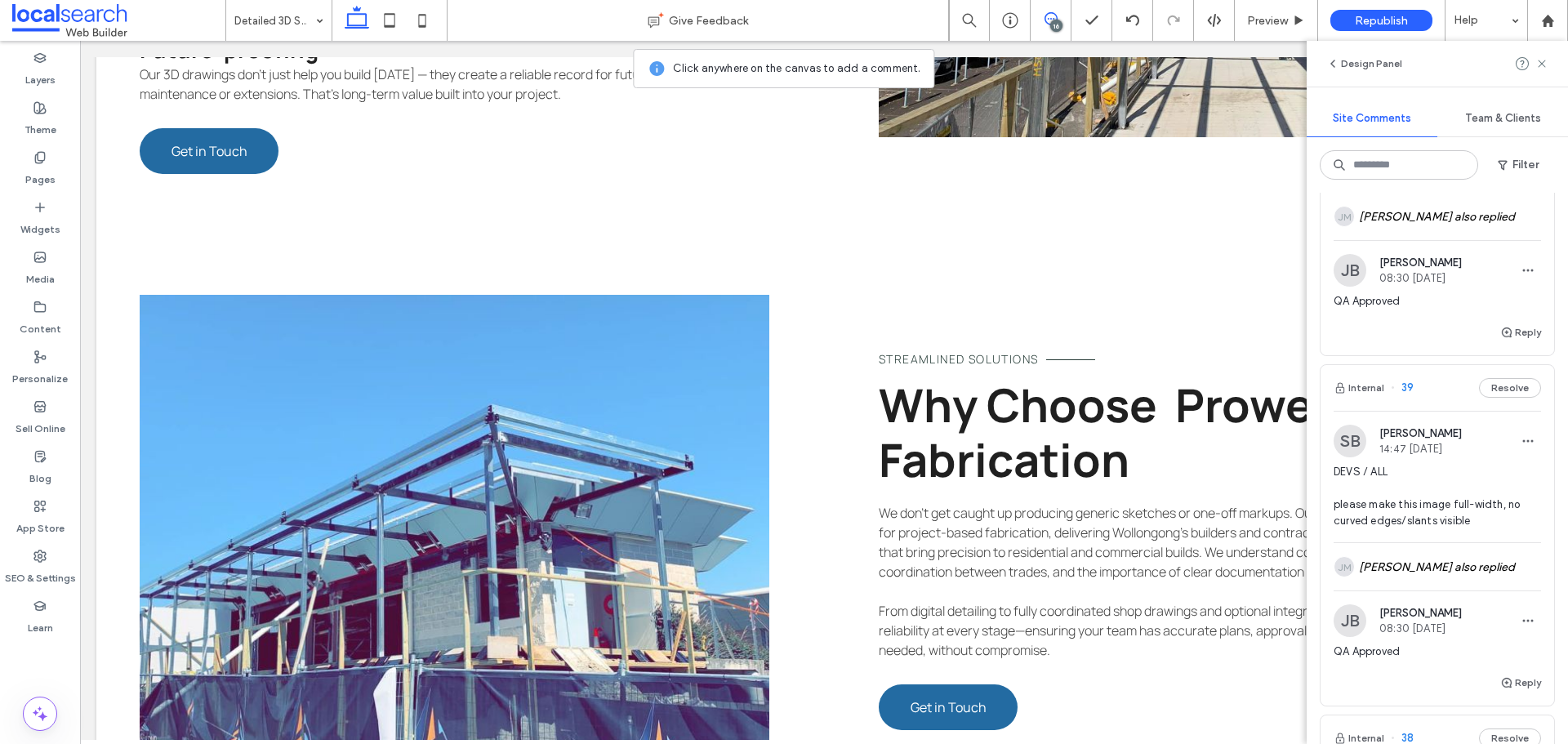
scroll to position [7505, 0]
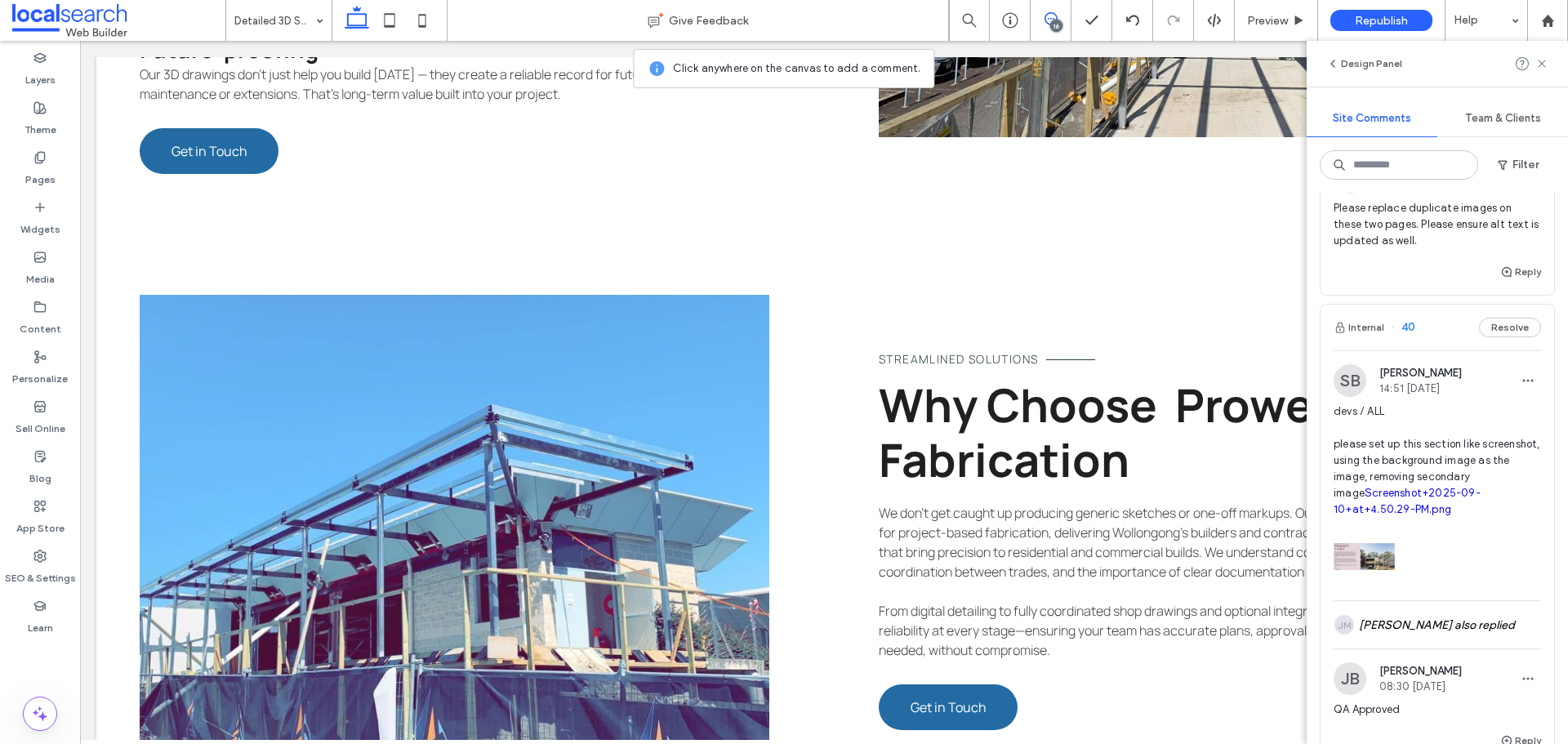
click at [1439, 147] on div "JM JB JM 3 more comments" at bounding box center [1438, 124] width 207 height 47
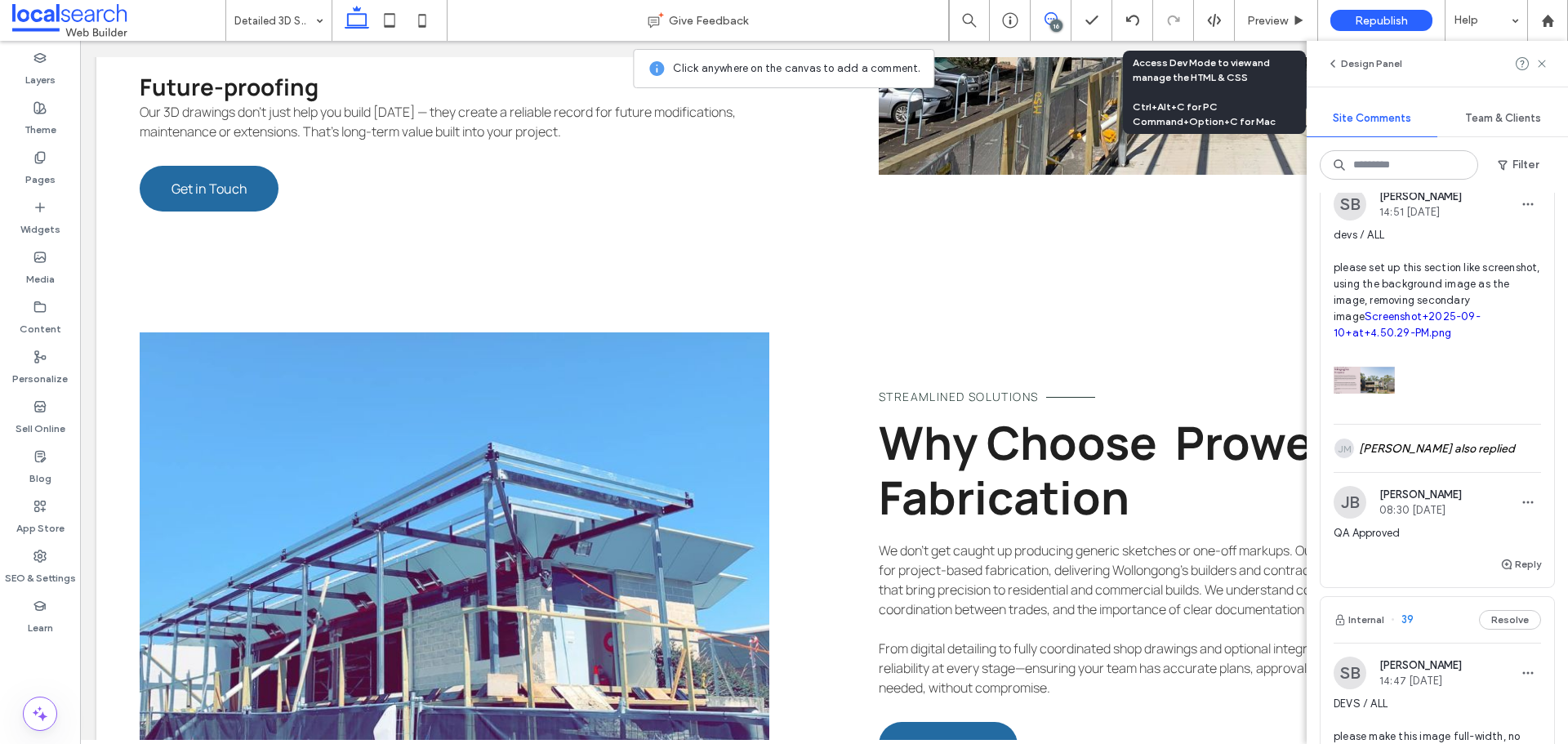
scroll to position [8076, 0]
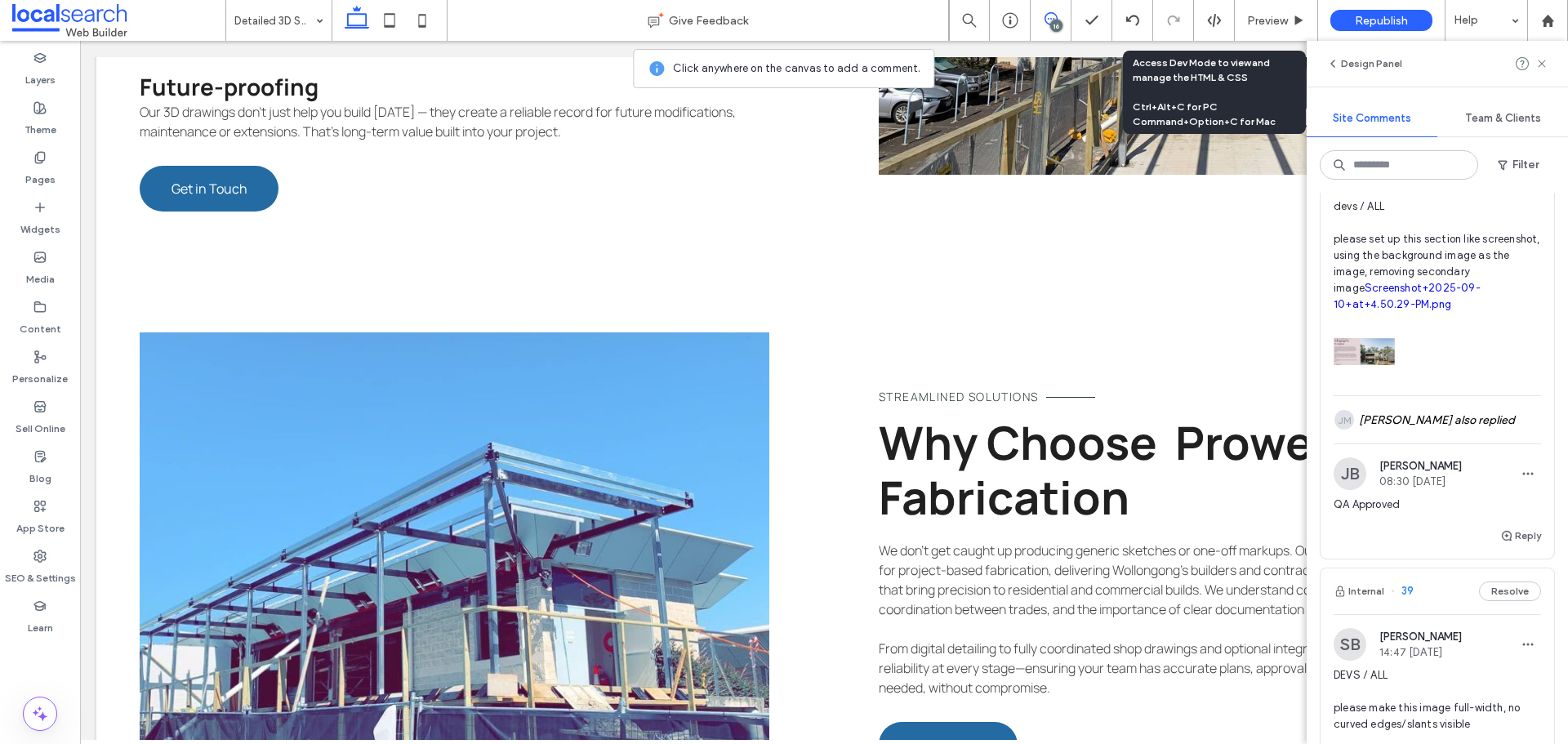
click at [1506, 77] on button "Reply" at bounding box center [1521, 67] width 41 height 20
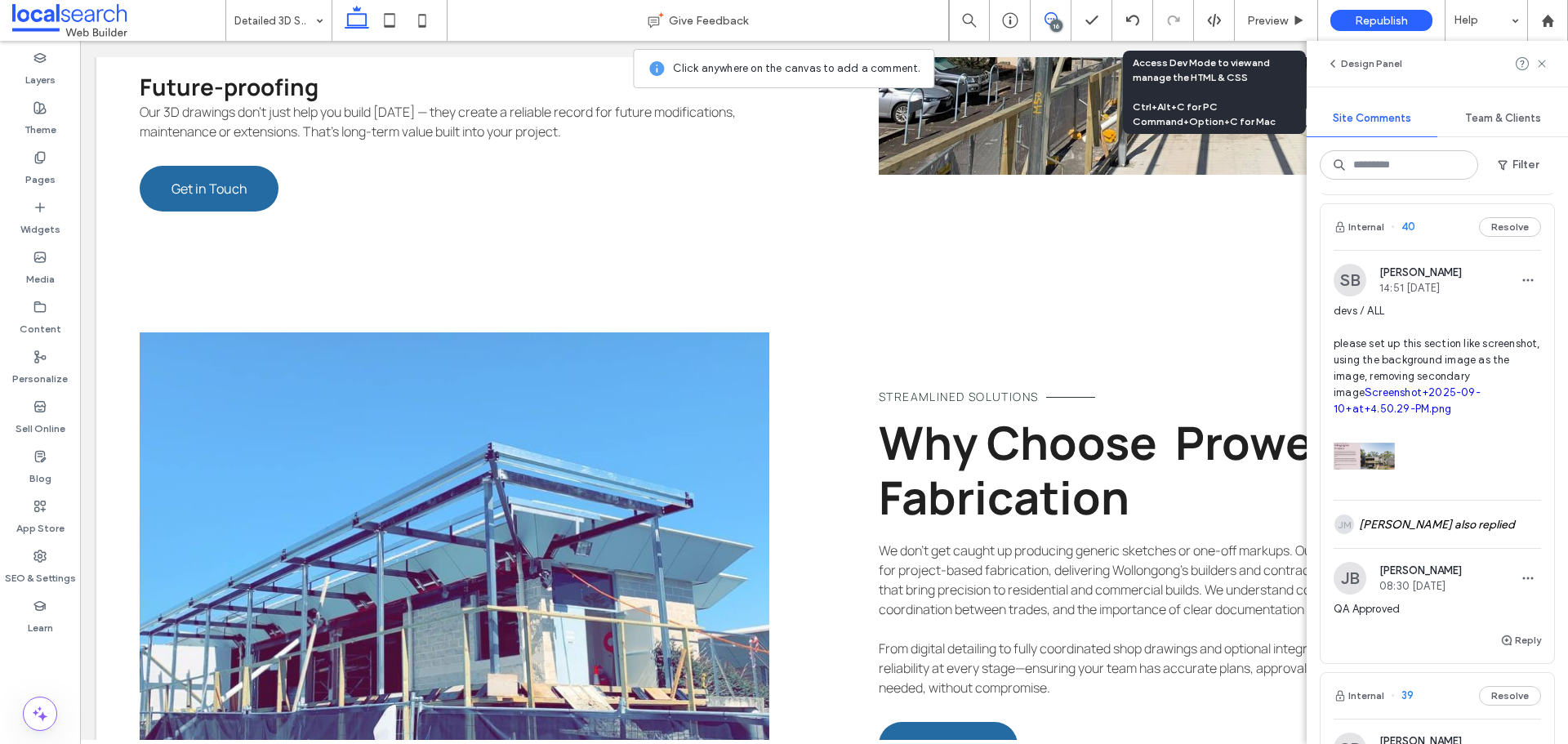
type textarea "**********"
click at [1506, 178] on button "Submit" at bounding box center [1512, 168] width 59 height 20
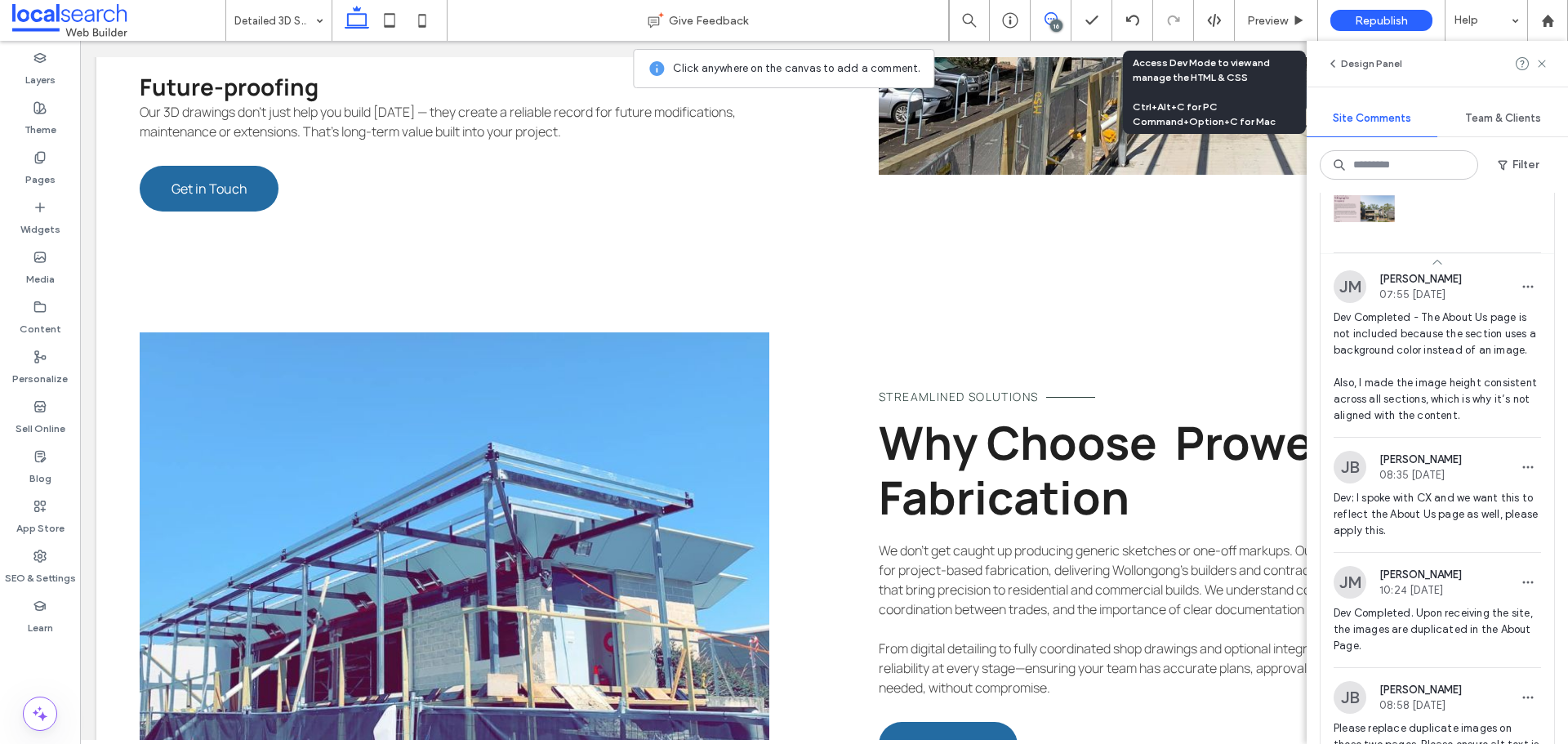
scroll to position [7841, 0]
